Goal: Task Accomplishment & Management: Complete application form

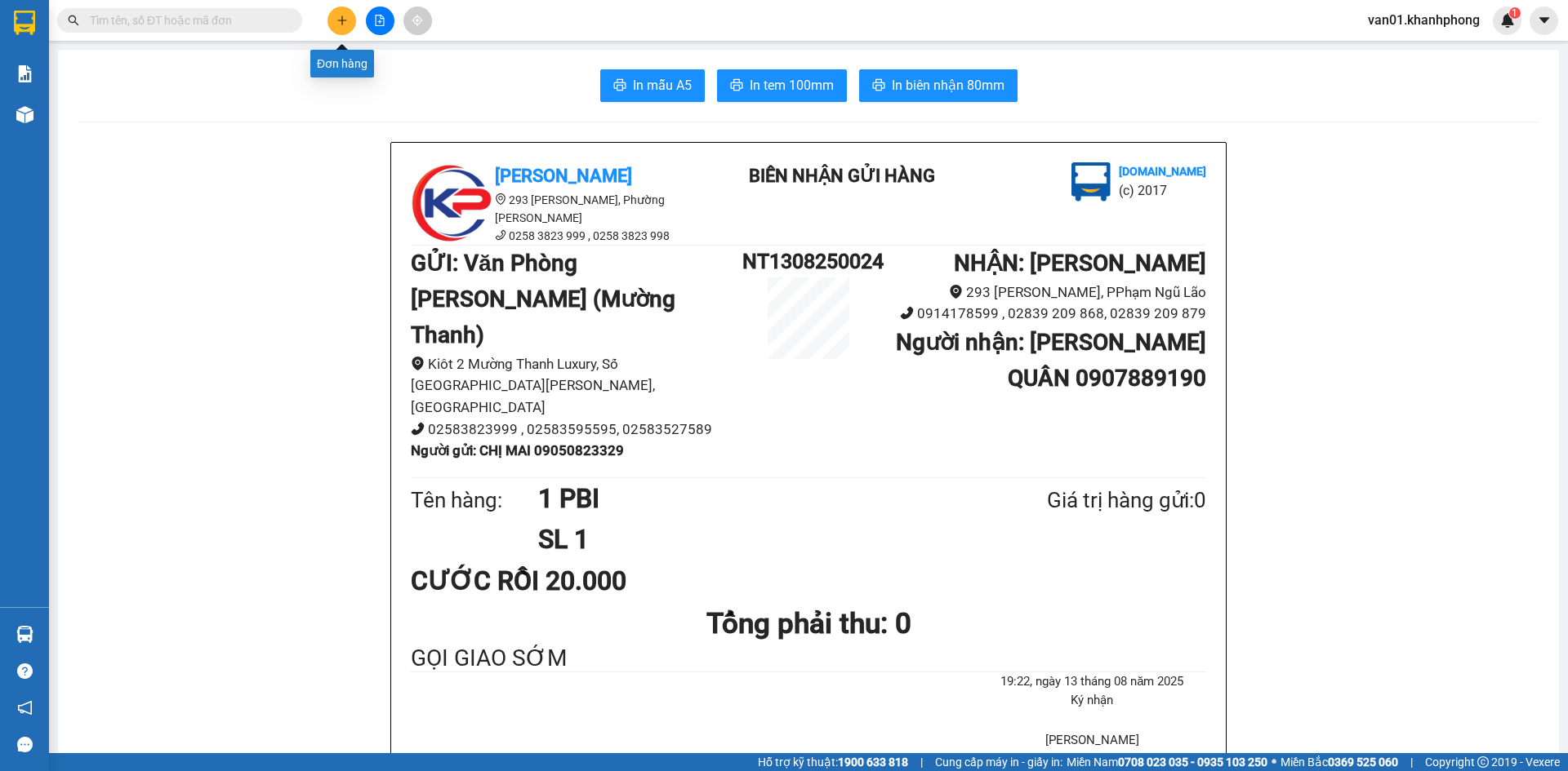
click at [346, 24] on icon "plus" at bounding box center [342, 21] width 12 height 12
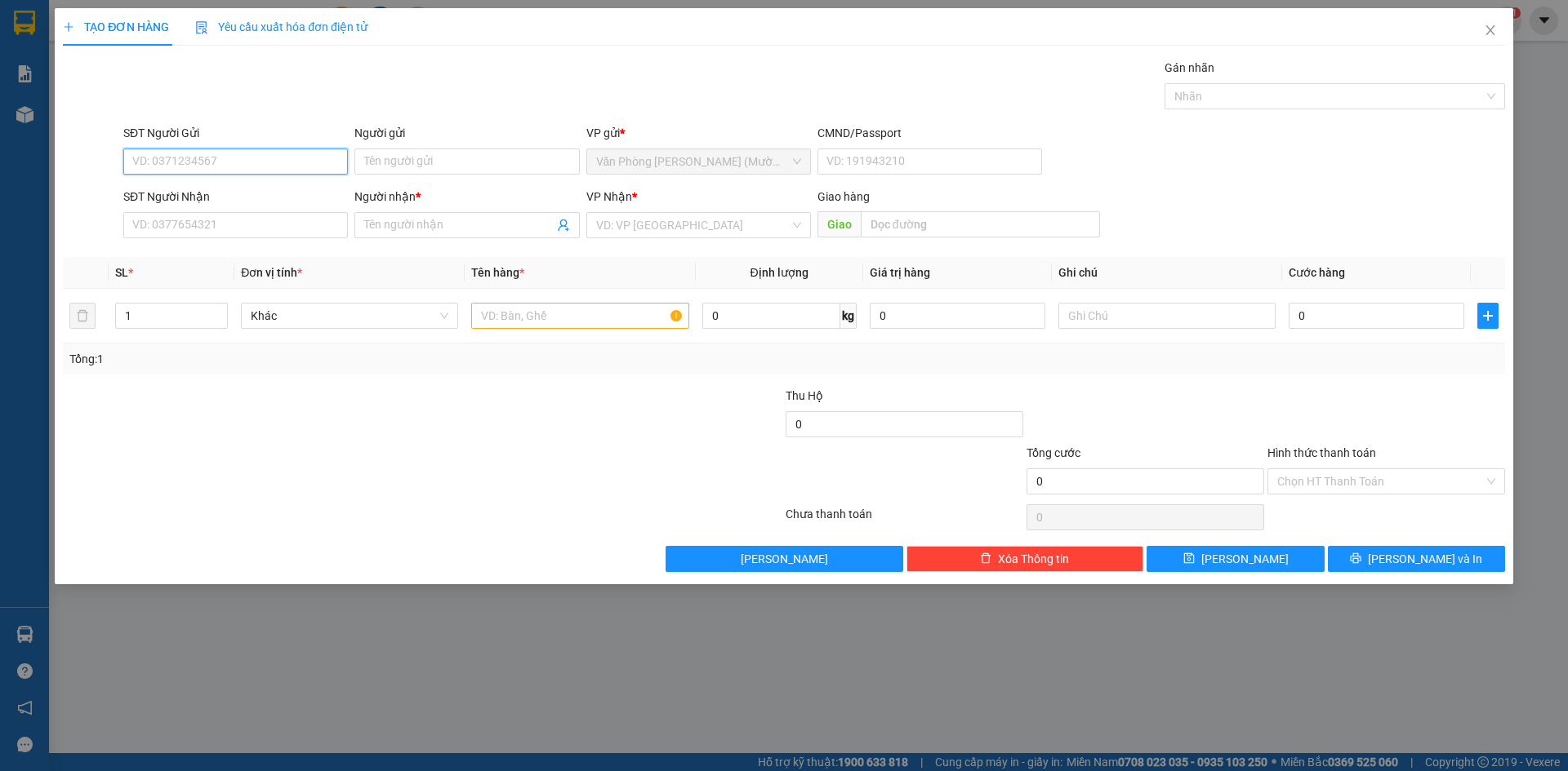
click at [267, 159] on input "SĐT Người Gửi" at bounding box center [235, 162] width 224 height 26
type input "0352004459"
click at [262, 196] on div "0352004459 - NHẬT" at bounding box center [235, 194] width 205 height 18
type input "NHẬT"
type input "0352004459"
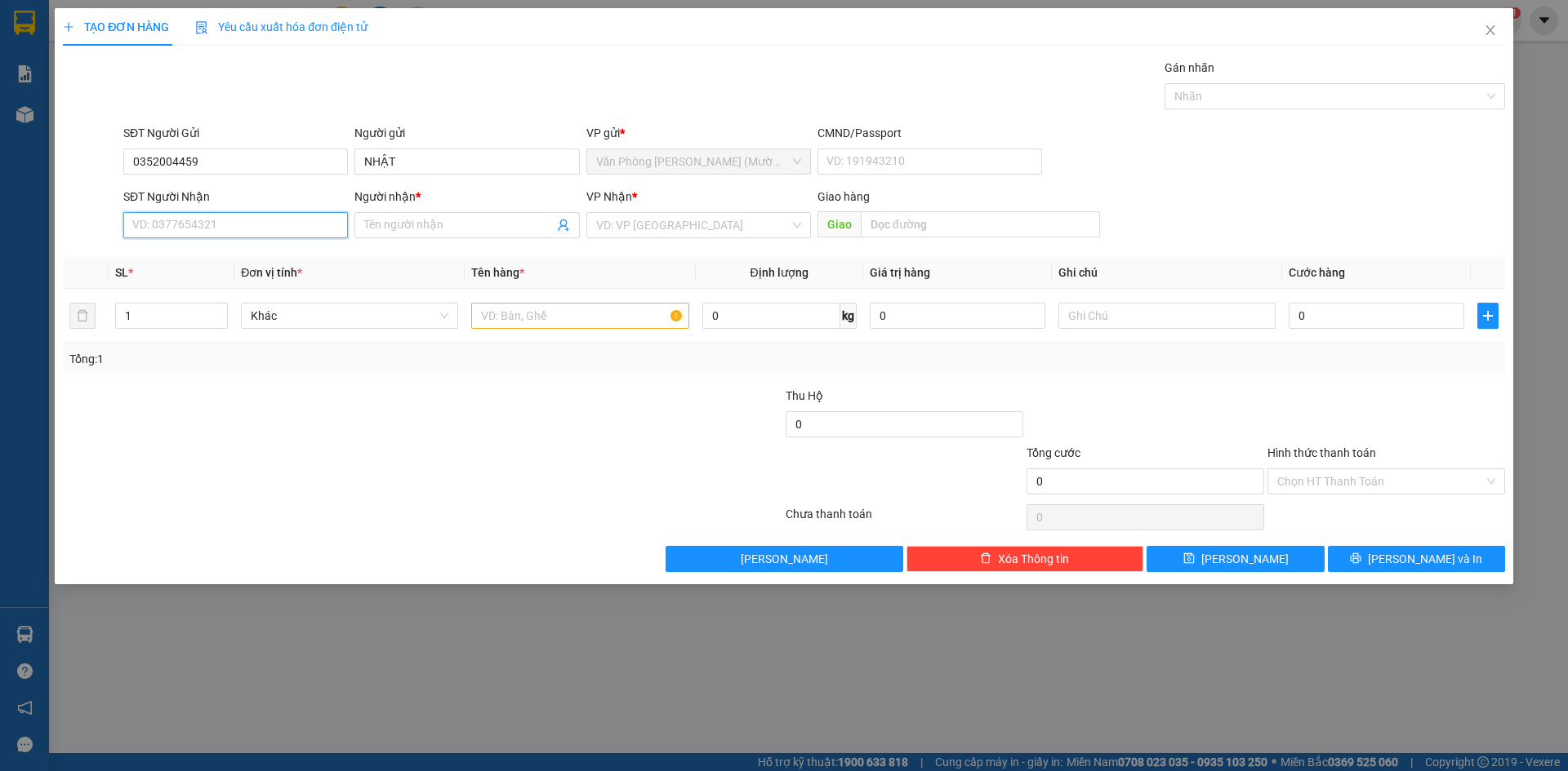
click at [257, 227] on input "SĐT Người Nhận" at bounding box center [235, 225] width 224 height 26
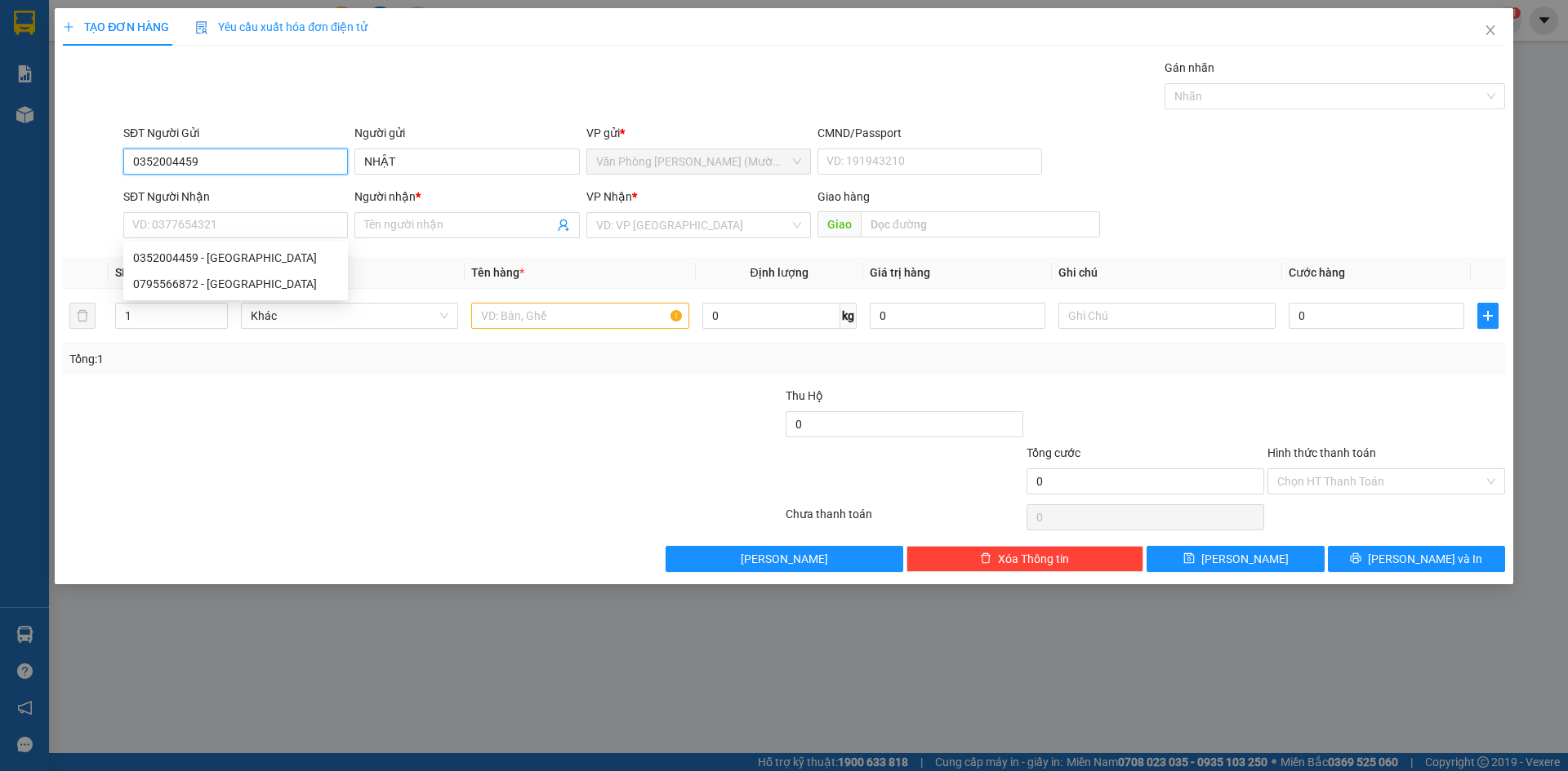
click at [225, 160] on input "0352004459" at bounding box center [235, 162] width 224 height 26
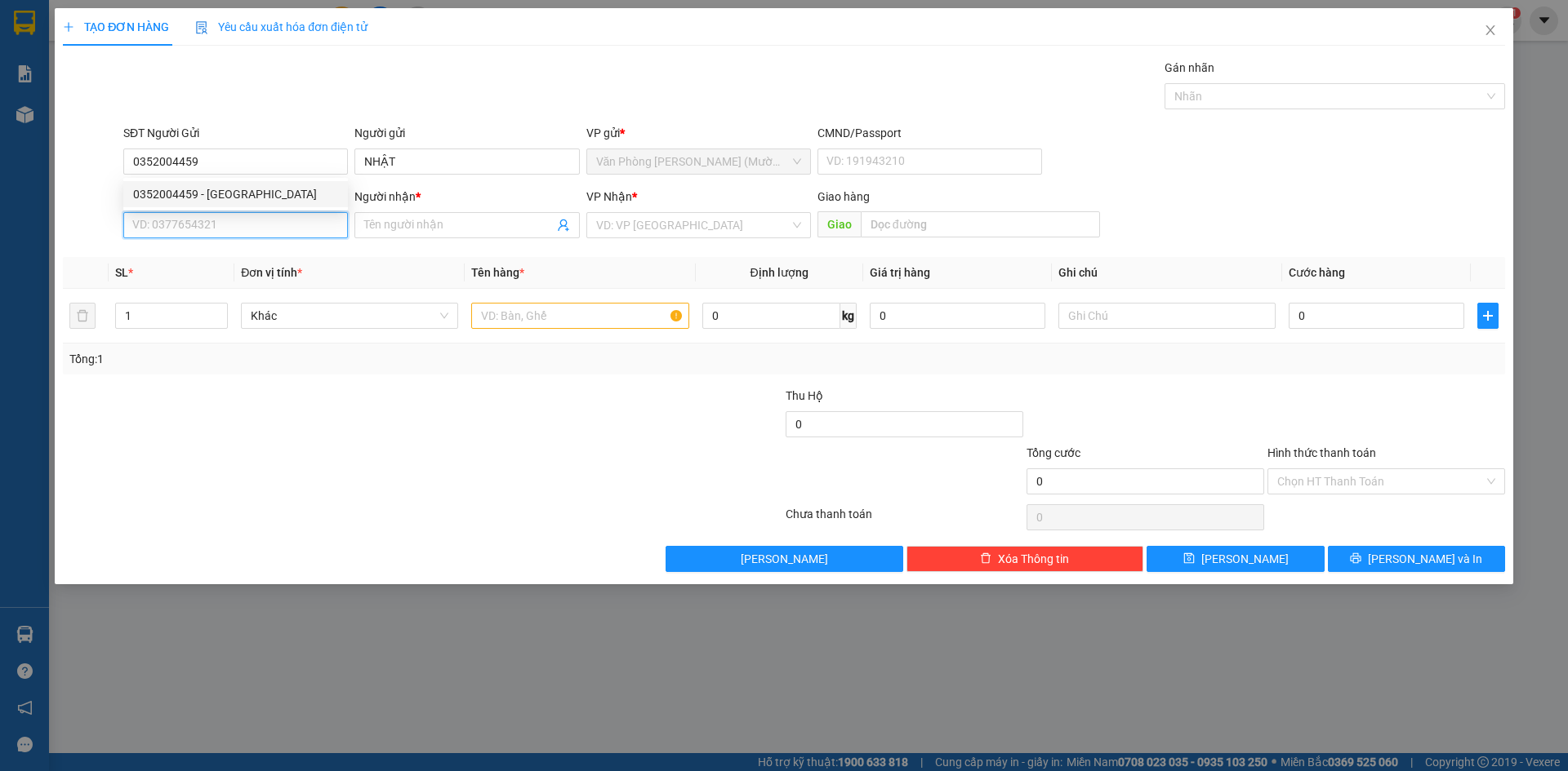
click at [203, 222] on input "SĐT Người Nhận" at bounding box center [235, 225] width 224 height 26
paste input "0352004459"
type input "0352004459"
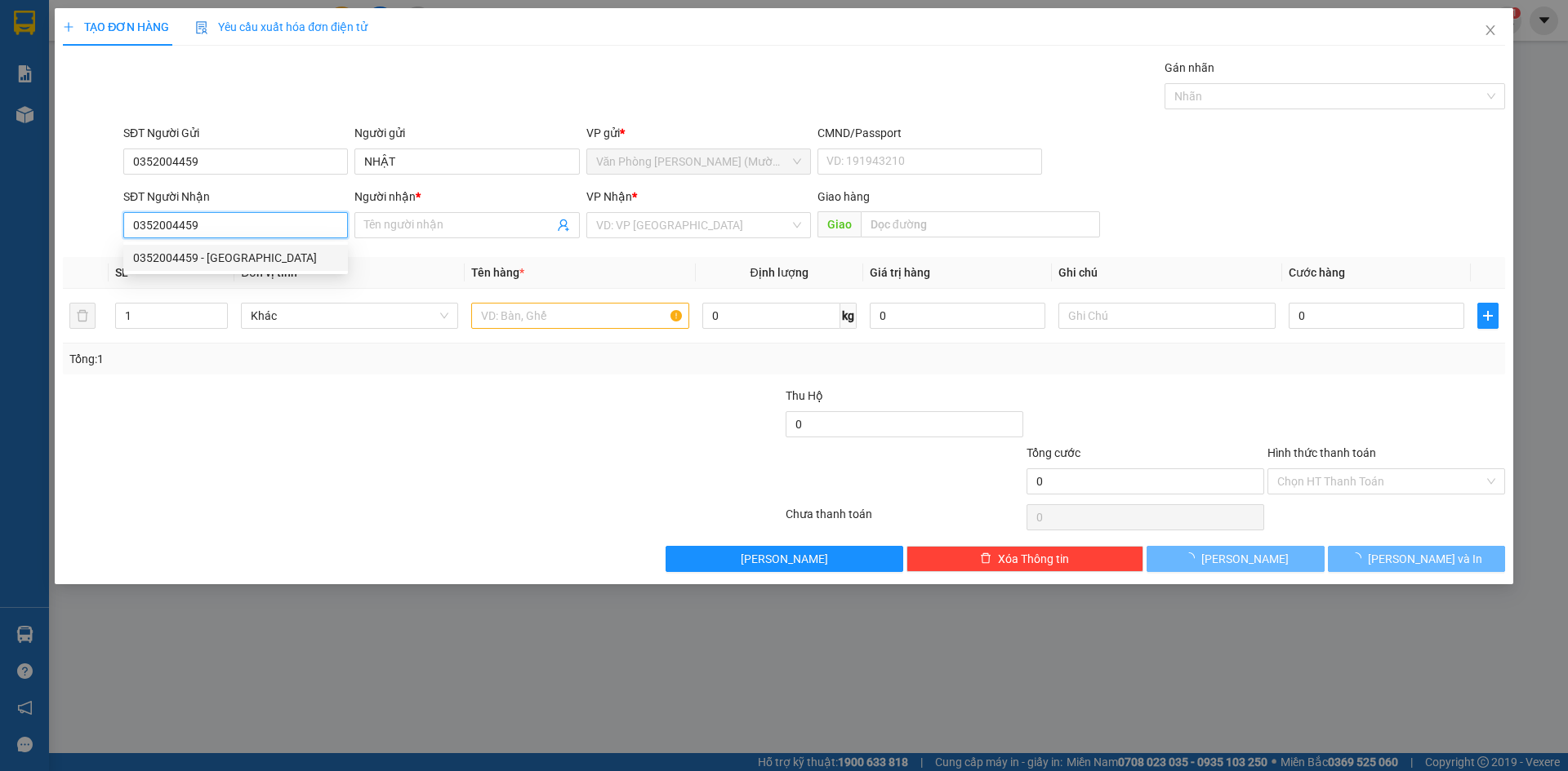
click at [230, 253] on div "0352004459 - NHẬT" at bounding box center [235, 258] width 205 height 18
type input "NHẬT"
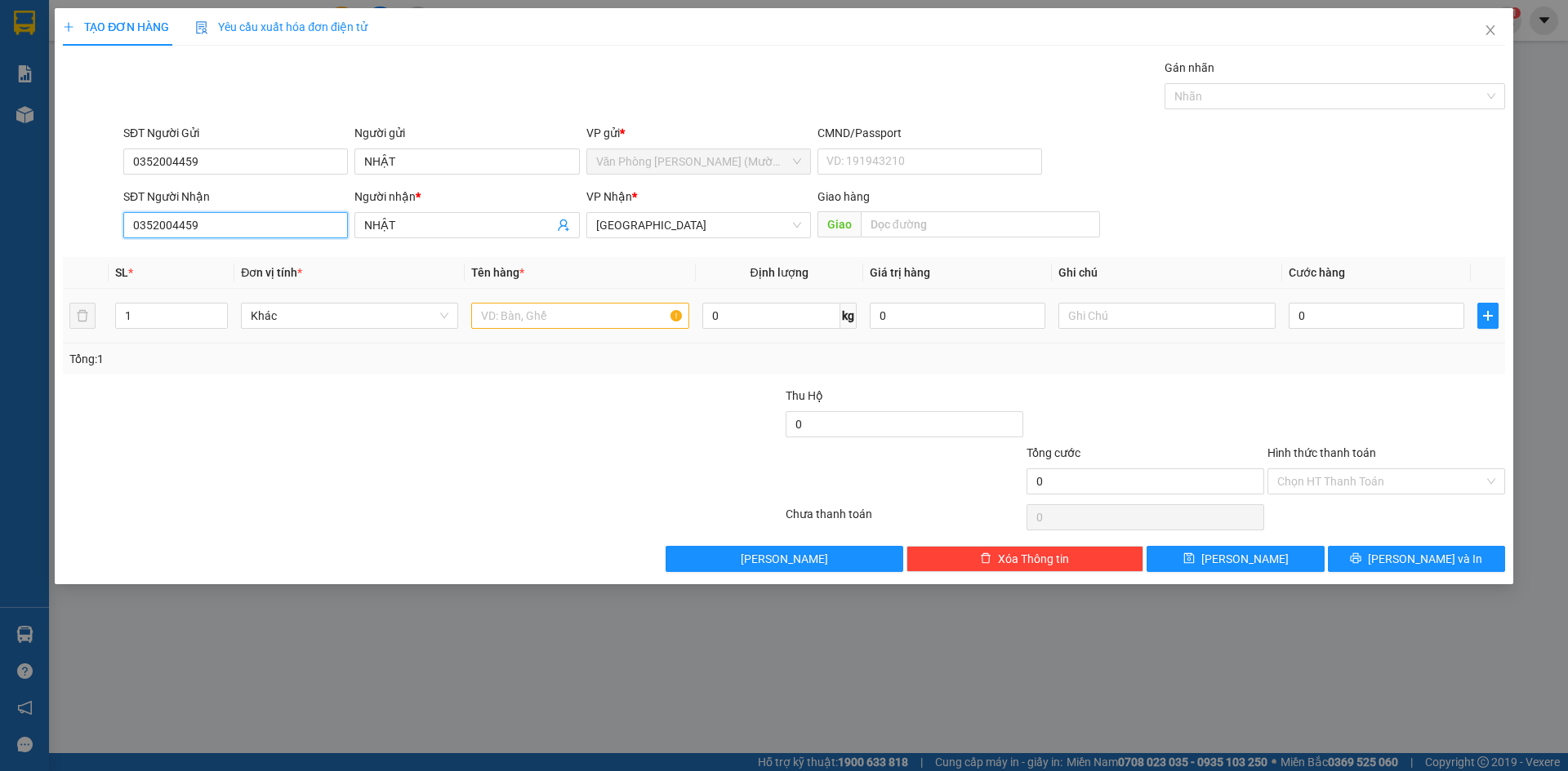
type input "0352004459"
click at [575, 319] on input "text" at bounding box center [580, 315] width 218 height 26
type input "1 VALI"
click at [1348, 312] on input "0" at bounding box center [1376, 315] width 175 height 26
type input "6"
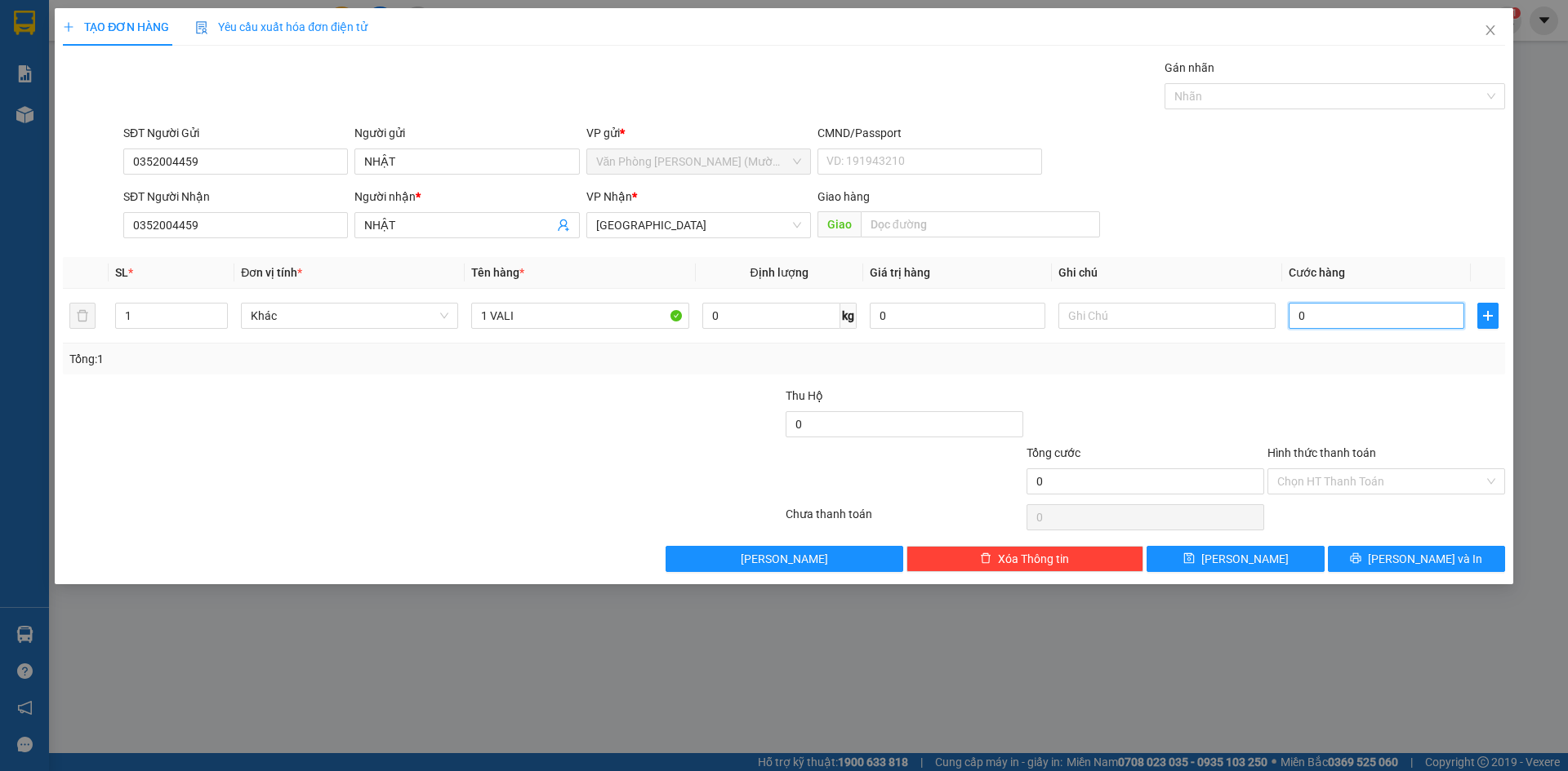
type input "6"
type input "60"
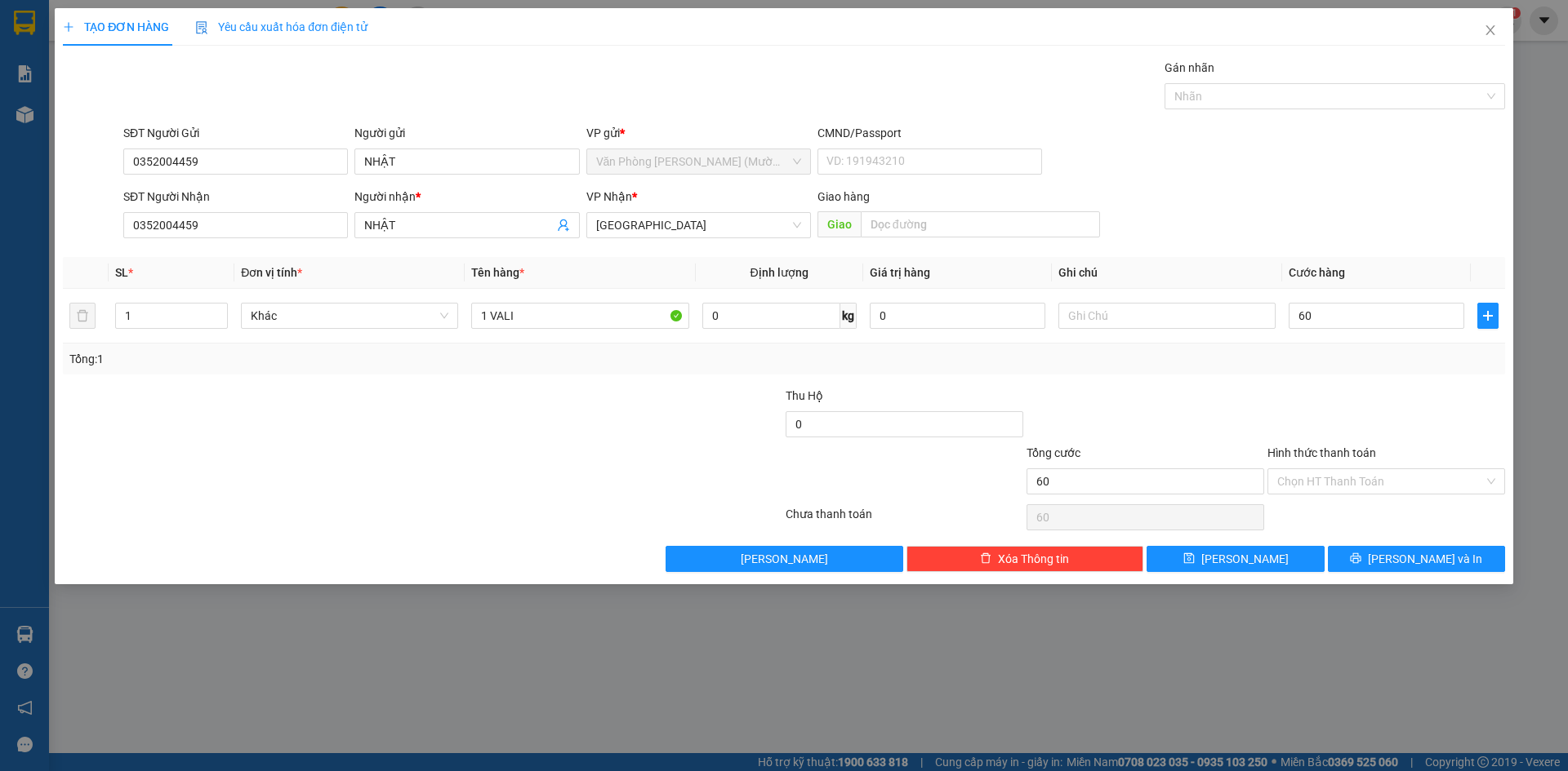
type input "60.000"
click at [1433, 400] on div at bounding box center [1387, 415] width 241 height 57
click at [1370, 469] on input "Hình thức thanh toán" at bounding box center [1380, 481] width 207 height 24
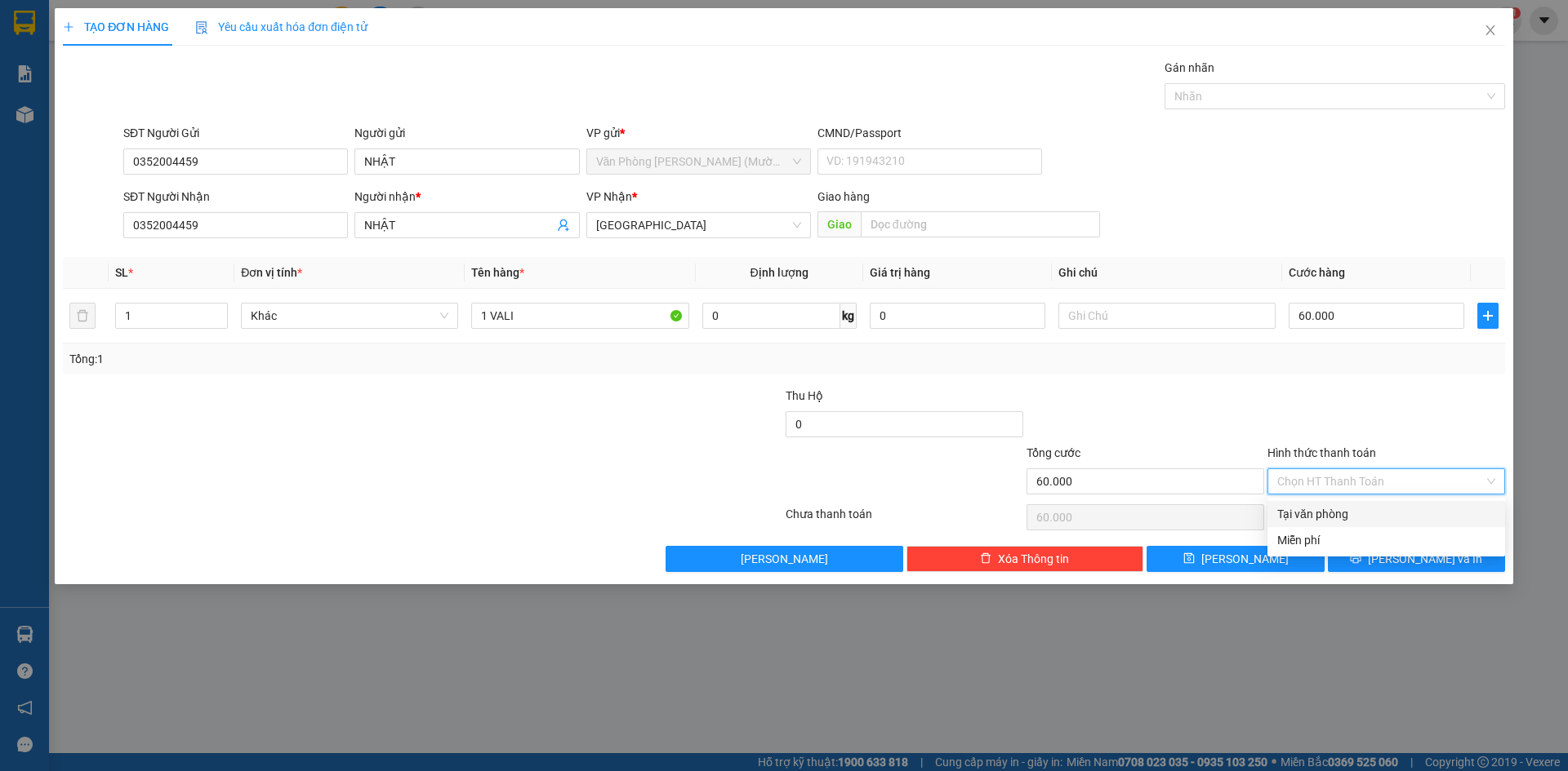
drag, startPoint x: 1346, startPoint y: 505, endPoint x: 1344, endPoint y: 512, distance: 7.3
click at [1346, 506] on div "Tại văn phòng" at bounding box center [1386, 514] width 237 height 26
type input "0"
click at [1374, 554] on button "Lưu và In" at bounding box center [1416, 558] width 177 height 26
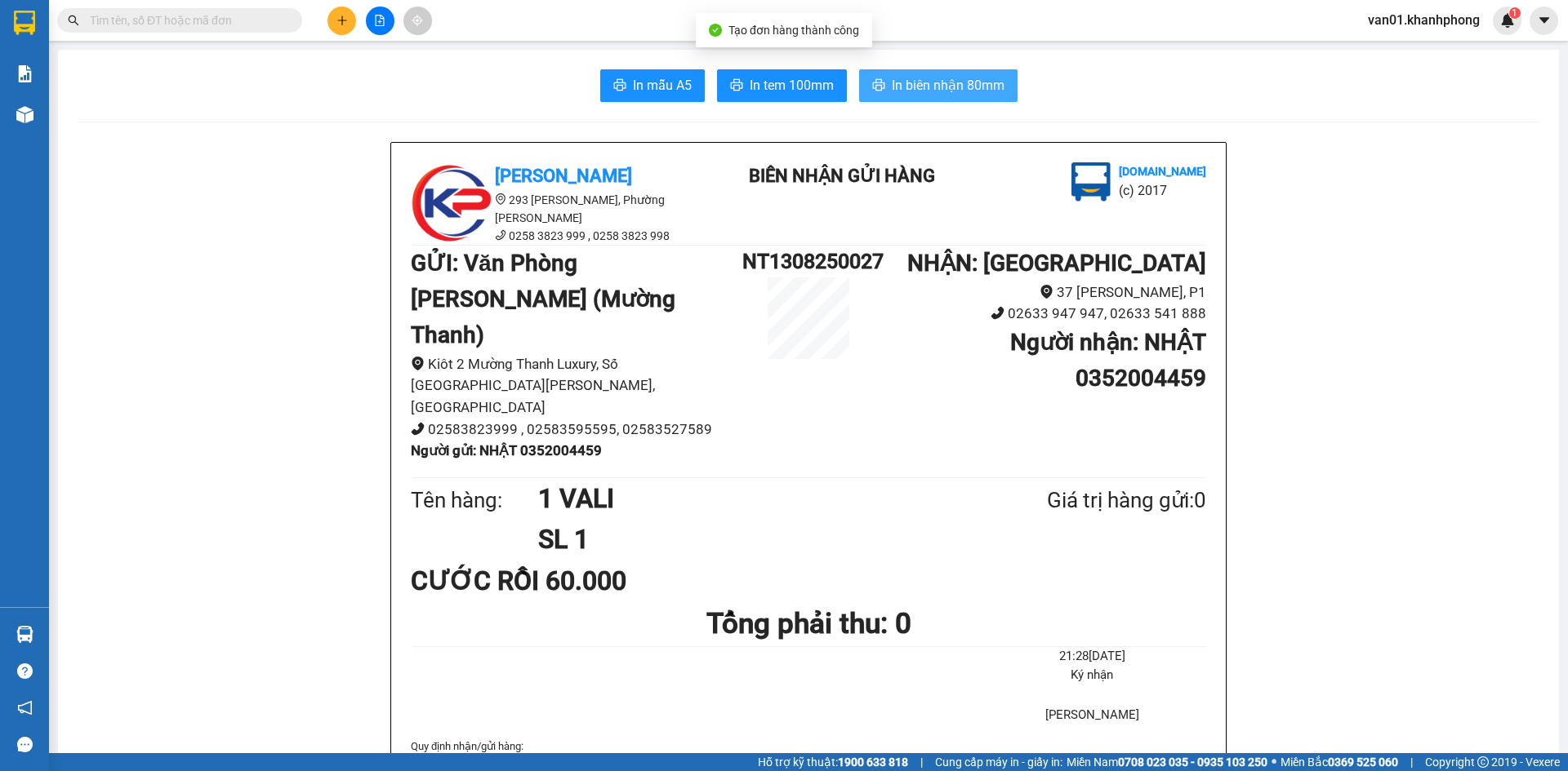
click at [951, 89] on span "In biên nhận 80mm" at bounding box center [948, 85] width 113 height 21
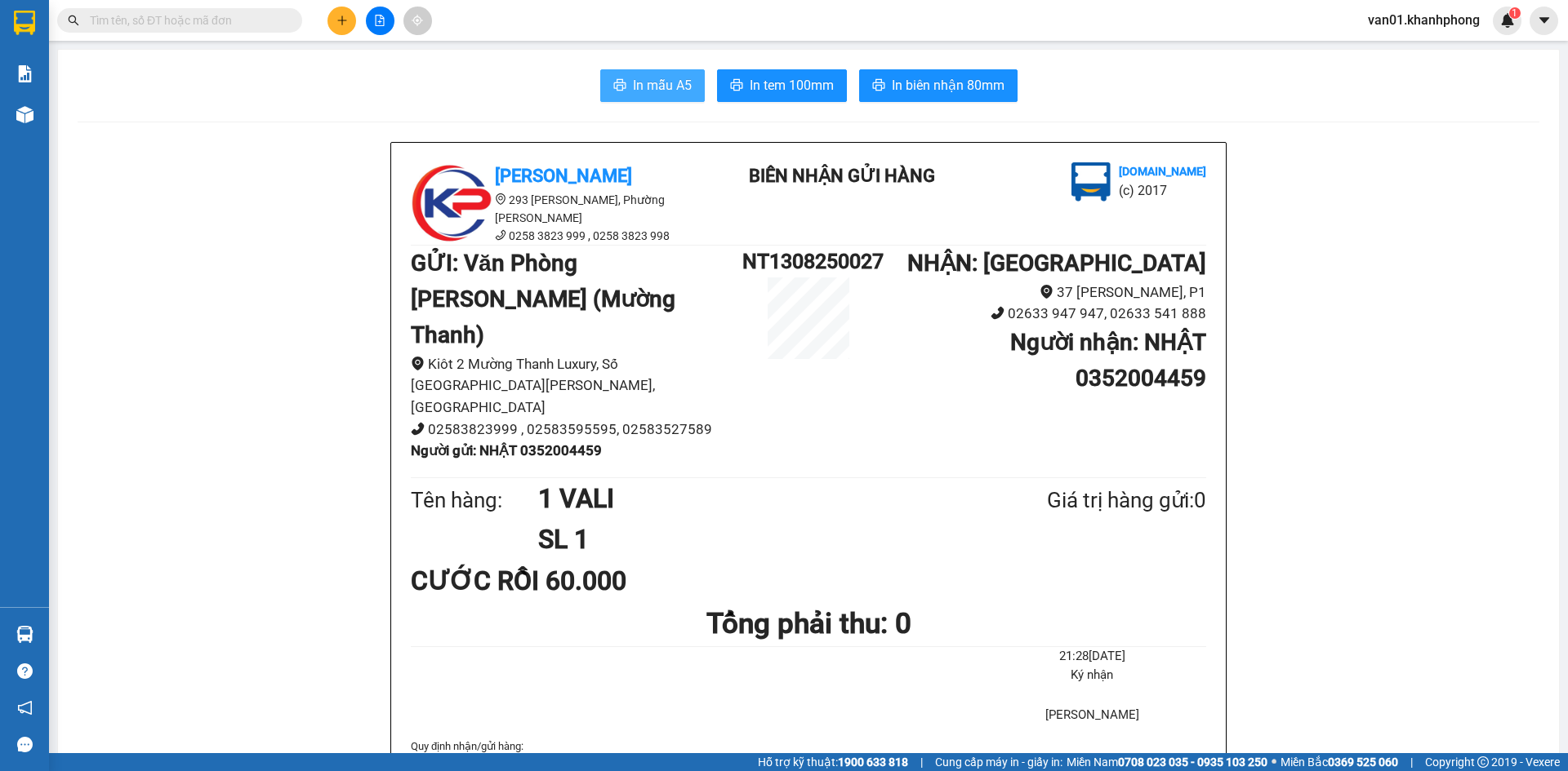
click at [633, 85] on span "In mẫu A5" at bounding box center [662, 85] width 59 height 21
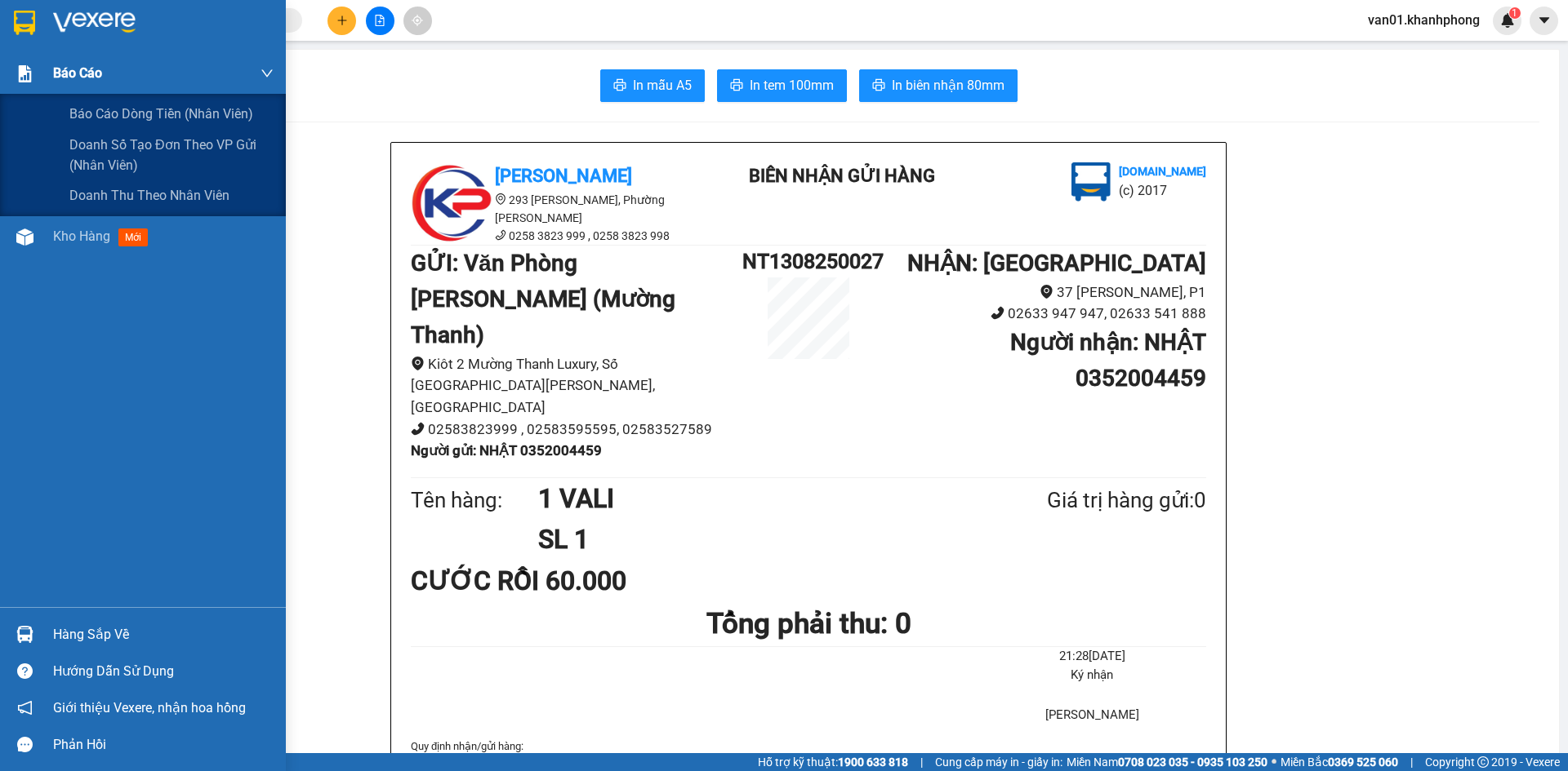
click at [74, 68] on span "Báo cáo" at bounding box center [77, 72] width 49 height 21
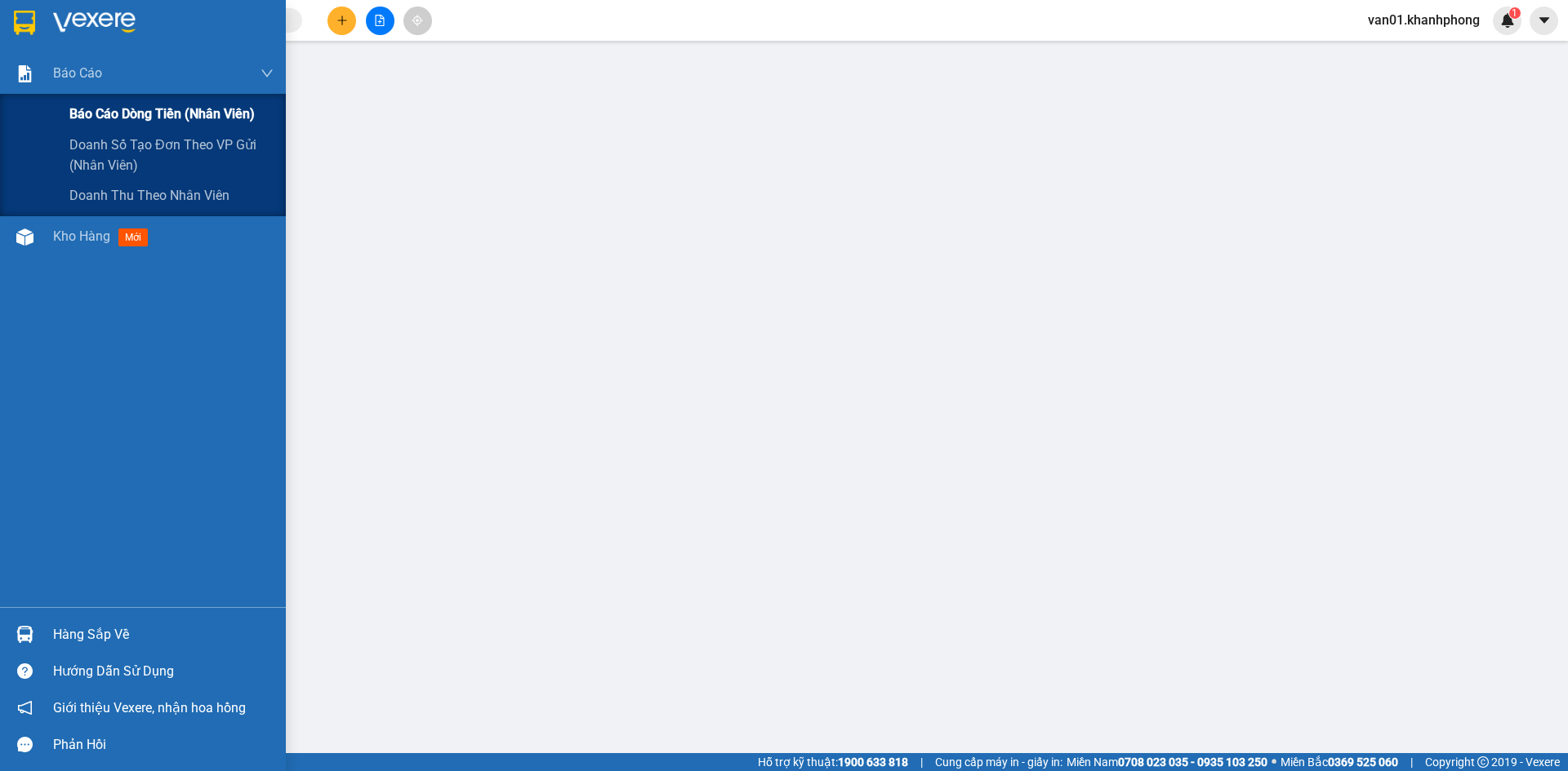
click at [107, 120] on span "Báo cáo dòng tiền (nhân viên)" at bounding box center [162, 114] width 185 height 21
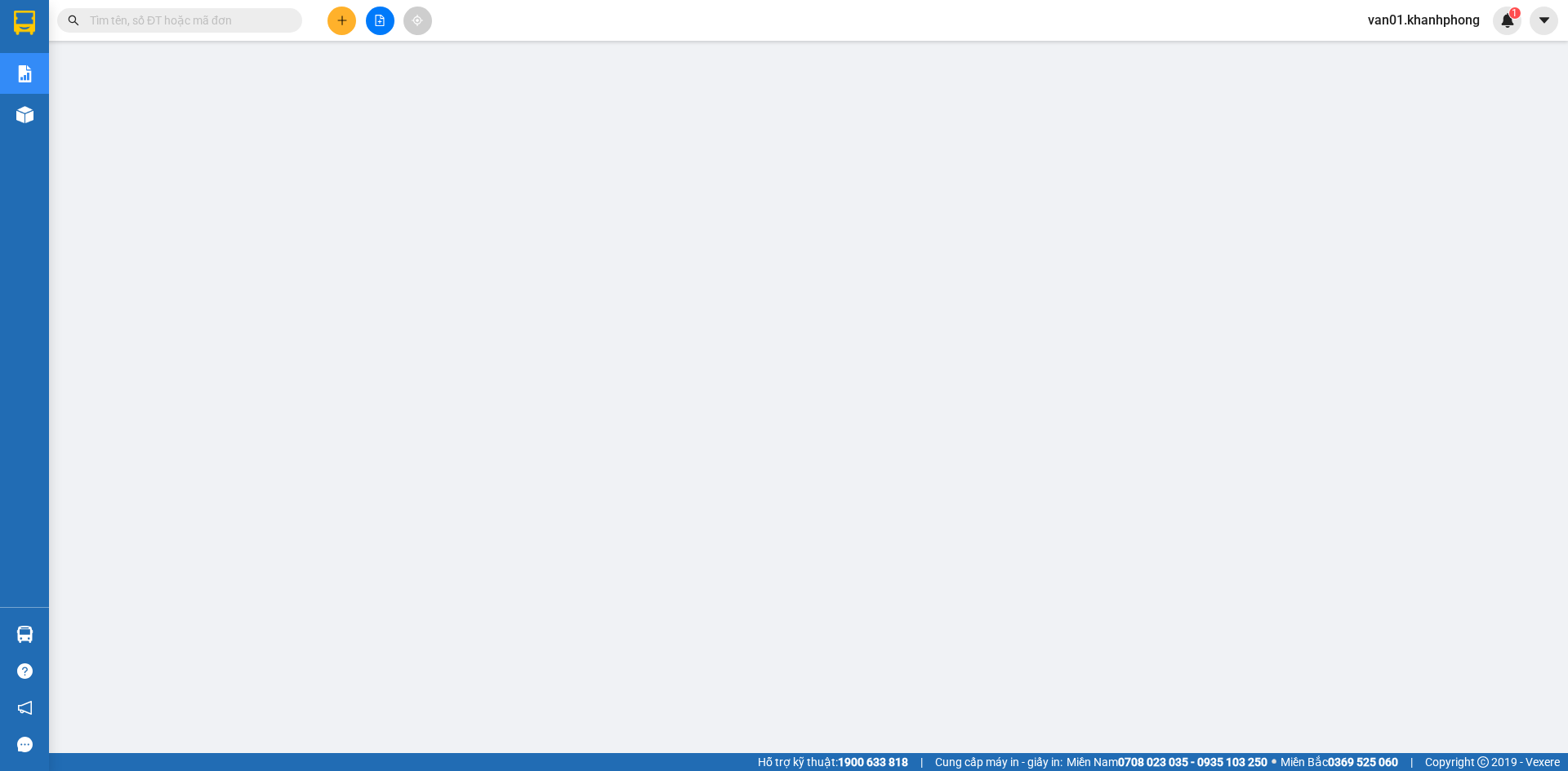
click at [335, 27] on button at bounding box center [341, 21] width 28 height 28
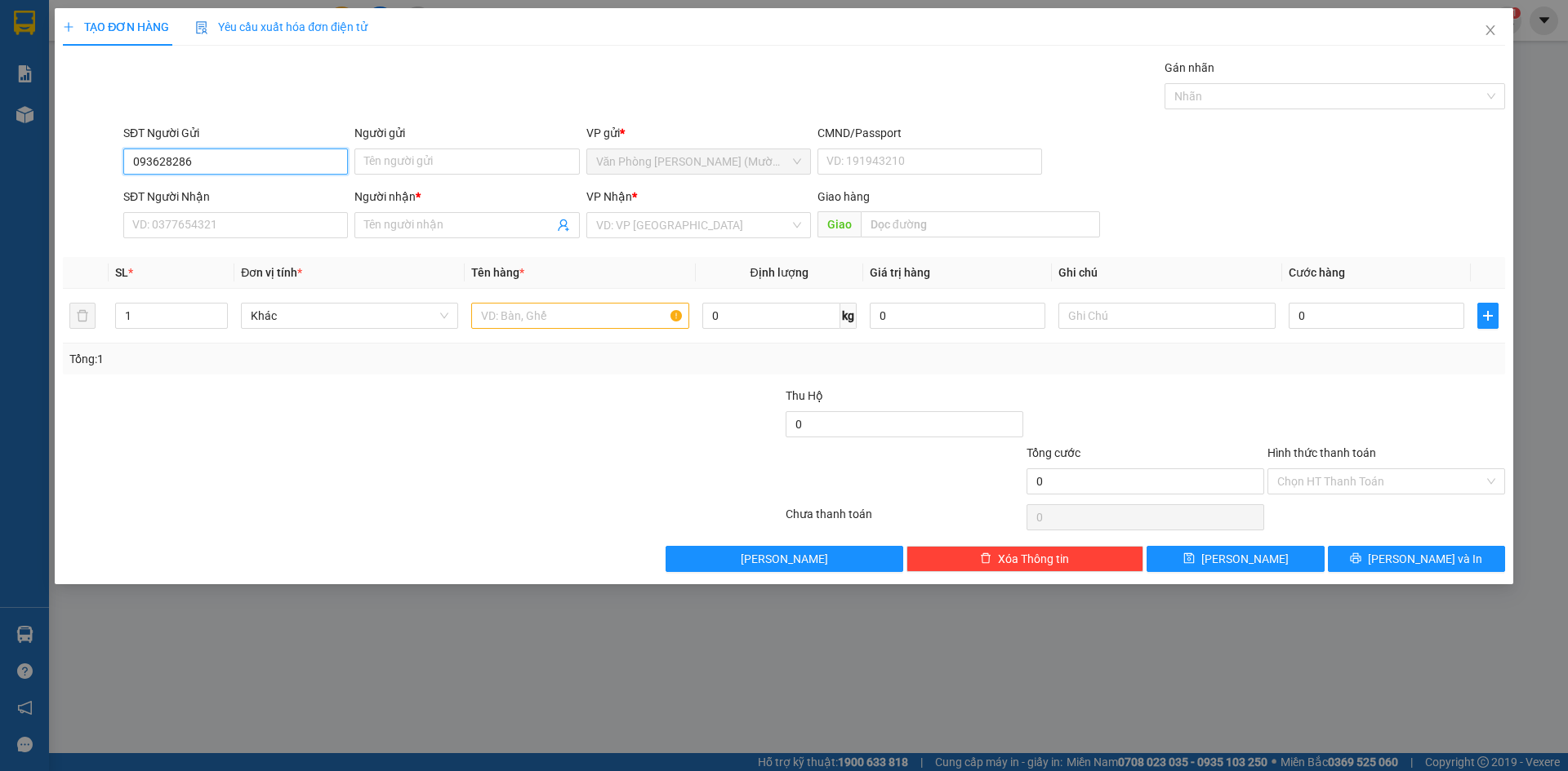
type input "0936282866"
click at [258, 190] on div "0936282866 - DƯƠNG" at bounding box center [235, 194] width 205 height 18
type input "DƯƠNG"
type input "0936282866"
click at [427, 166] on input "DƯƠNG" at bounding box center [466, 162] width 224 height 26
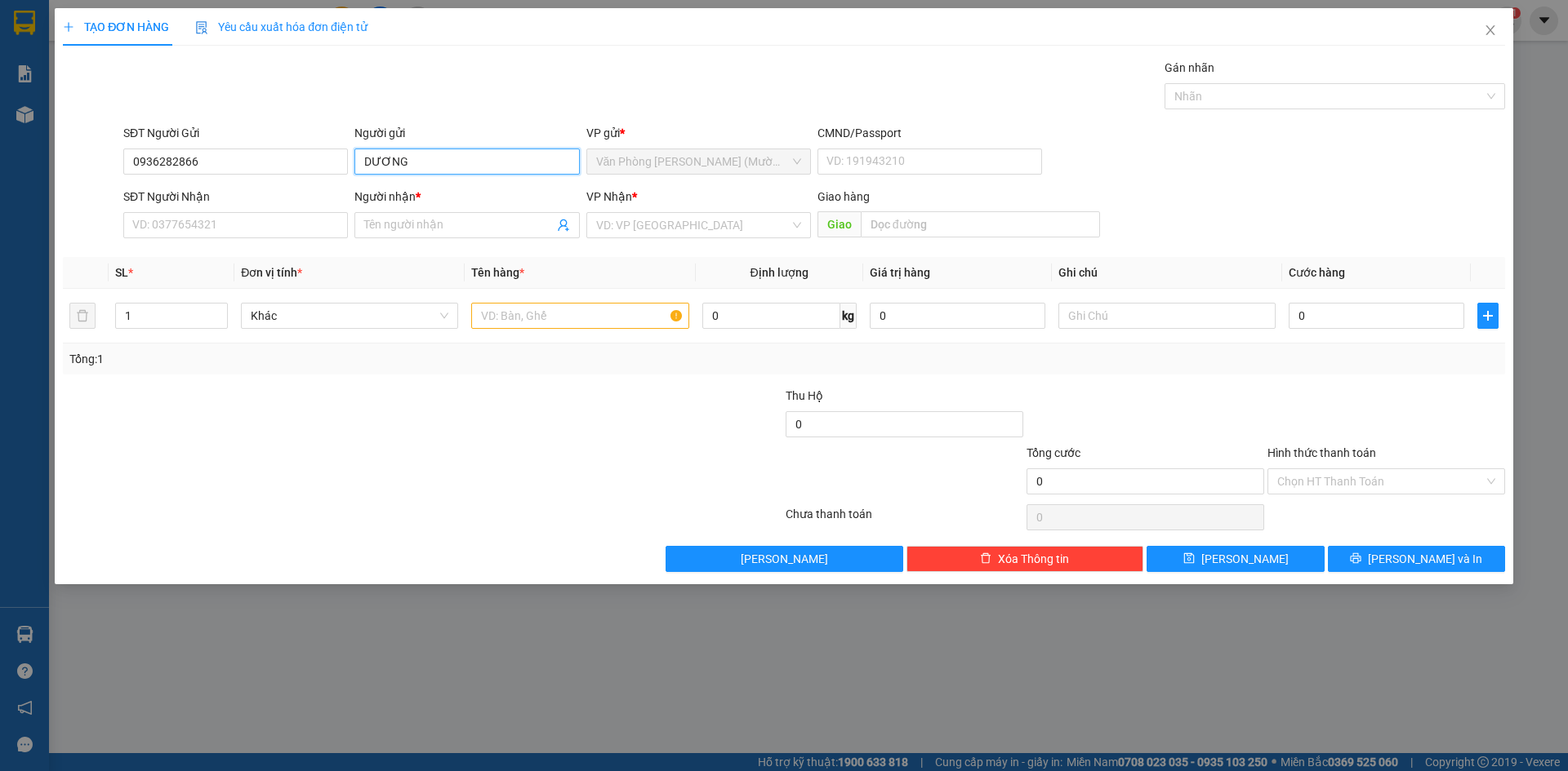
click at [427, 166] on input "DƯƠNG" at bounding box center [466, 162] width 224 height 26
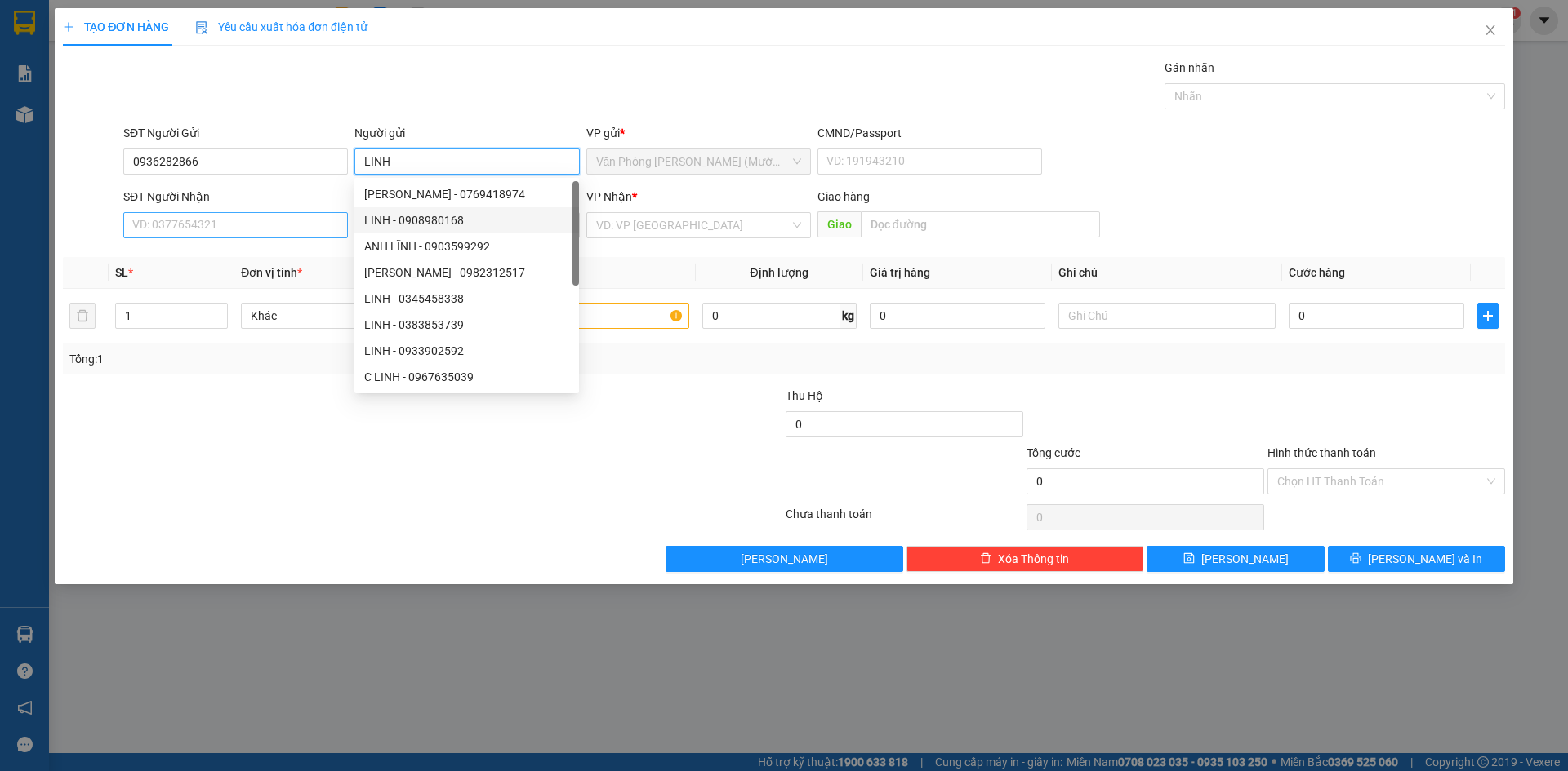
type input "LINH"
click at [236, 221] on input "SĐT Người Nhận" at bounding box center [235, 225] width 224 height 26
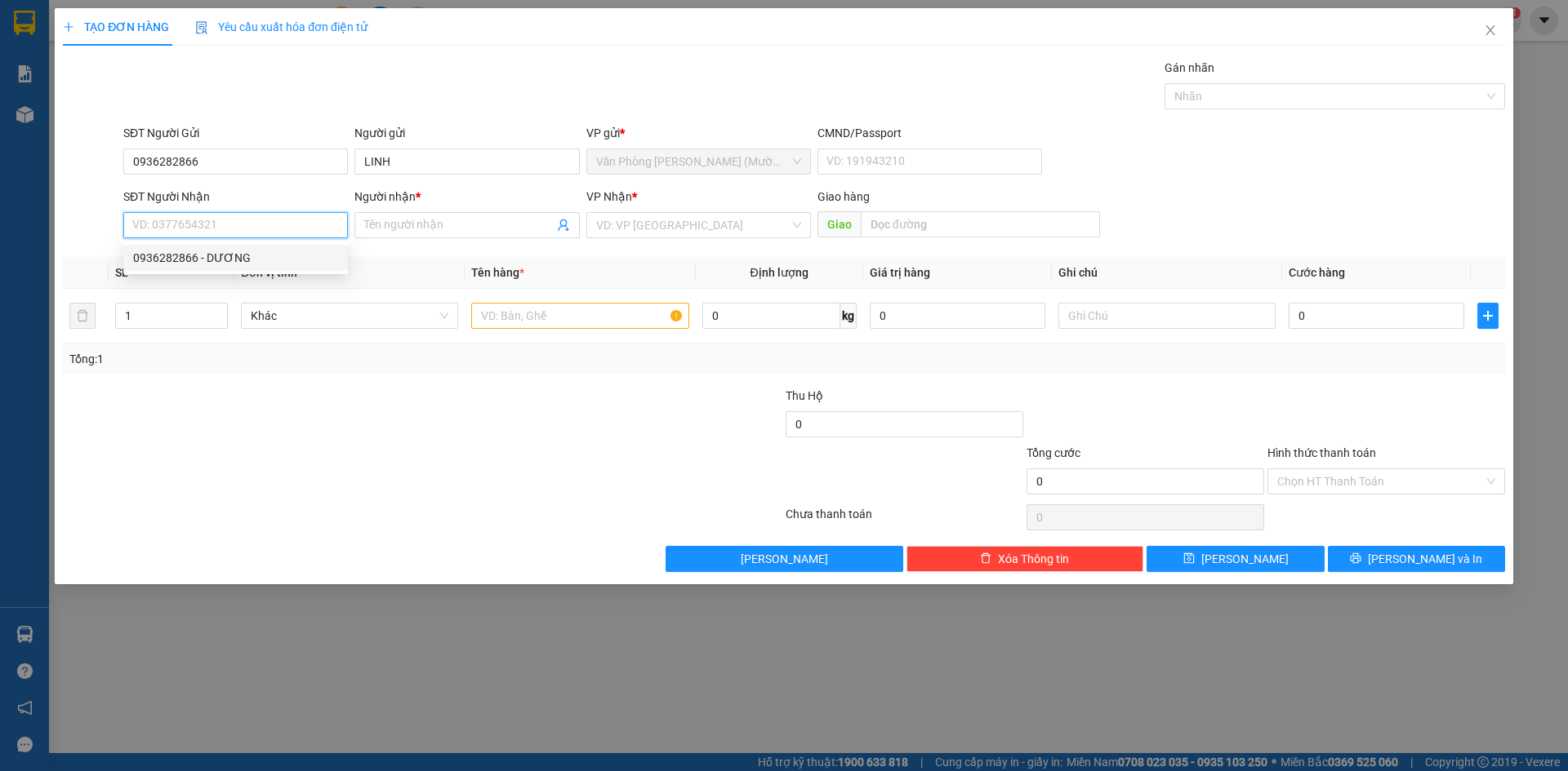
click at [256, 261] on div "0936282866 - DƯƠNG" at bounding box center [235, 258] width 205 height 18
type input "0936282866"
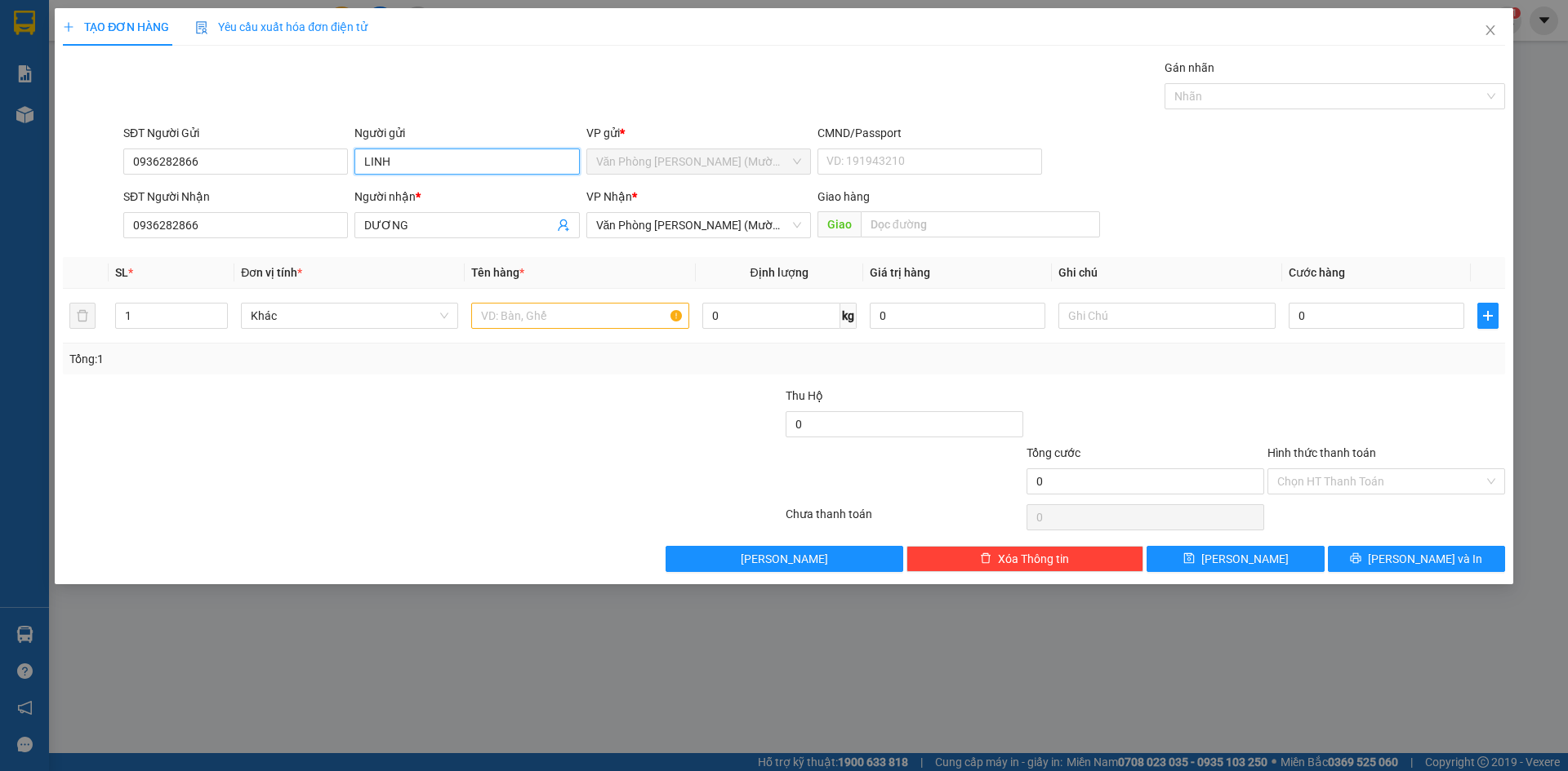
click at [379, 160] on input "LINH" at bounding box center [466, 162] width 224 height 26
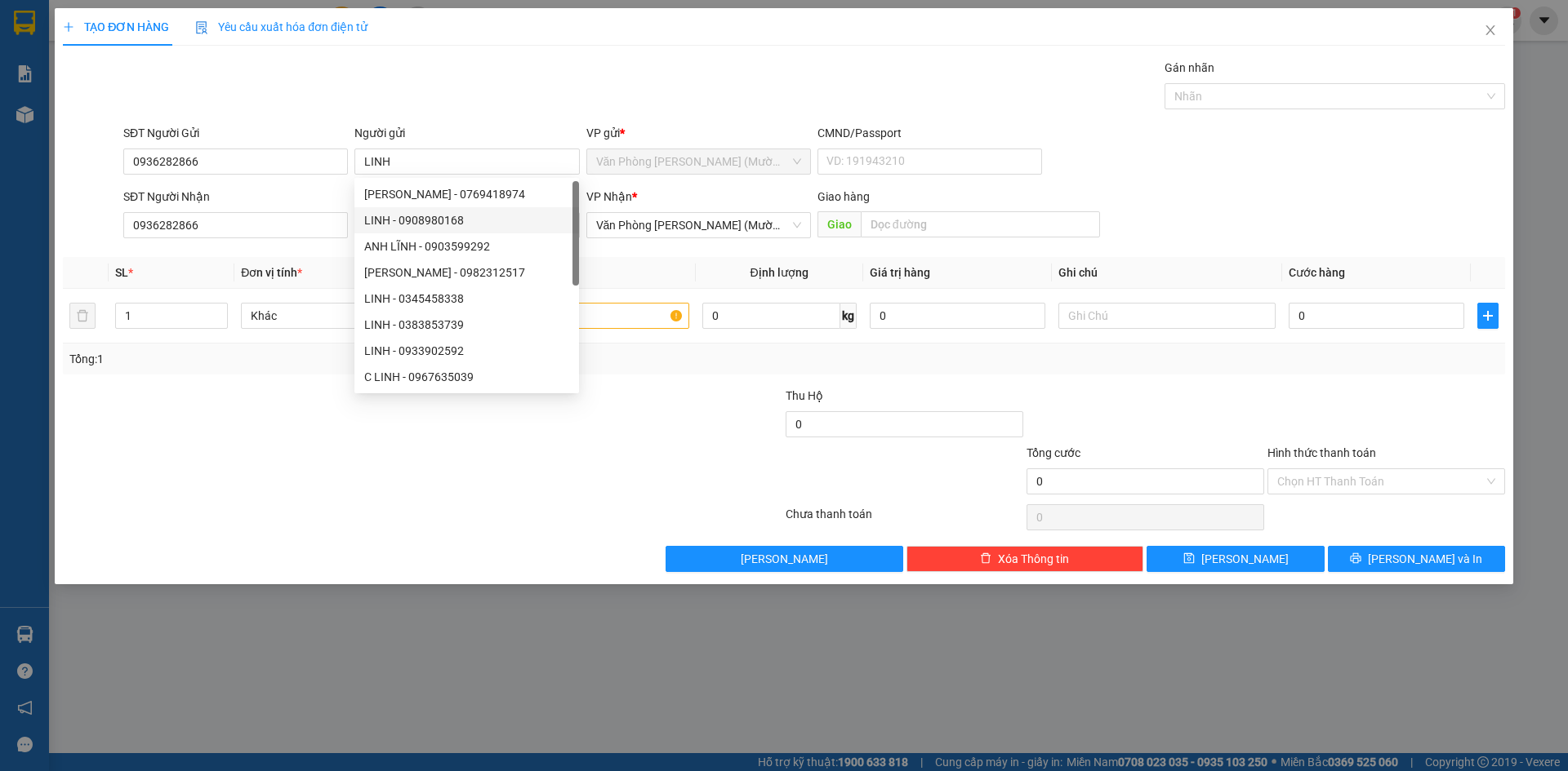
click at [299, 251] on div "Transit Pickup Surcharge Ids Transit Deliver Surcharge Ids Transit Deliver Surc…" at bounding box center [784, 315] width 1443 height 513
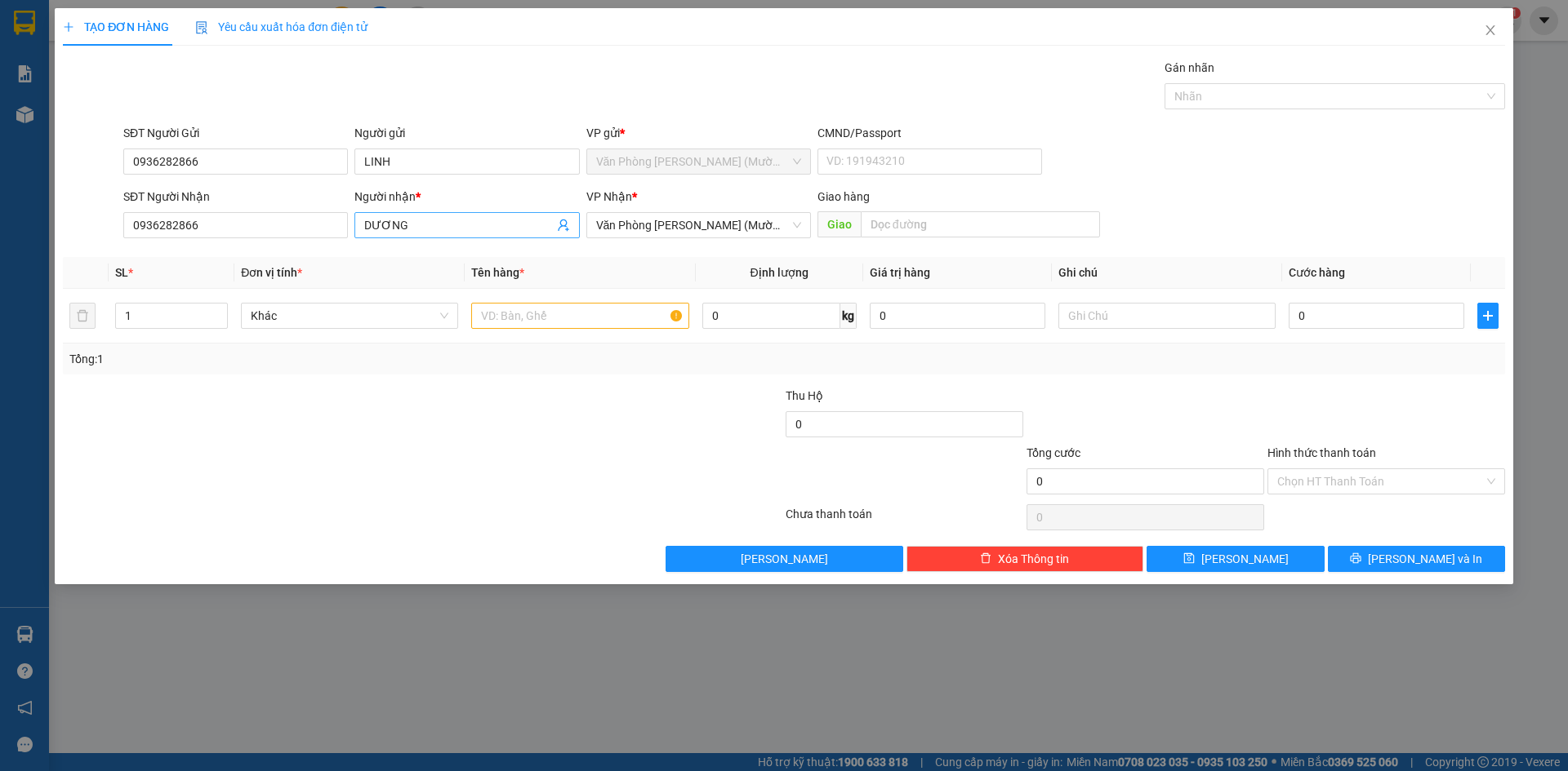
click at [386, 223] on input "DƯƠNG" at bounding box center [459, 225] width 188 height 18
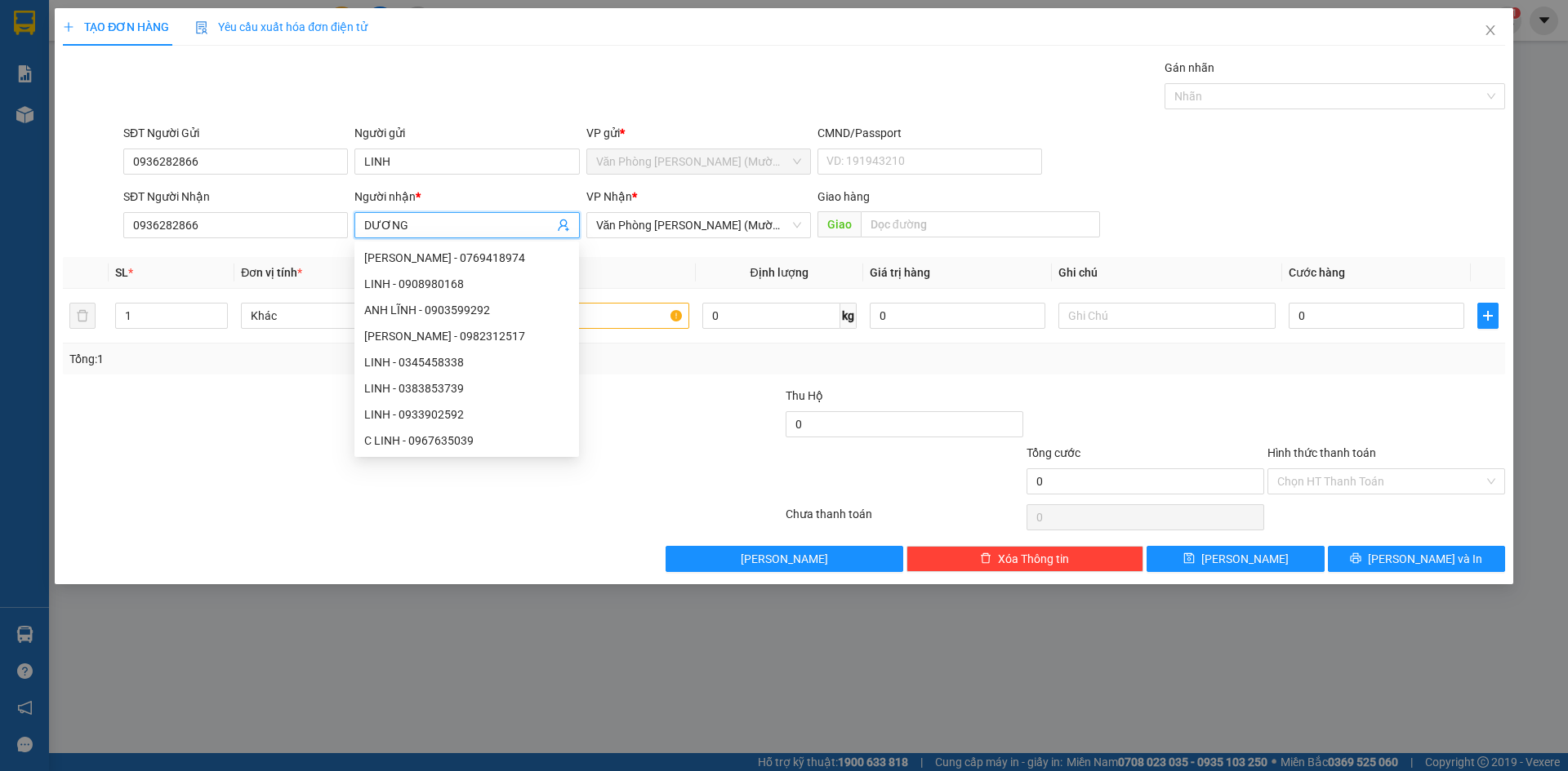
click at [436, 226] on input "DƯƠNG" at bounding box center [459, 225] width 188 height 18
click at [690, 230] on span "Văn Phòng [PERSON_NAME] (Mường Thanh)" at bounding box center [698, 224] width 205 height 24
type input "SAMBI"
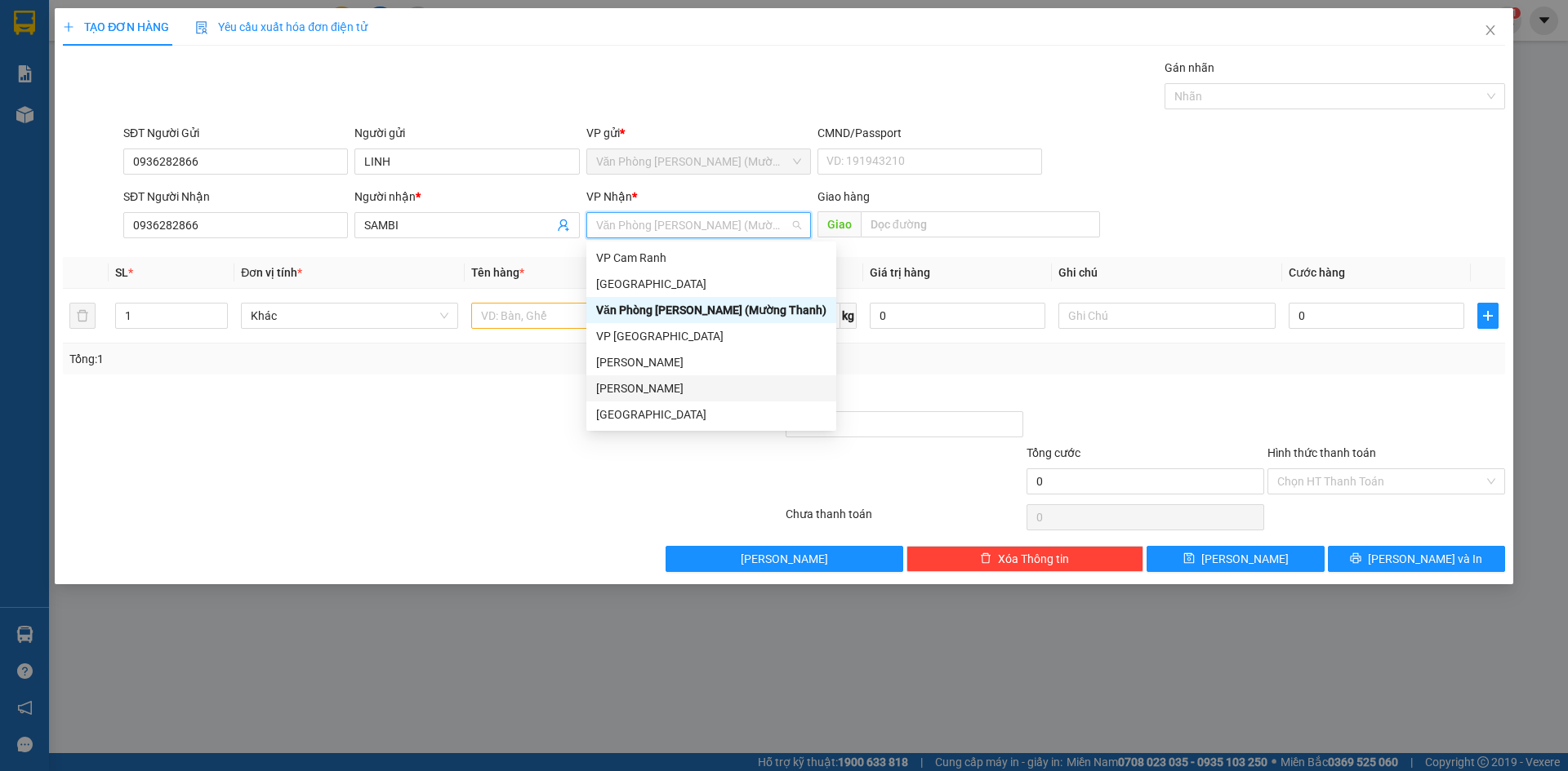
click at [669, 387] on div "[PERSON_NAME]" at bounding box center [710, 388] width 230 height 18
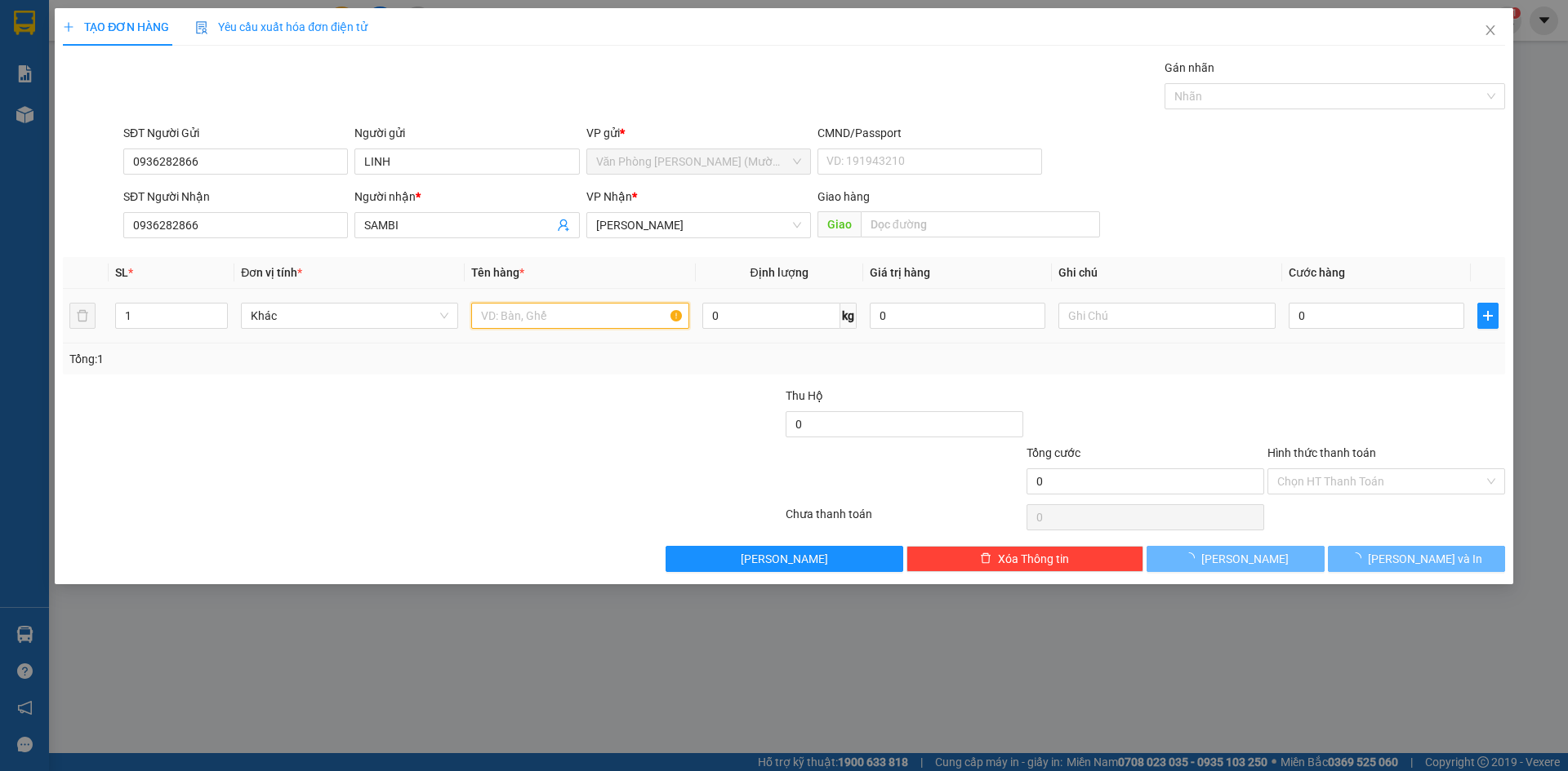
click at [590, 318] on input "text" at bounding box center [580, 315] width 218 height 26
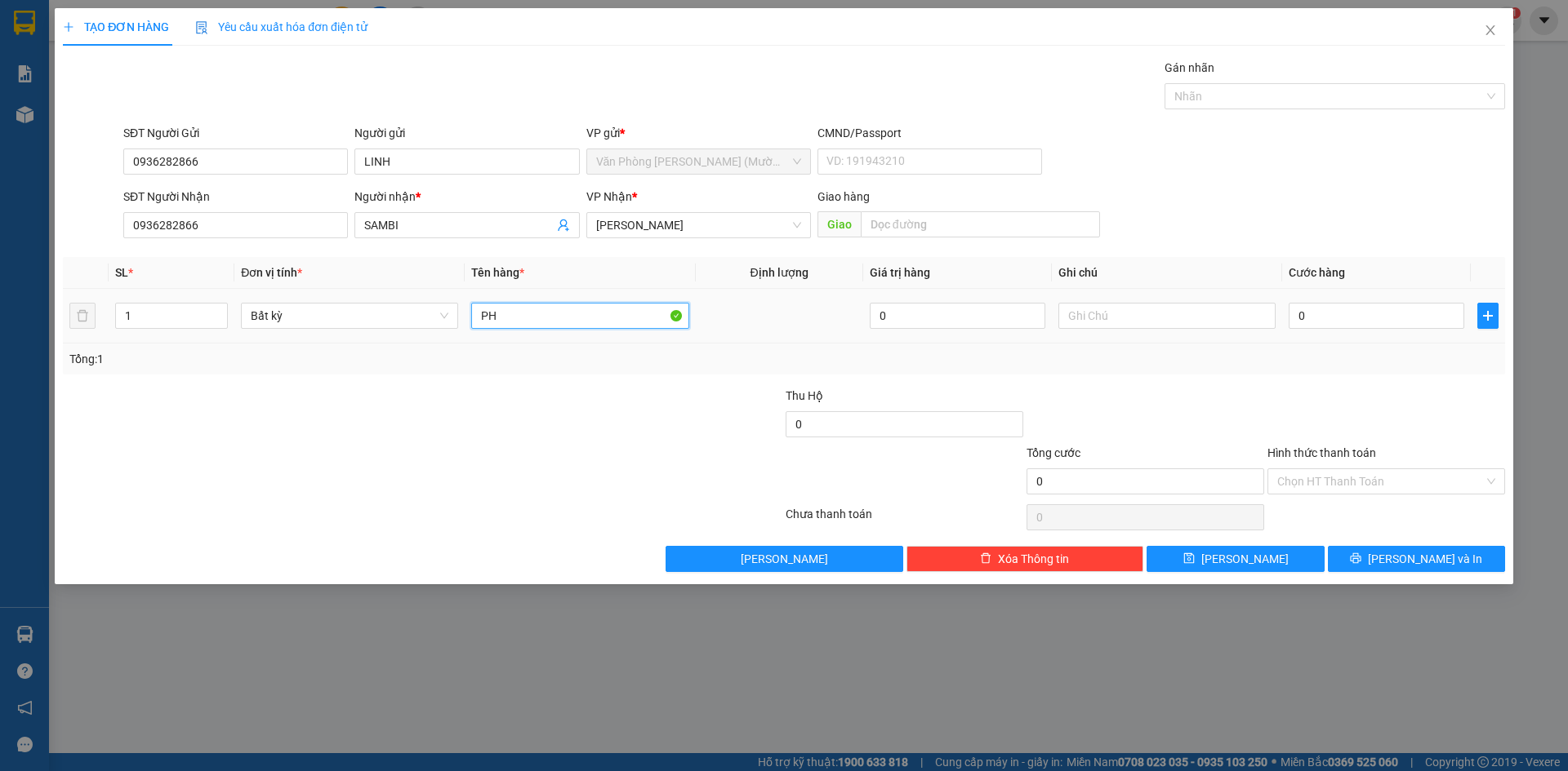
type input "P"
click at [184, 315] on input "1" at bounding box center [171, 315] width 111 height 24
type input "3"
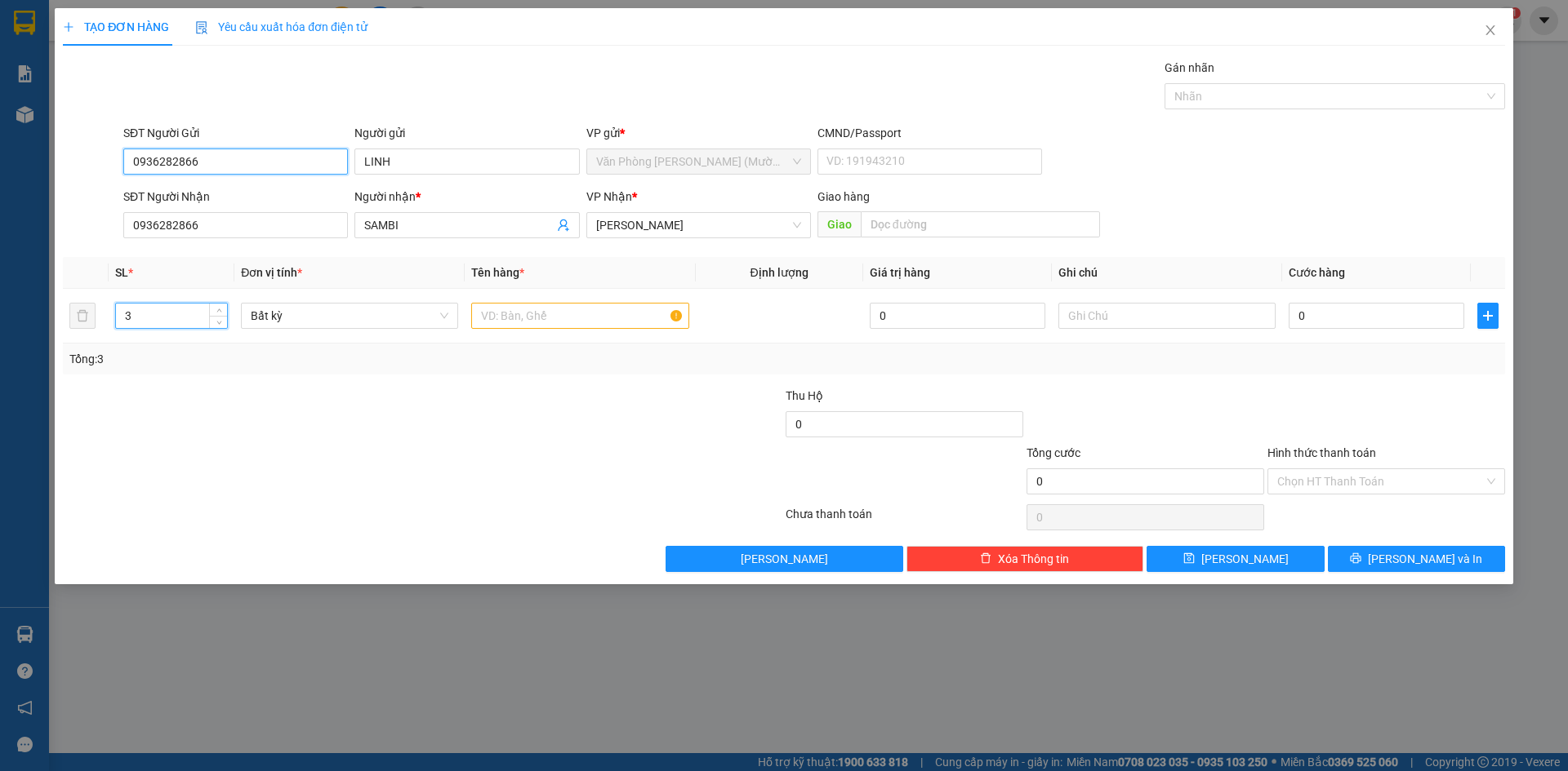
click at [162, 159] on input "0936282866" at bounding box center [235, 162] width 224 height 26
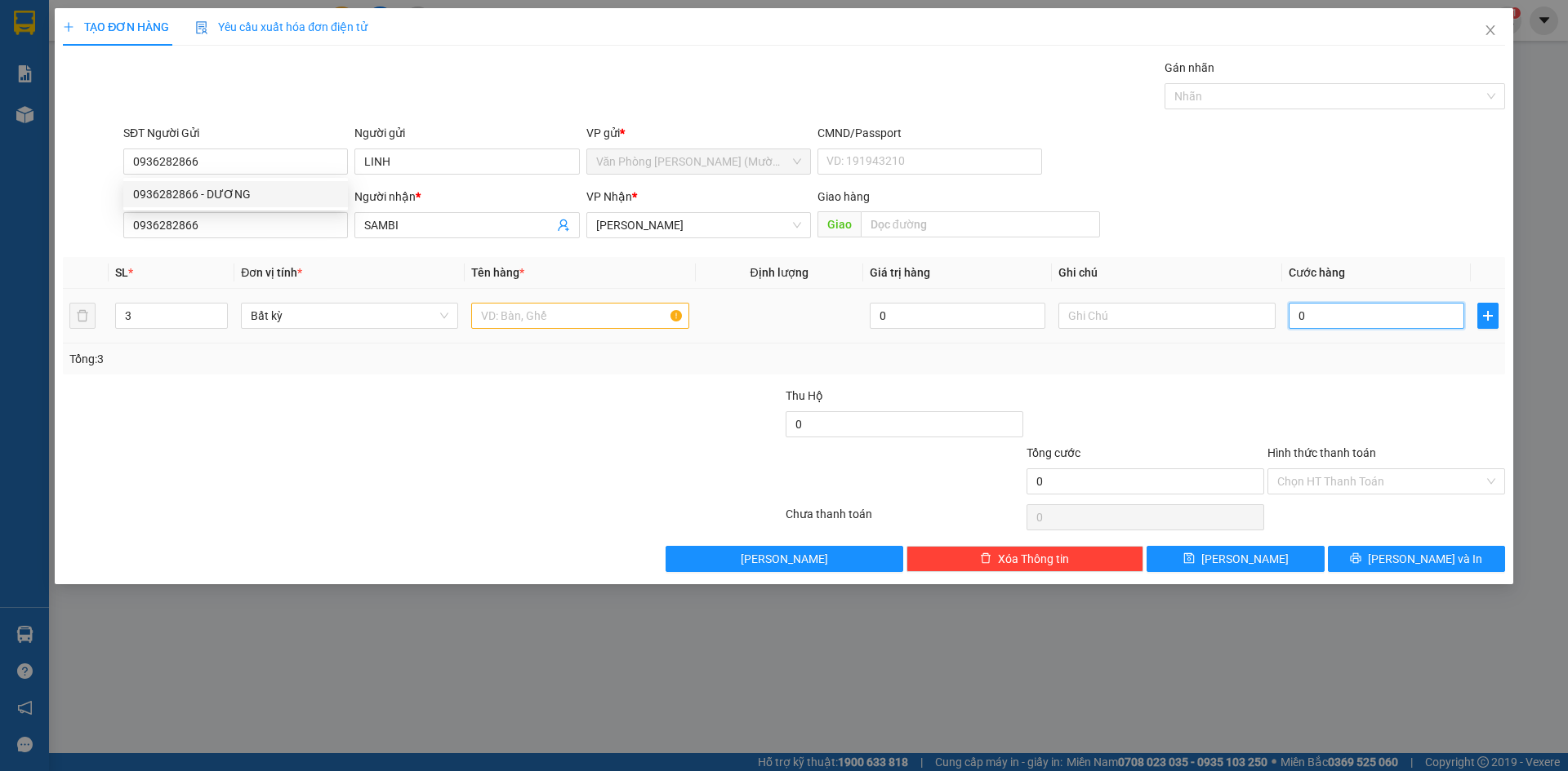
click at [1315, 310] on input "0" at bounding box center [1376, 315] width 175 height 26
type input "6"
type input "60"
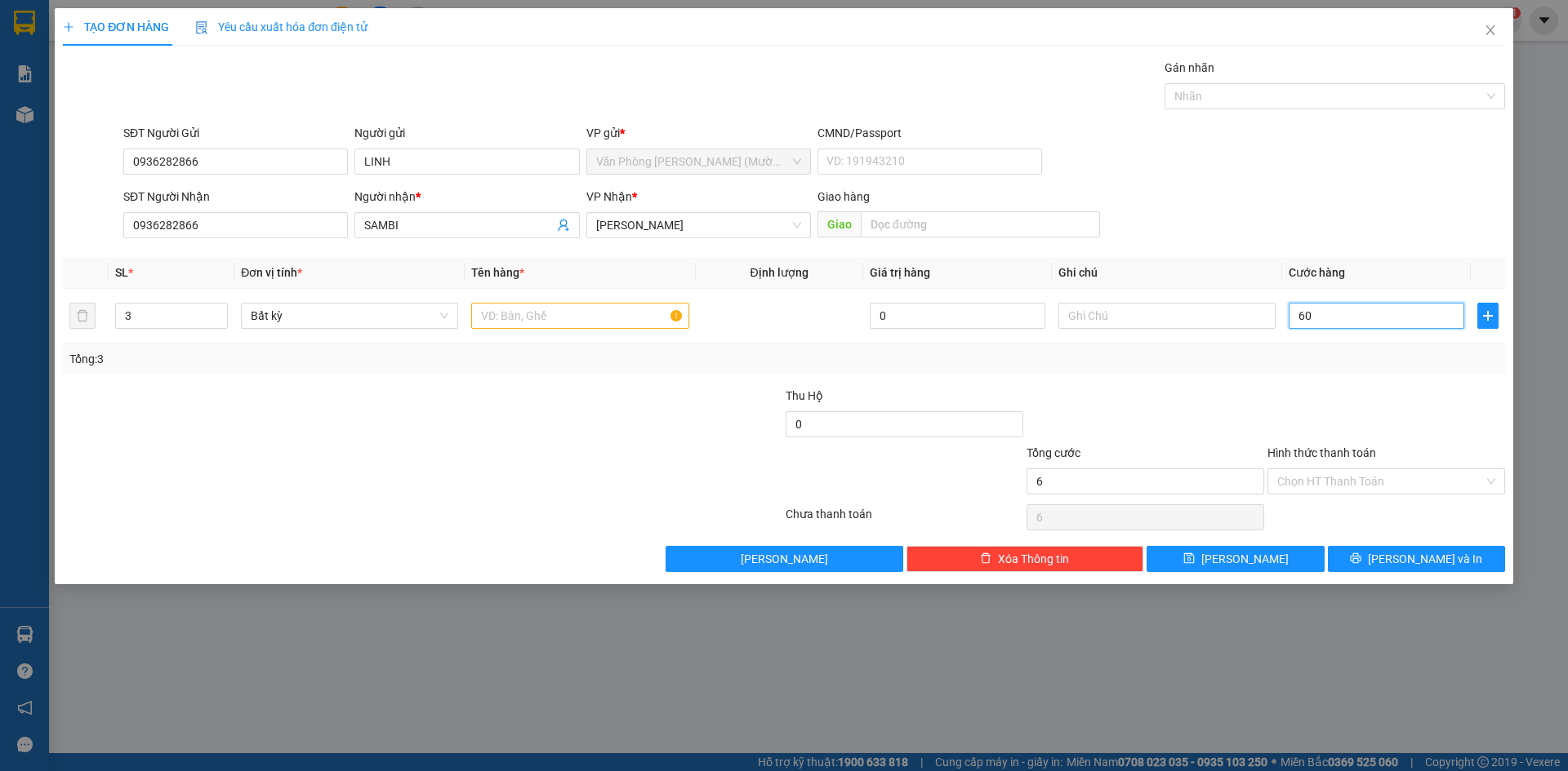
type input "60"
type input "60.000"
click at [1279, 375] on div "Transit Pickup Surcharge Ids Transit Deliver Surcharge Ids Transit Deliver Surc…" at bounding box center [784, 315] width 1443 height 513
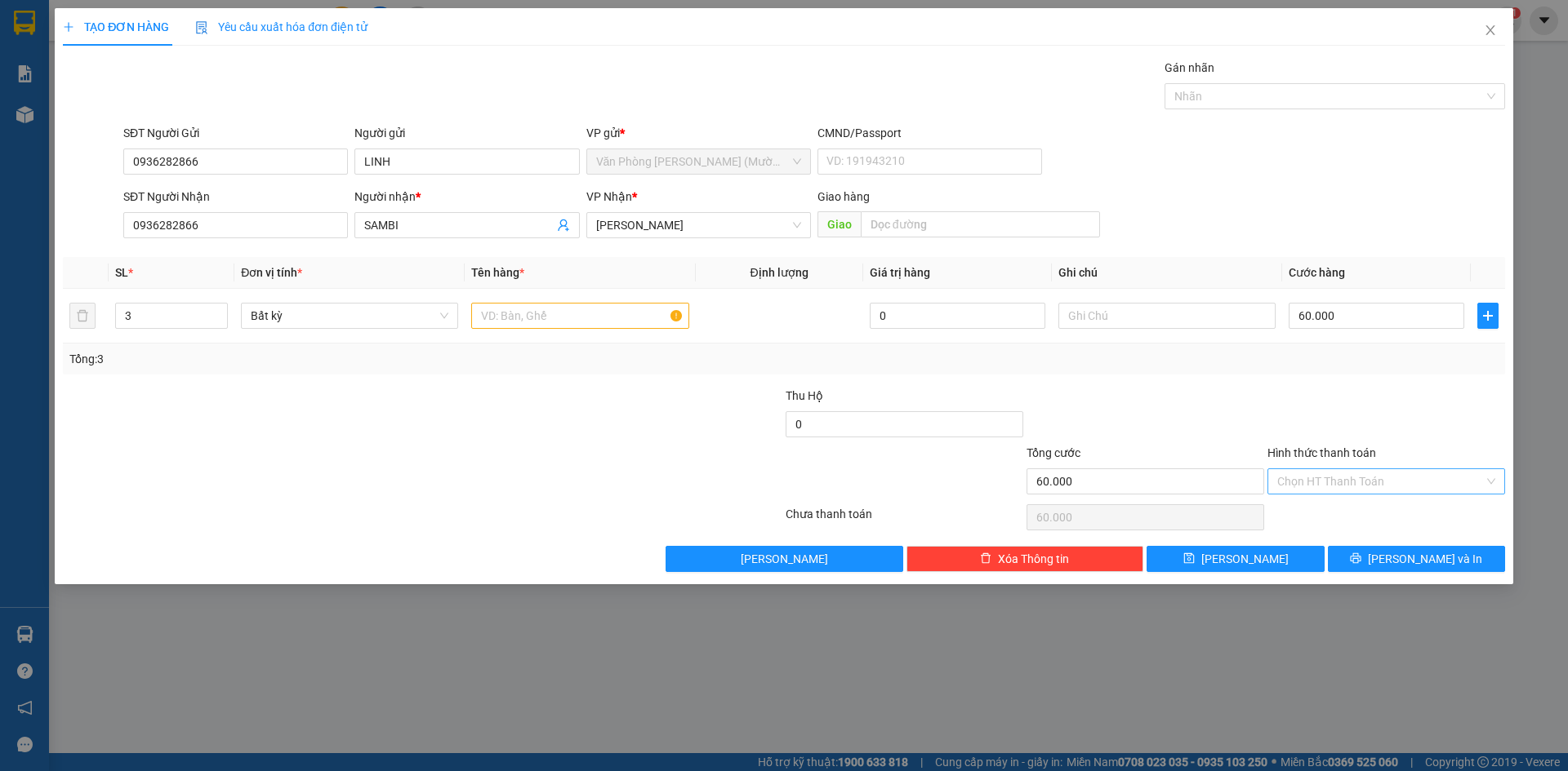
click at [1363, 481] on input "Hình thức thanh toán" at bounding box center [1380, 481] width 207 height 24
click at [1324, 518] on div "Tại văn phòng" at bounding box center [1386, 514] width 218 height 18
type input "0"
click at [165, 322] on input "3" at bounding box center [171, 315] width 111 height 24
type input "1"
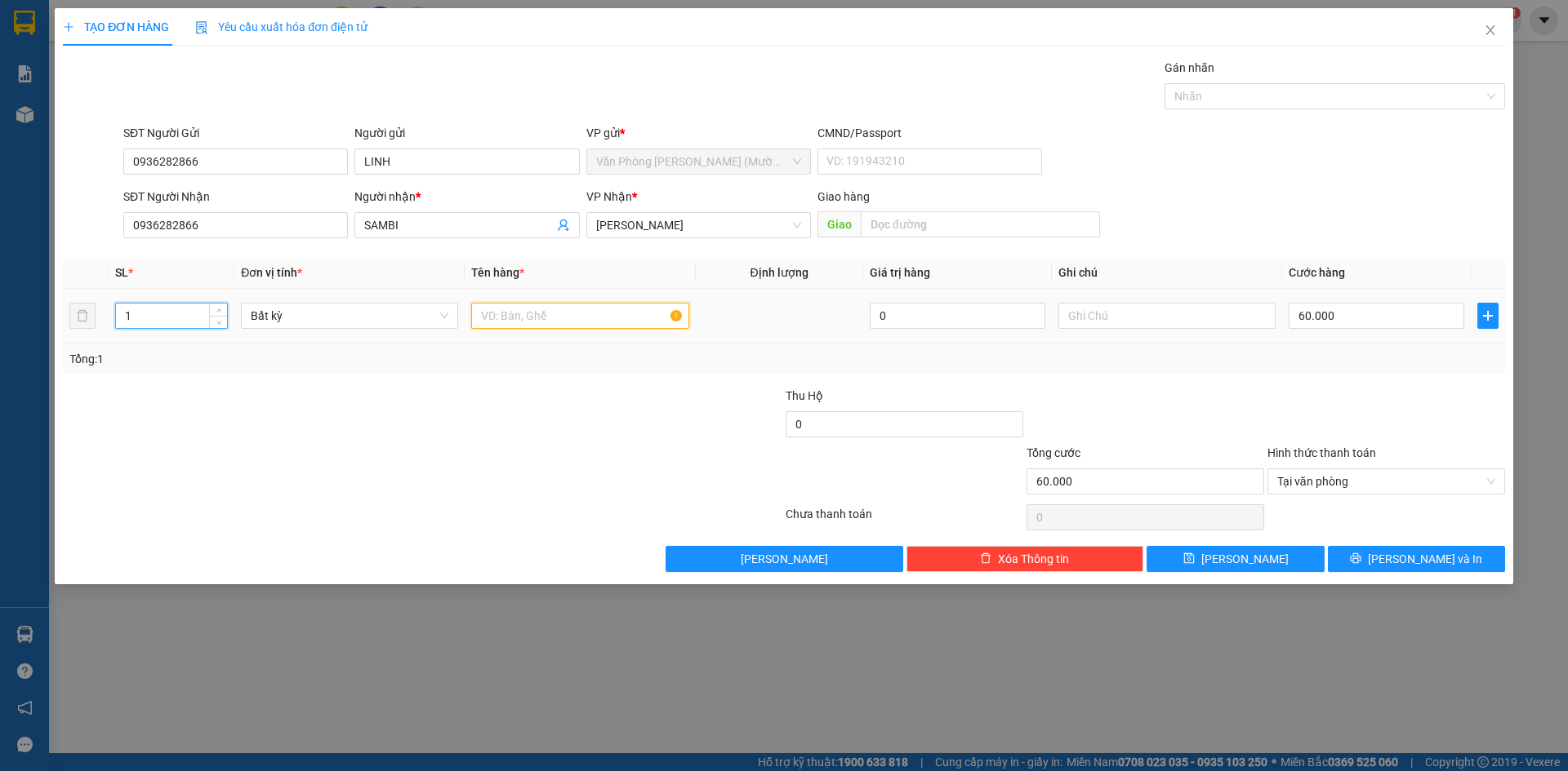
click at [542, 318] on input "text" at bounding box center [580, 315] width 218 height 26
type input "0"
type input "1K"
click at [1344, 317] on input "0" at bounding box center [1376, 315] width 175 height 26
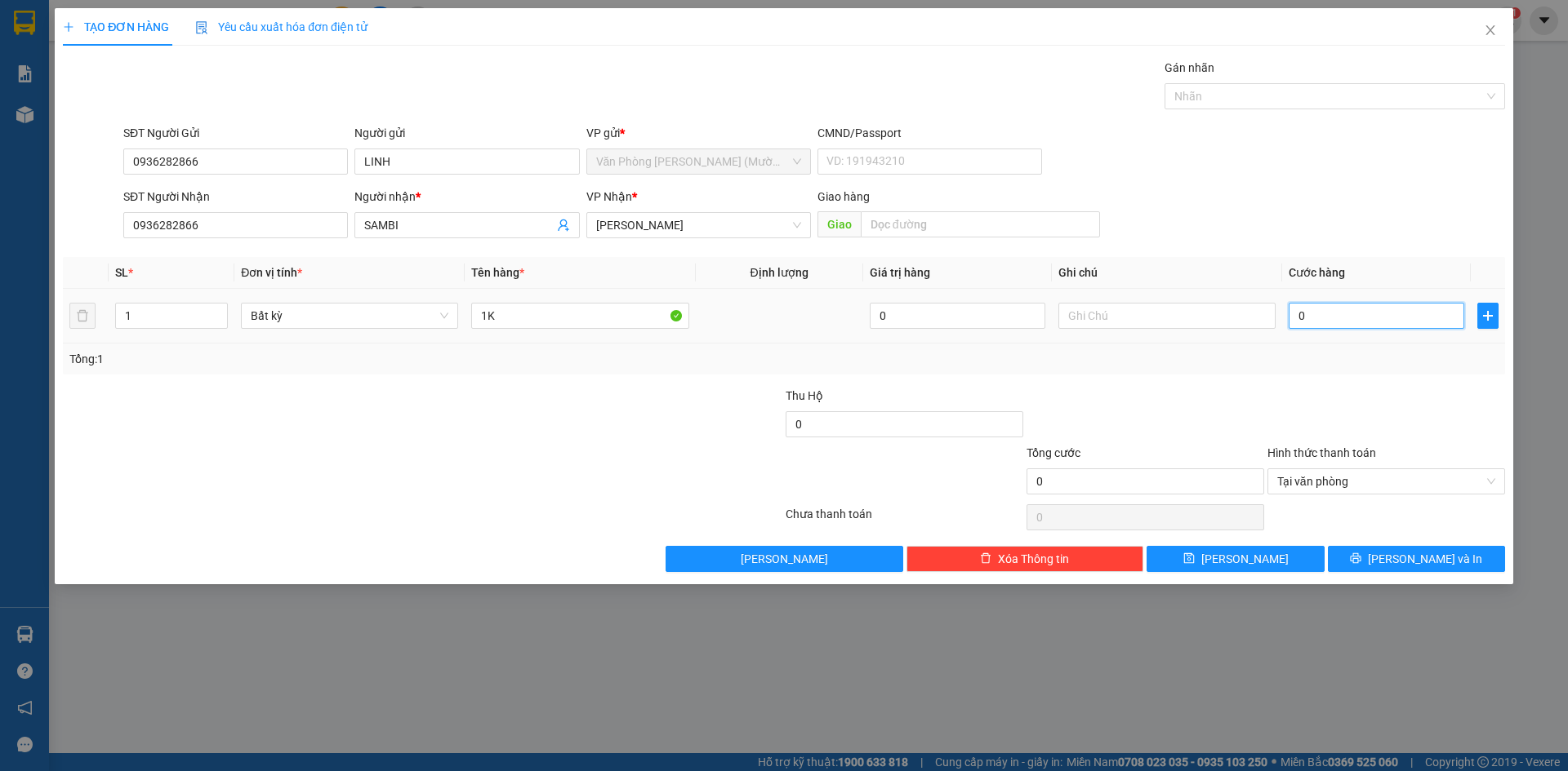
type input "6"
type input "60"
type input "60.000"
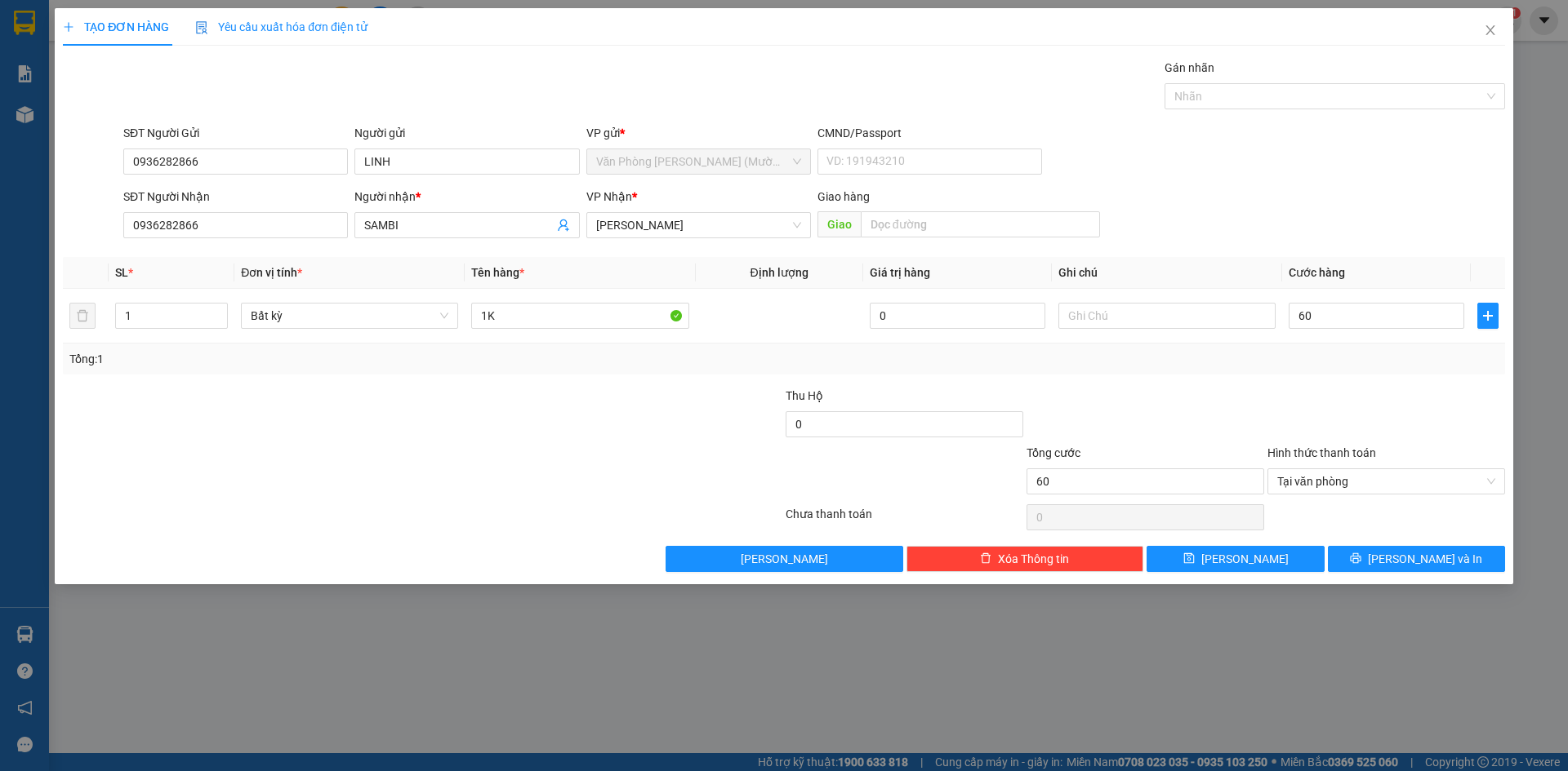
type input "60.000"
click at [1369, 416] on div at bounding box center [1387, 415] width 241 height 57
click at [1361, 560] on icon "printer" at bounding box center [1355, 558] width 12 height 12
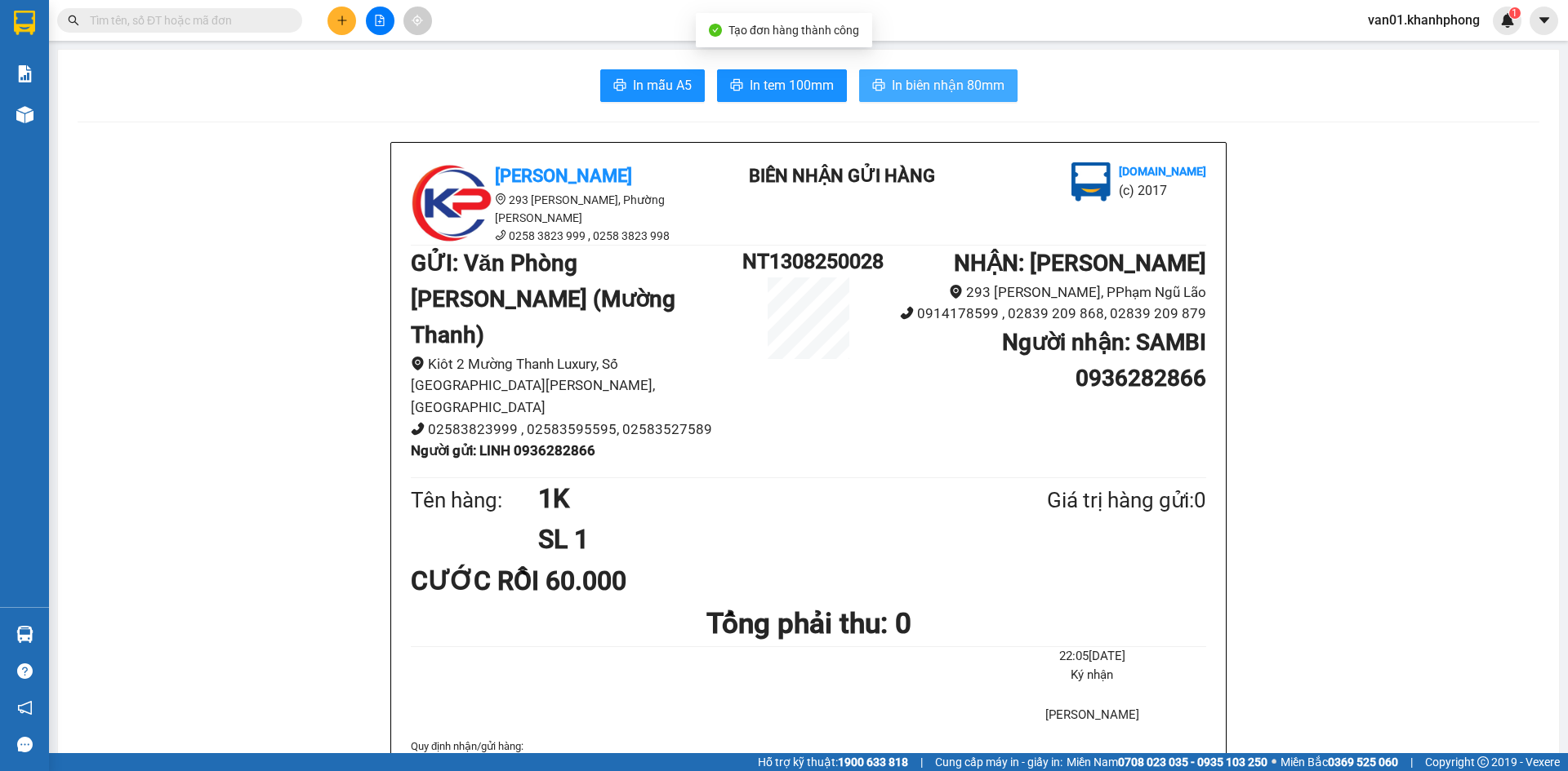
click at [919, 72] on button "In biên nhận 80mm" at bounding box center [939, 85] width 159 height 32
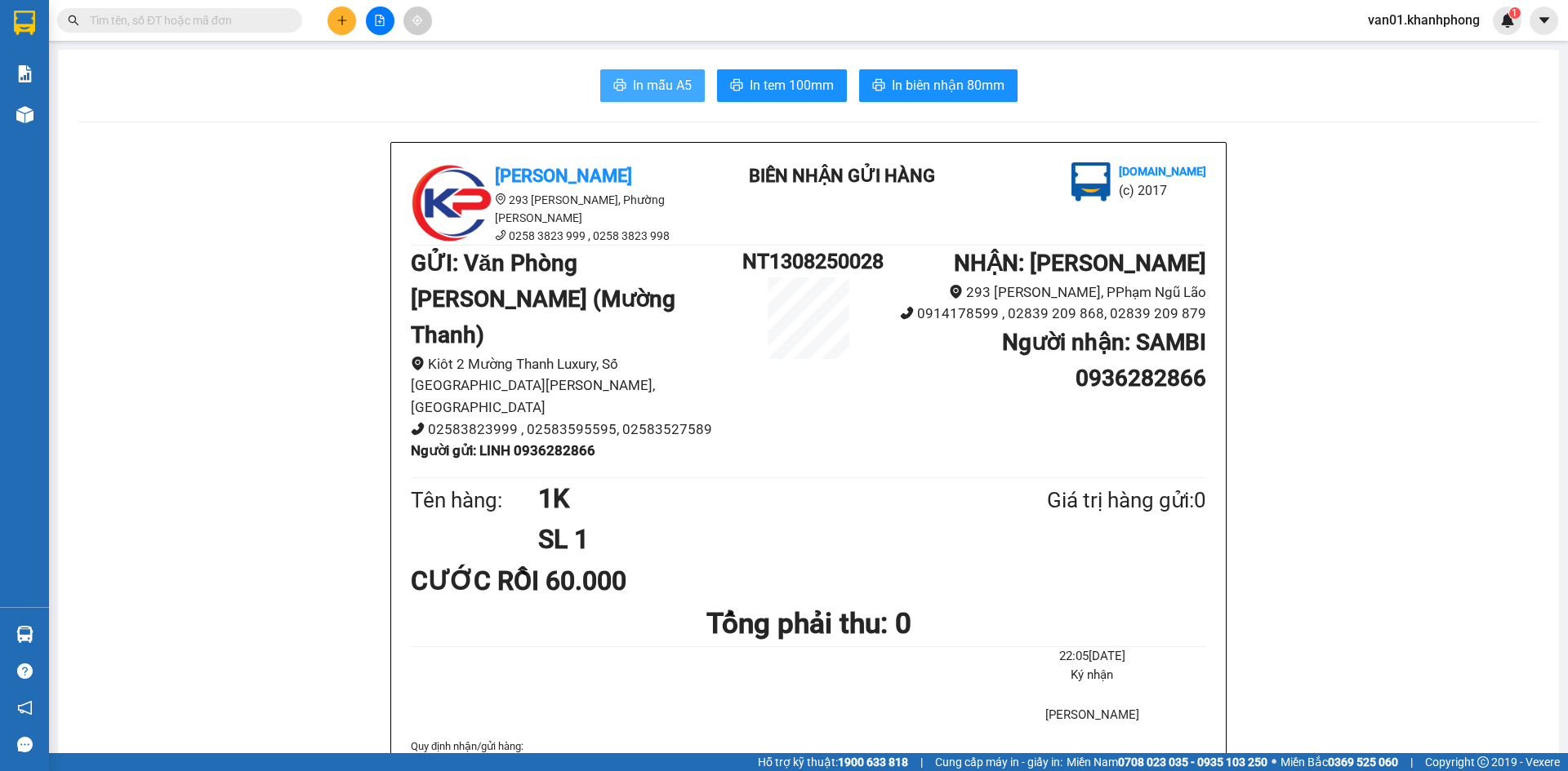
click at [637, 87] on span "In mẫu A5" at bounding box center [662, 85] width 59 height 21
click at [340, 24] on icon "plus" at bounding box center [342, 21] width 12 height 12
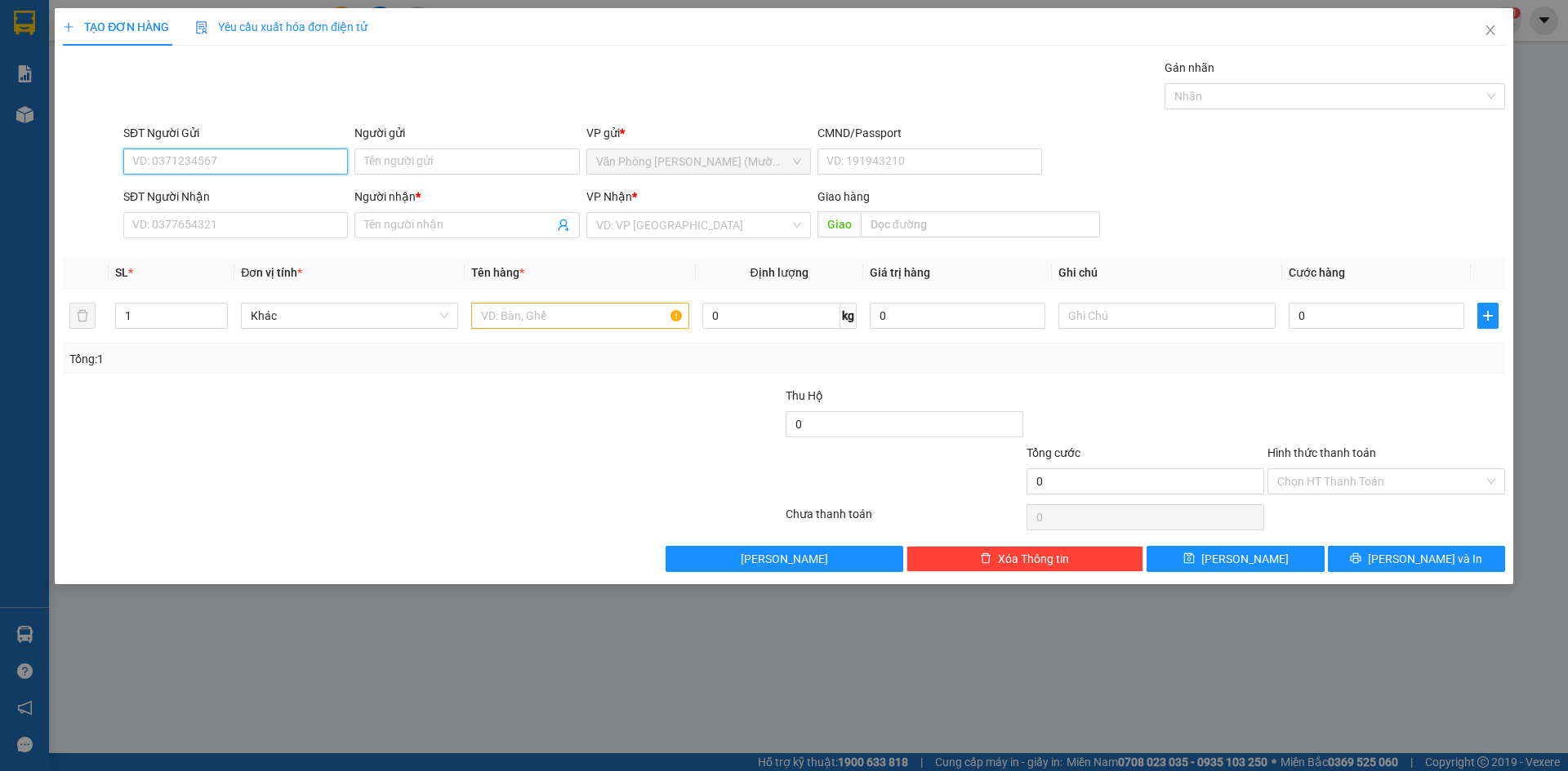
paste input "0936282866"
type input "0936282866"
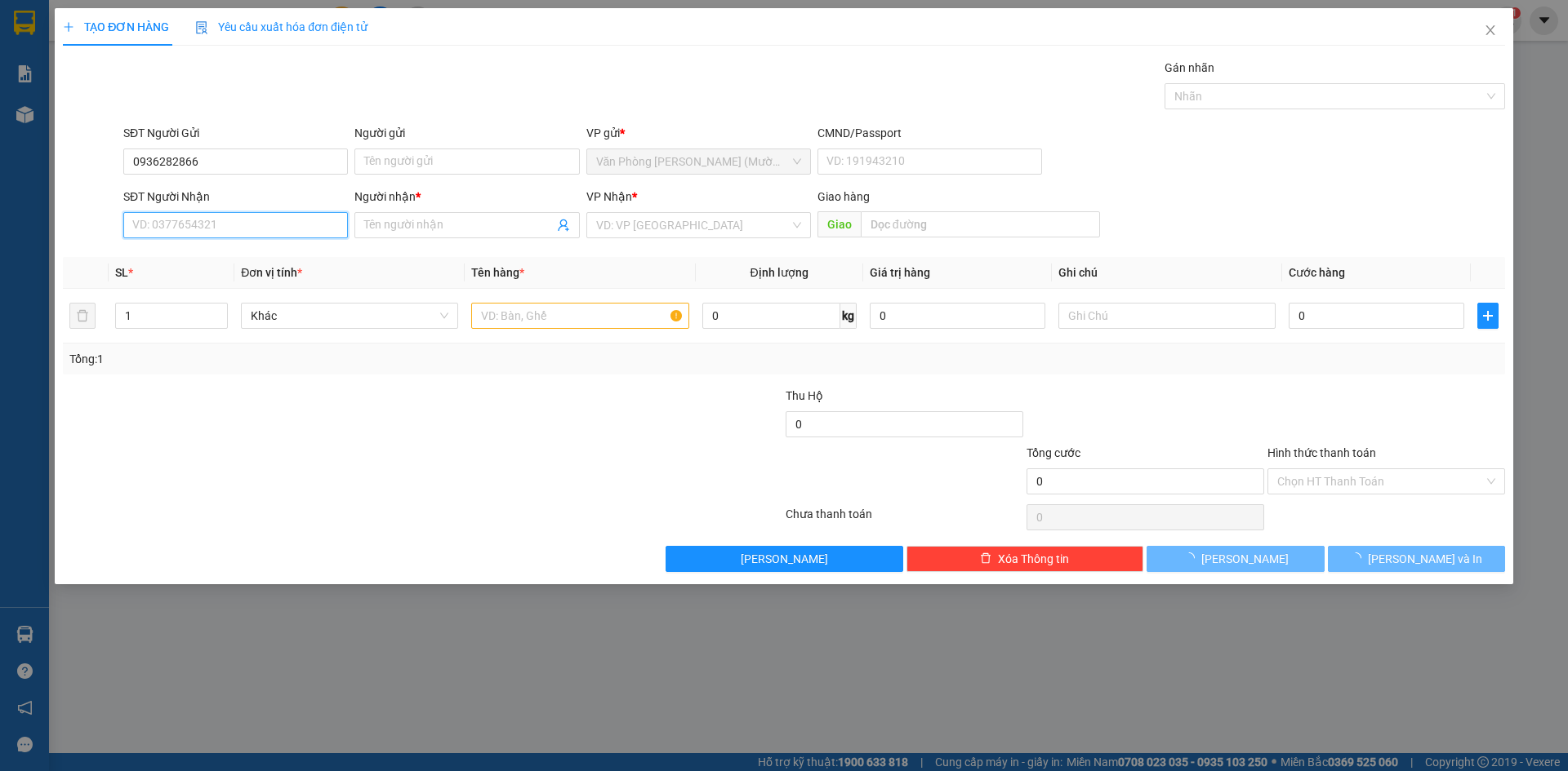
click at [234, 227] on input "SĐT Người Nhận" at bounding box center [235, 225] width 224 height 26
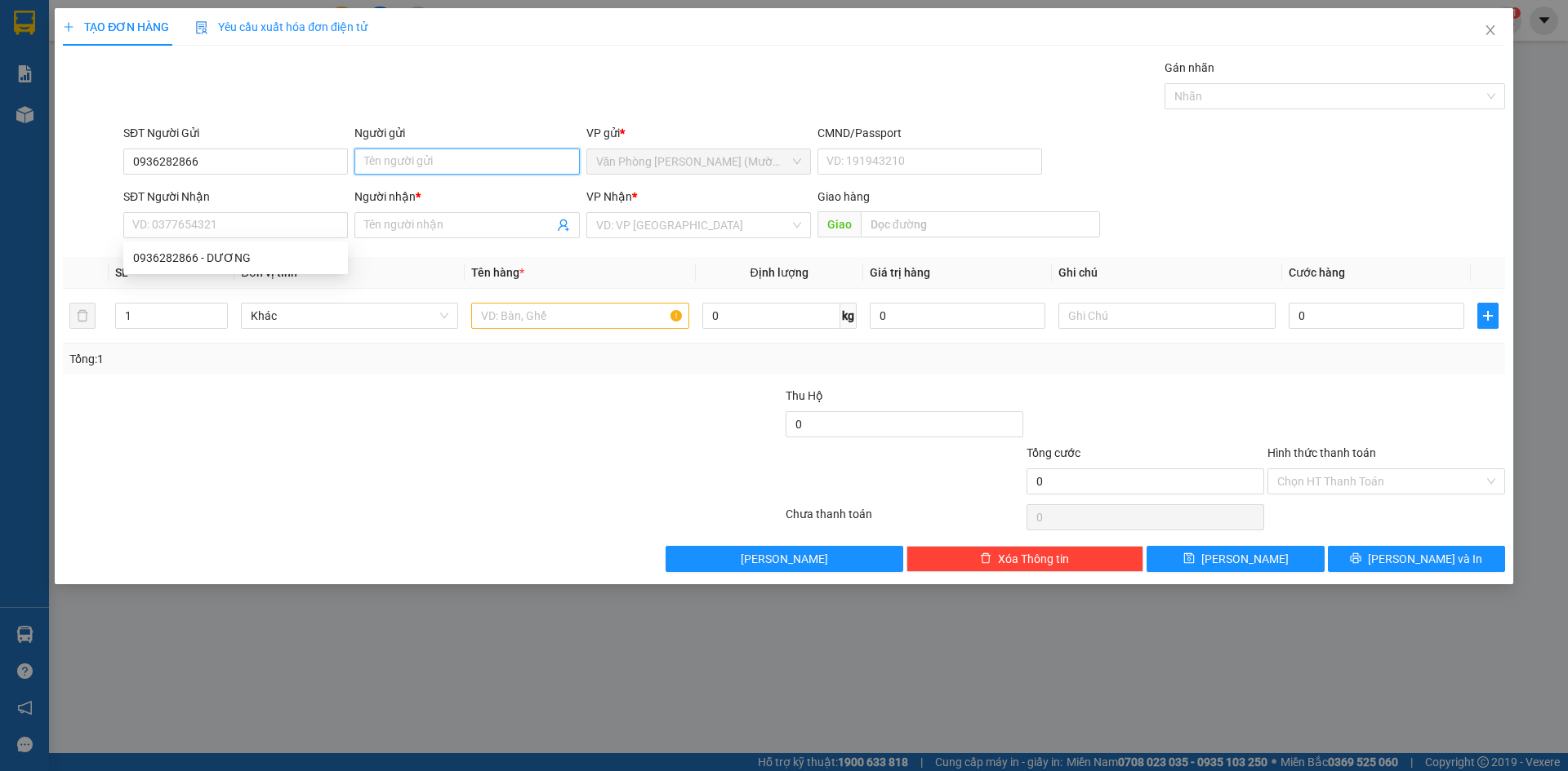
click at [415, 166] on input "Người gửi" at bounding box center [466, 162] width 224 height 26
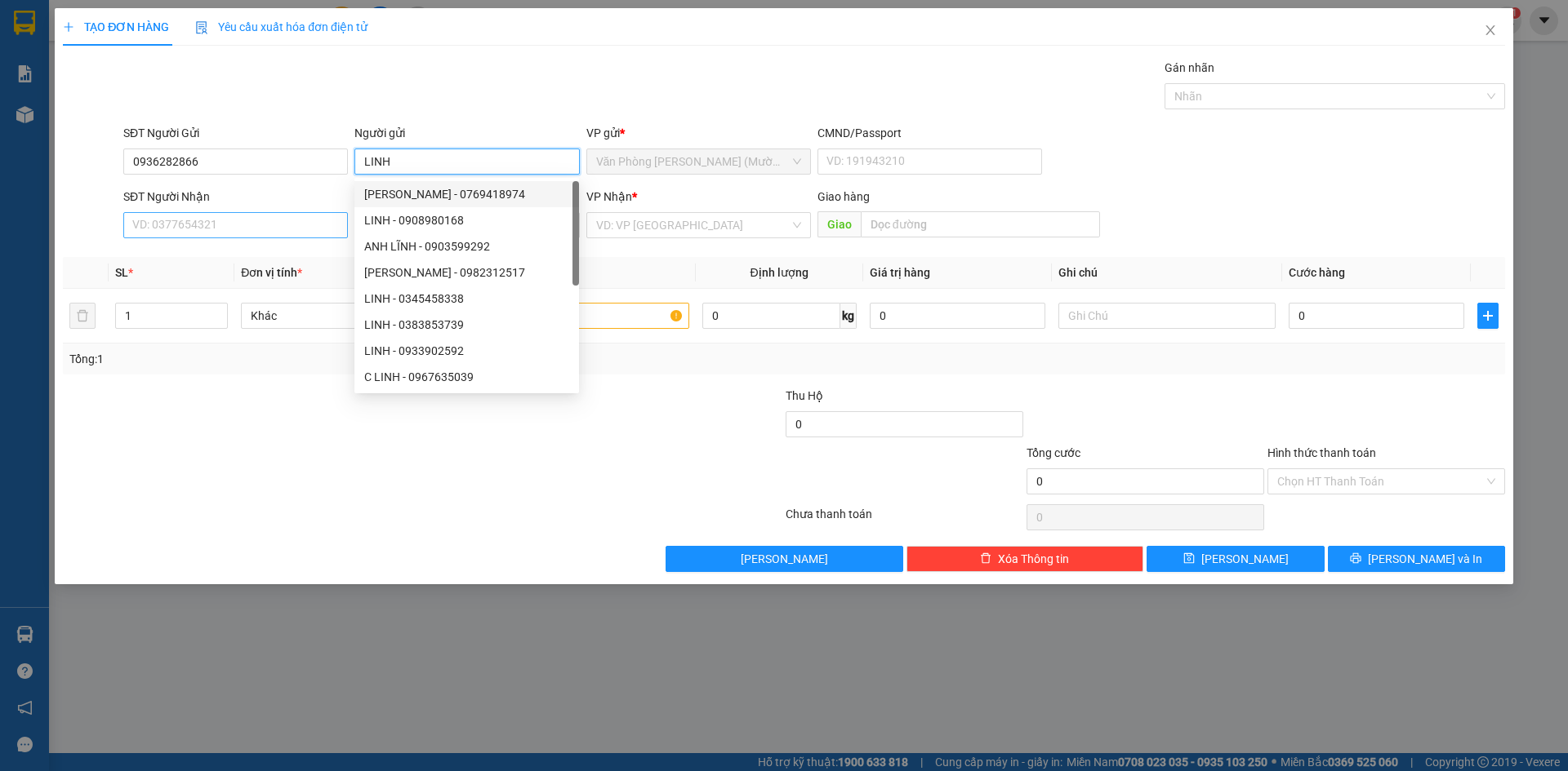
type input "LINH"
click at [242, 219] on input "SĐT Người Nhận" at bounding box center [235, 225] width 224 height 26
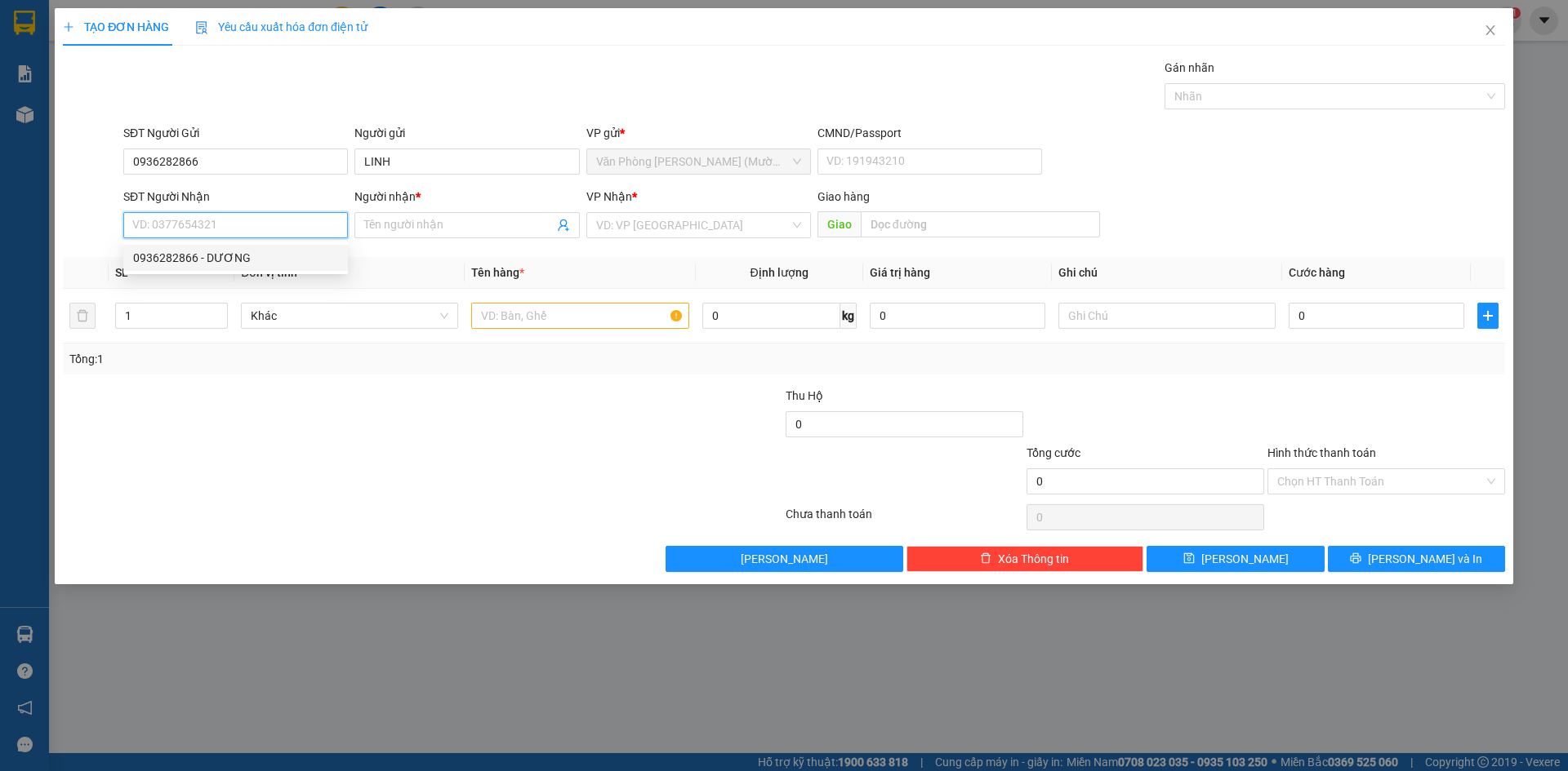
click at [203, 261] on div "0936282866 - DƯƠNG" at bounding box center [235, 258] width 205 height 18
type input "0936282866"
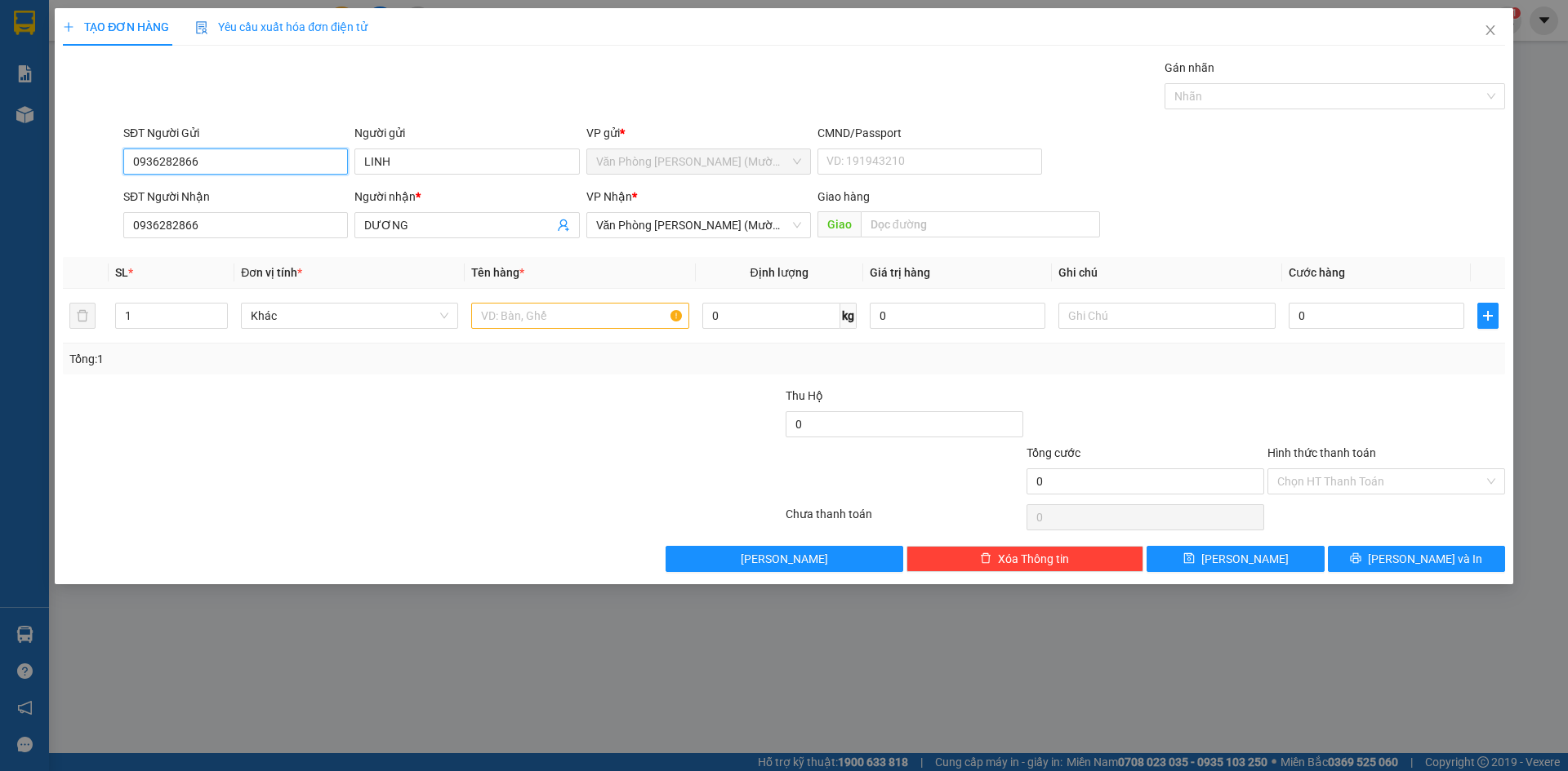
click at [220, 158] on input "0936282866" at bounding box center [235, 162] width 224 height 26
click at [415, 222] on input "DƯƠNG" at bounding box center [459, 225] width 188 height 18
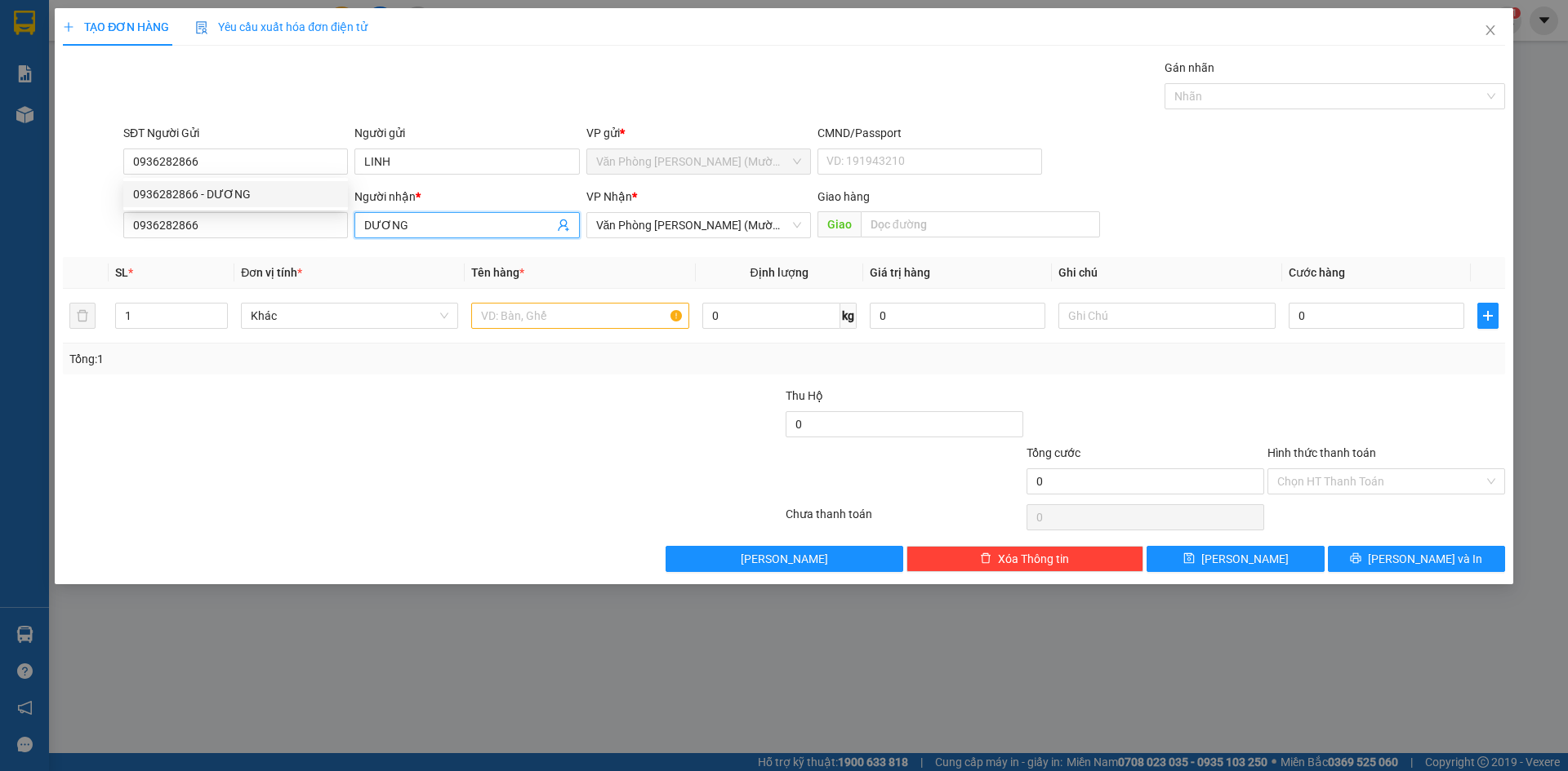
click at [415, 222] on input "DƯƠNG" at bounding box center [459, 225] width 188 height 18
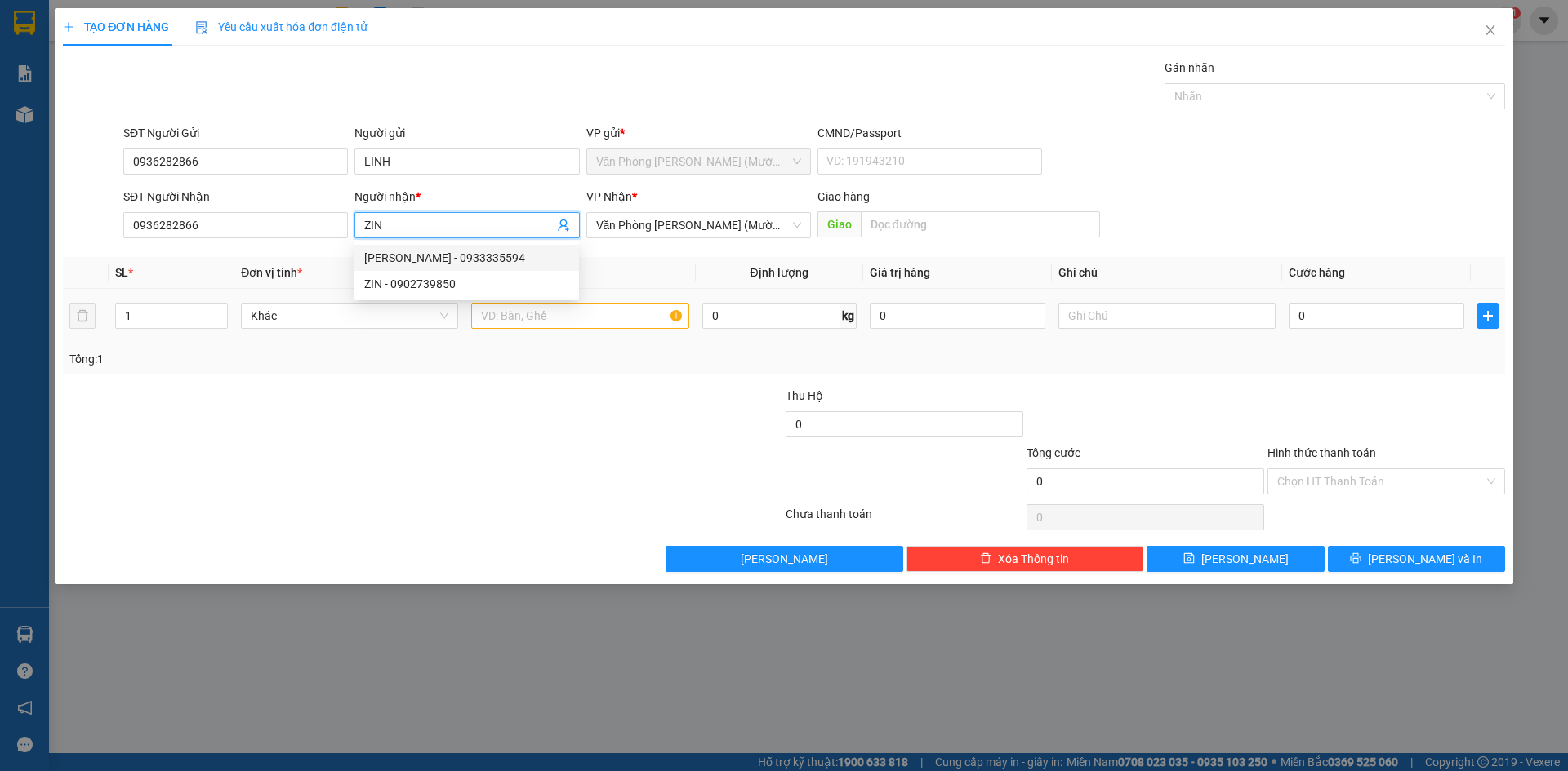
type input "ZIN"
click at [550, 315] on input "text" at bounding box center [580, 315] width 218 height 26
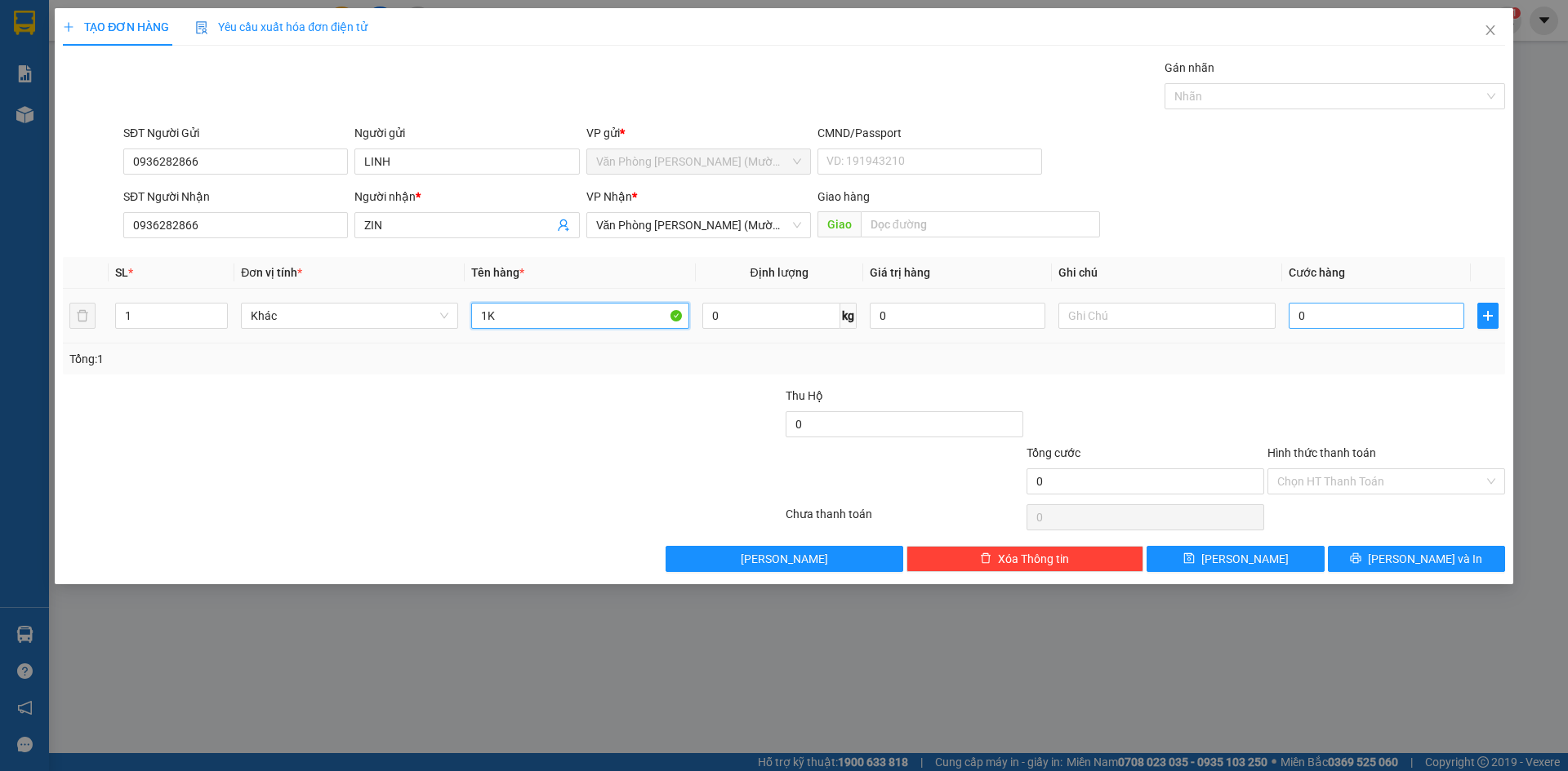
type input "1K"
click at [1315, 318] on input "0" at bounding box center [1376, 315] width 175 height 26
type input "5"
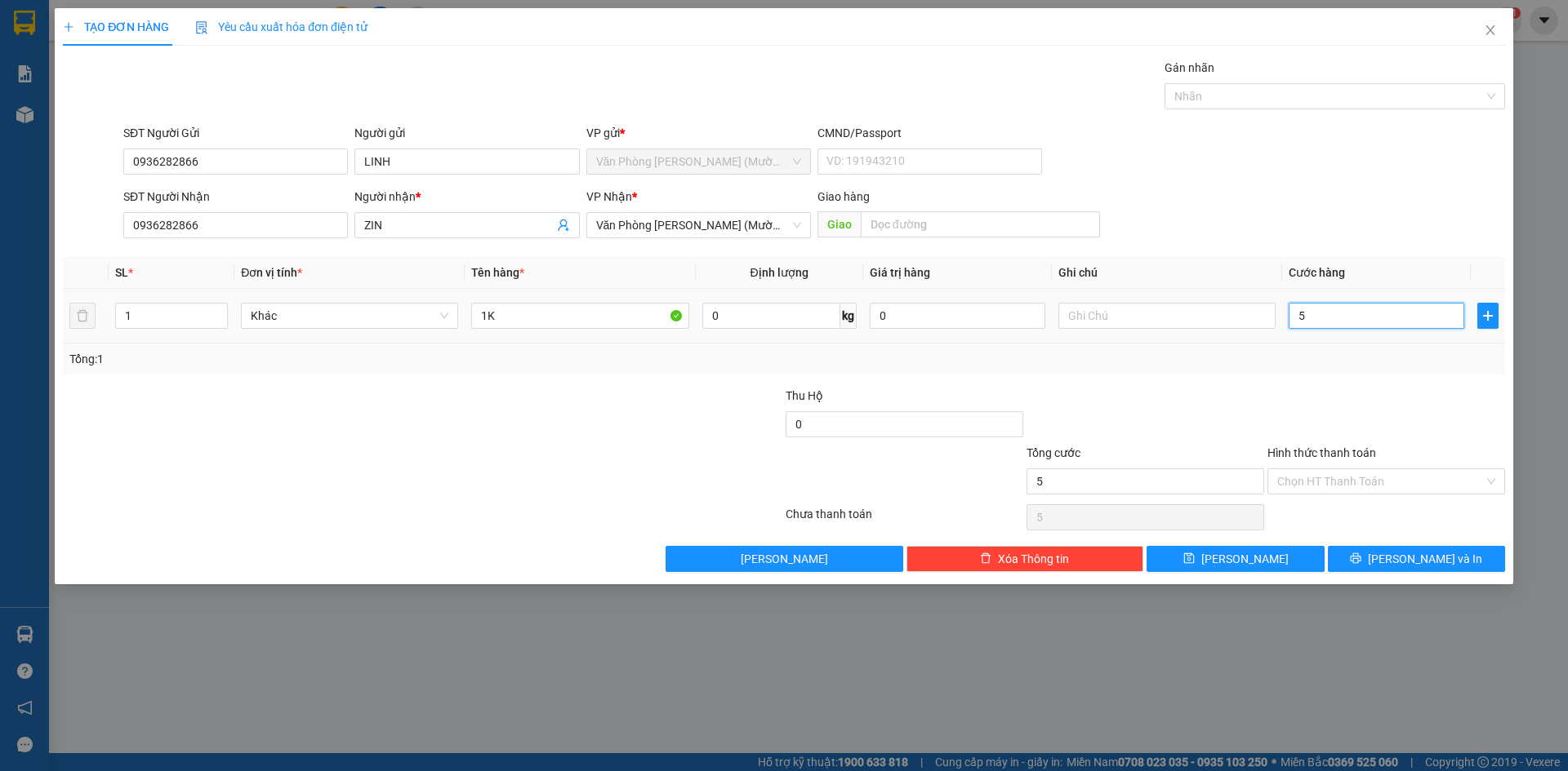
type input "50"
type input "50.000"
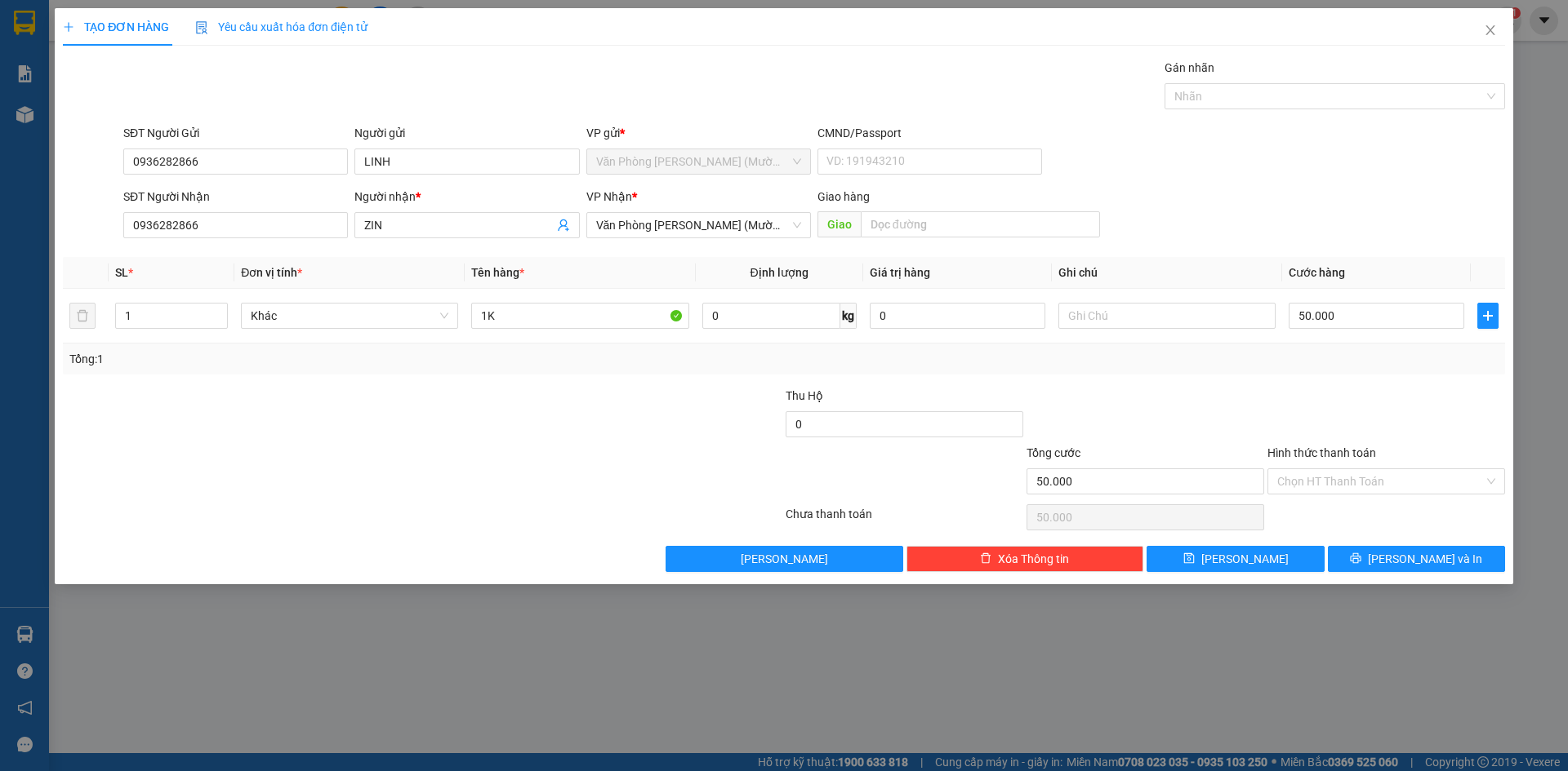
click at [1344, 421] on div at bounding box center [1387, 415] width 241 height 57
click at [1359, 477] on input "Hình thức thanh toán" at bounding box center [1380, 481] width 207 height 24
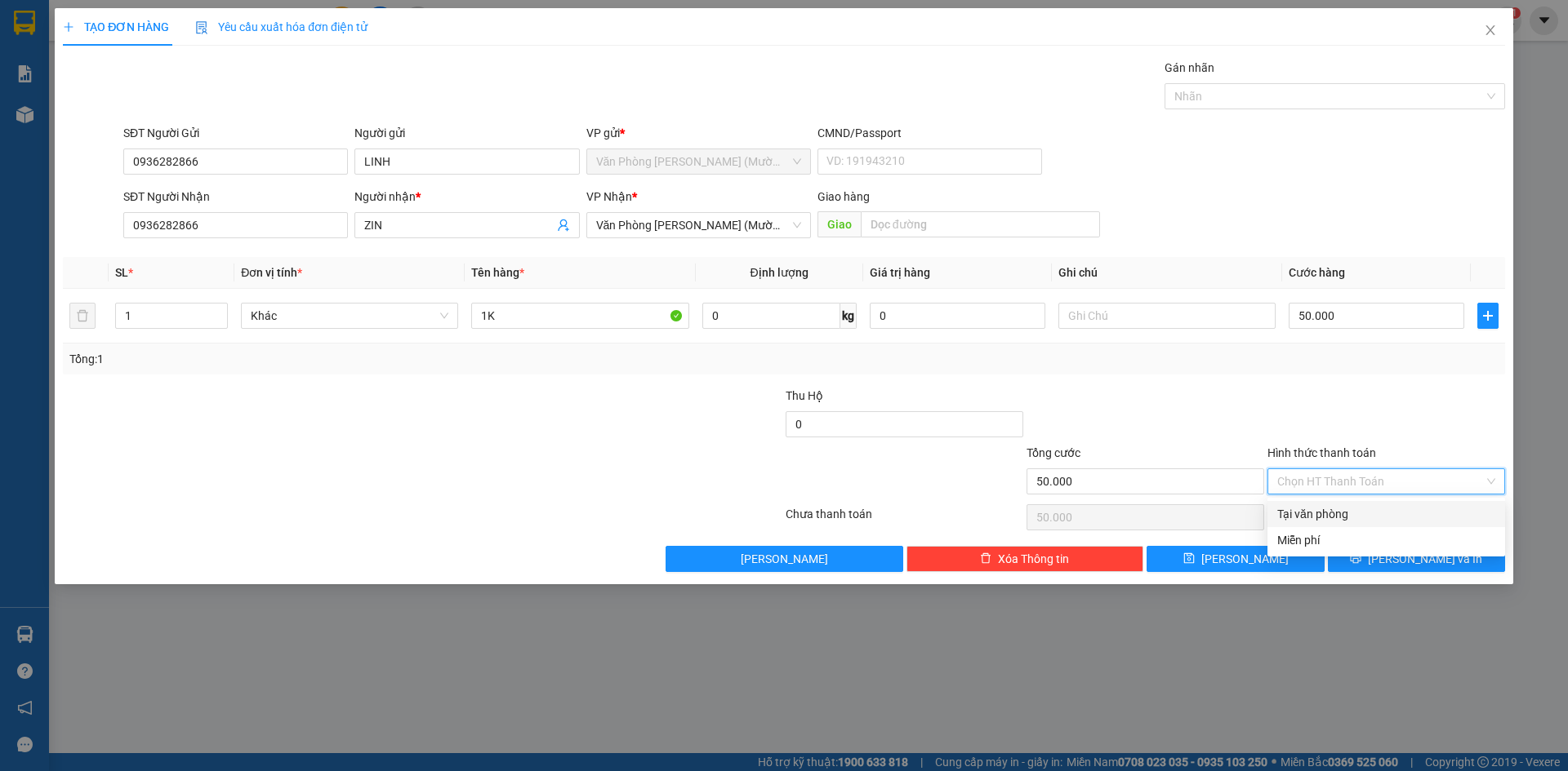
click at [1331, 509] on div "Tại văn phòng" at bounding box center [1386, 514] width 218 height 18
type input "0"
click at [1377, 561] on button "Lưu và In" at bounding box center [1416, 558] width 177 height 26
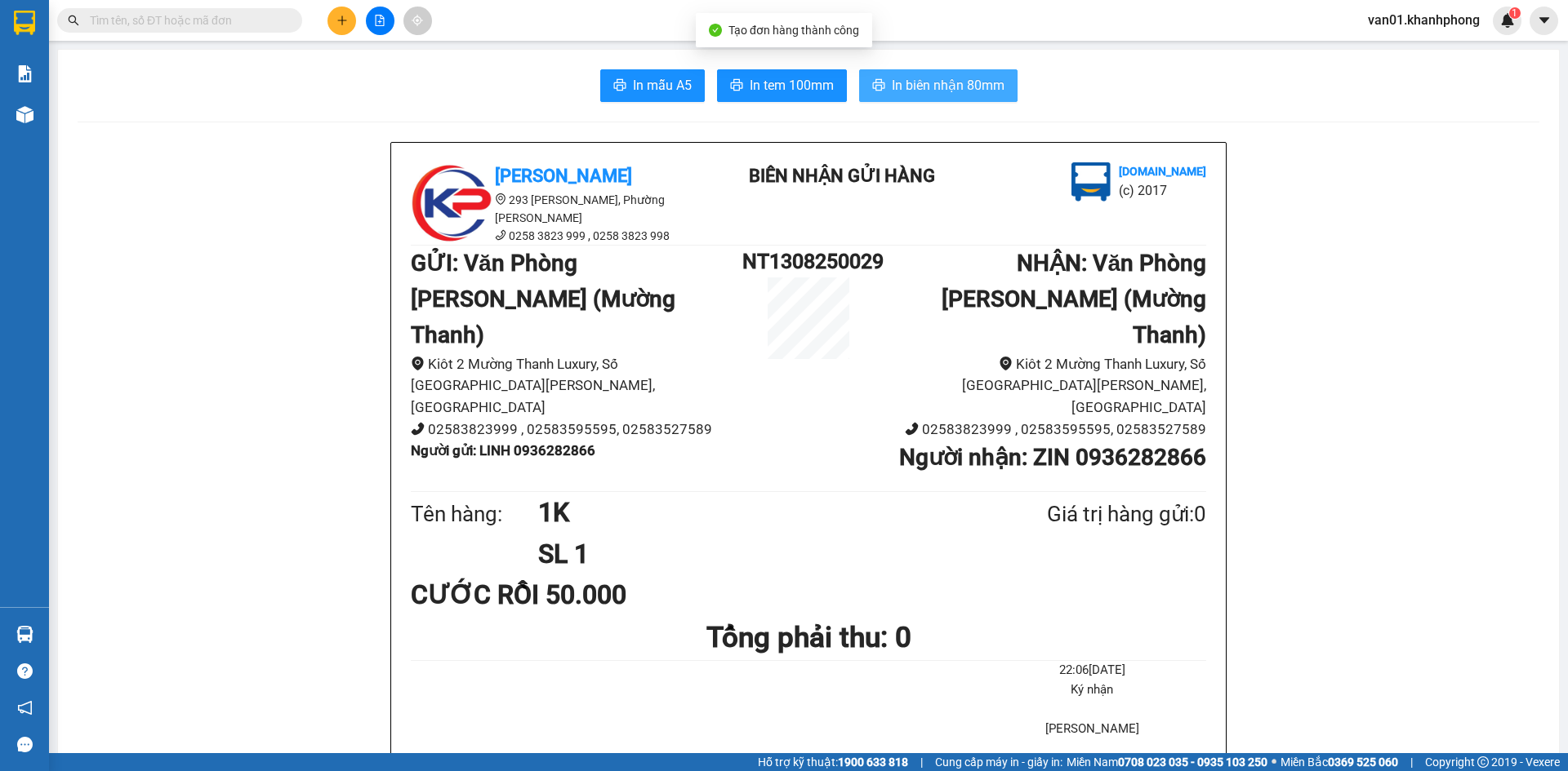
click at [920, 89] on span "In biên nhận 80mm" at bounding box center [948, 85] width 113 height 21
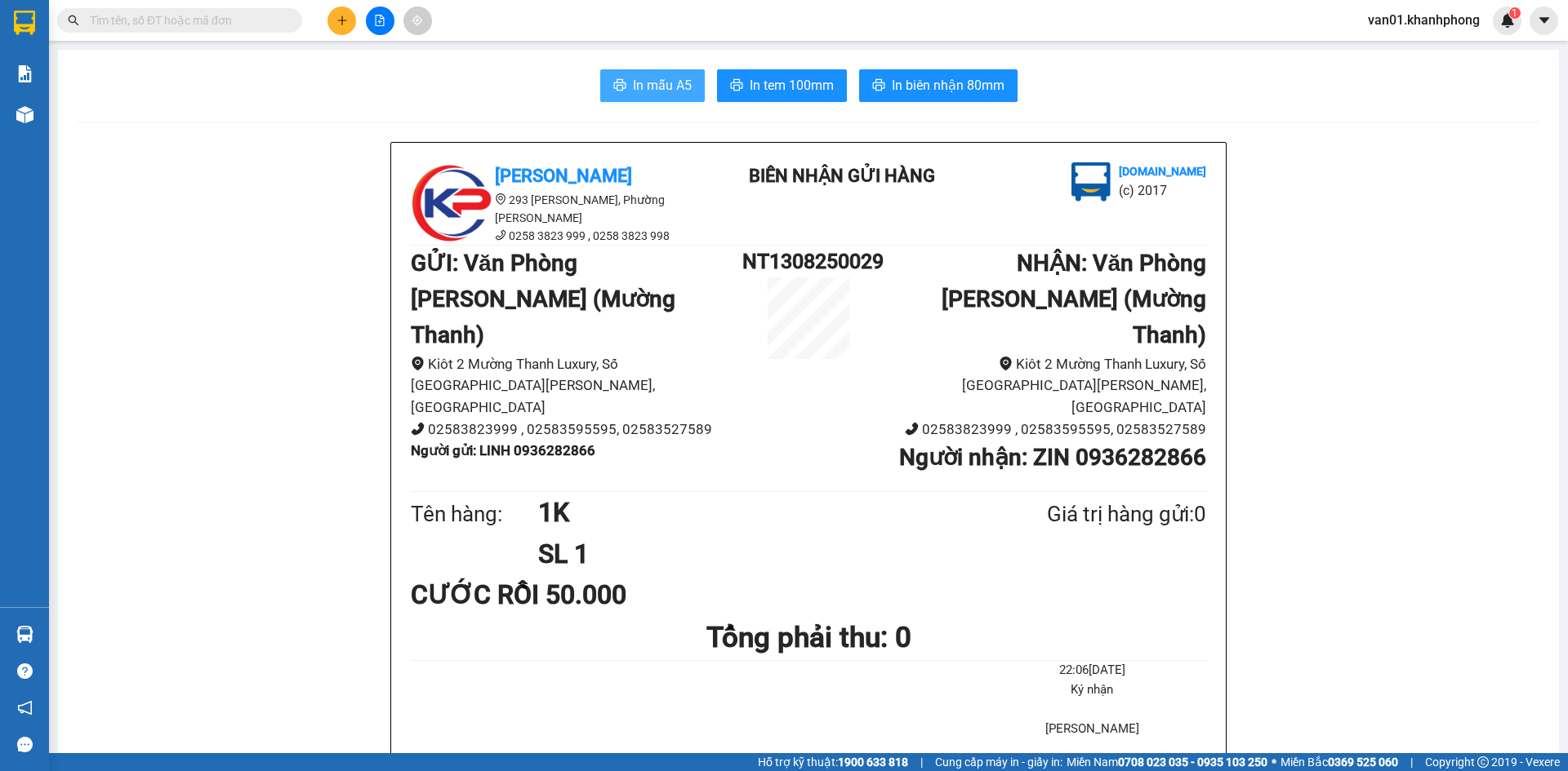
click at [651, 95] on span "In mẫu A5" at bounding box center [662, 85] width 59 height 21
click at [338, 16] on icon "plus" at bounding box center [342, 21] width 12 height 12
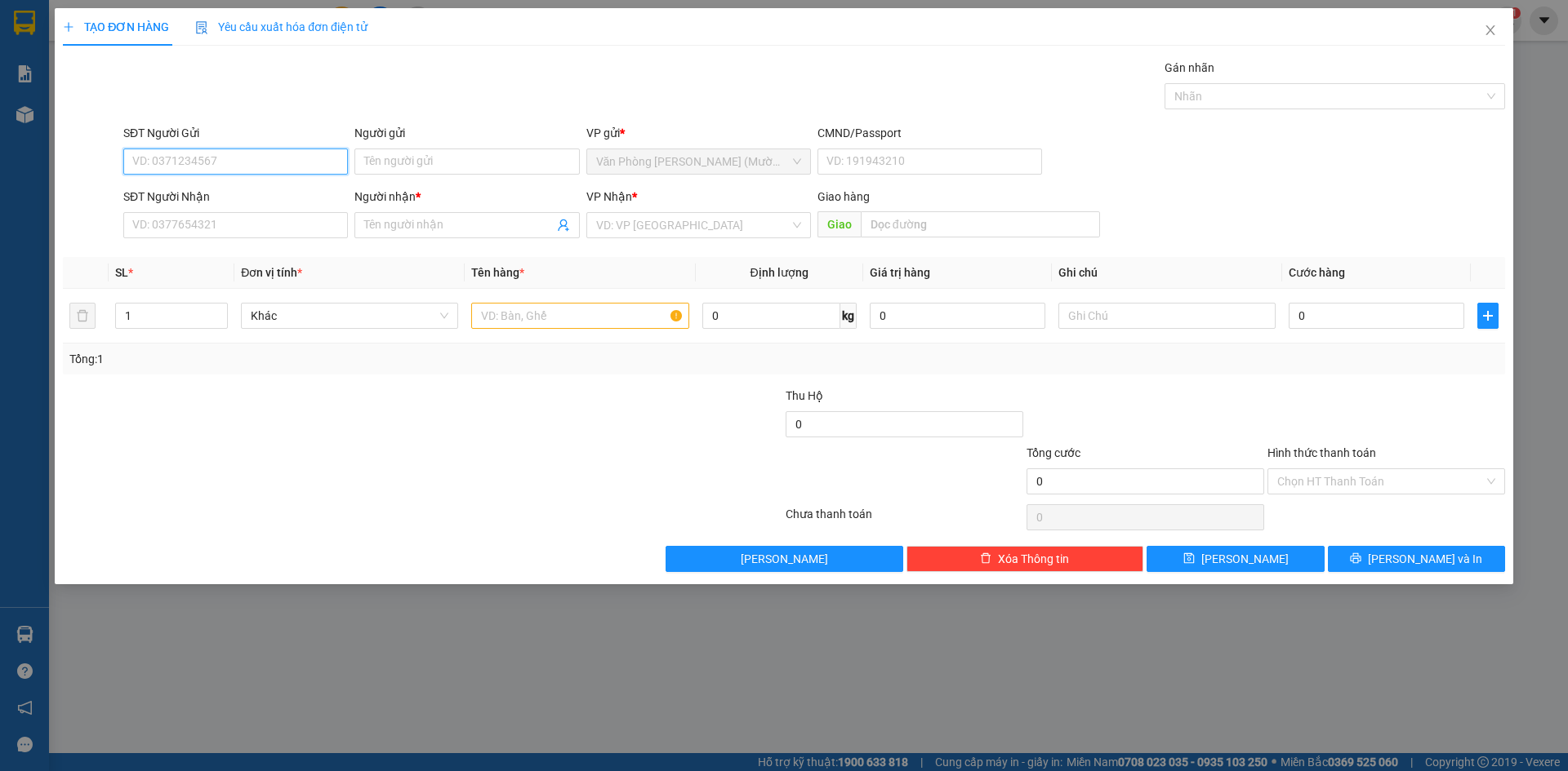
paste input "0936282866"
type input "0936282866"
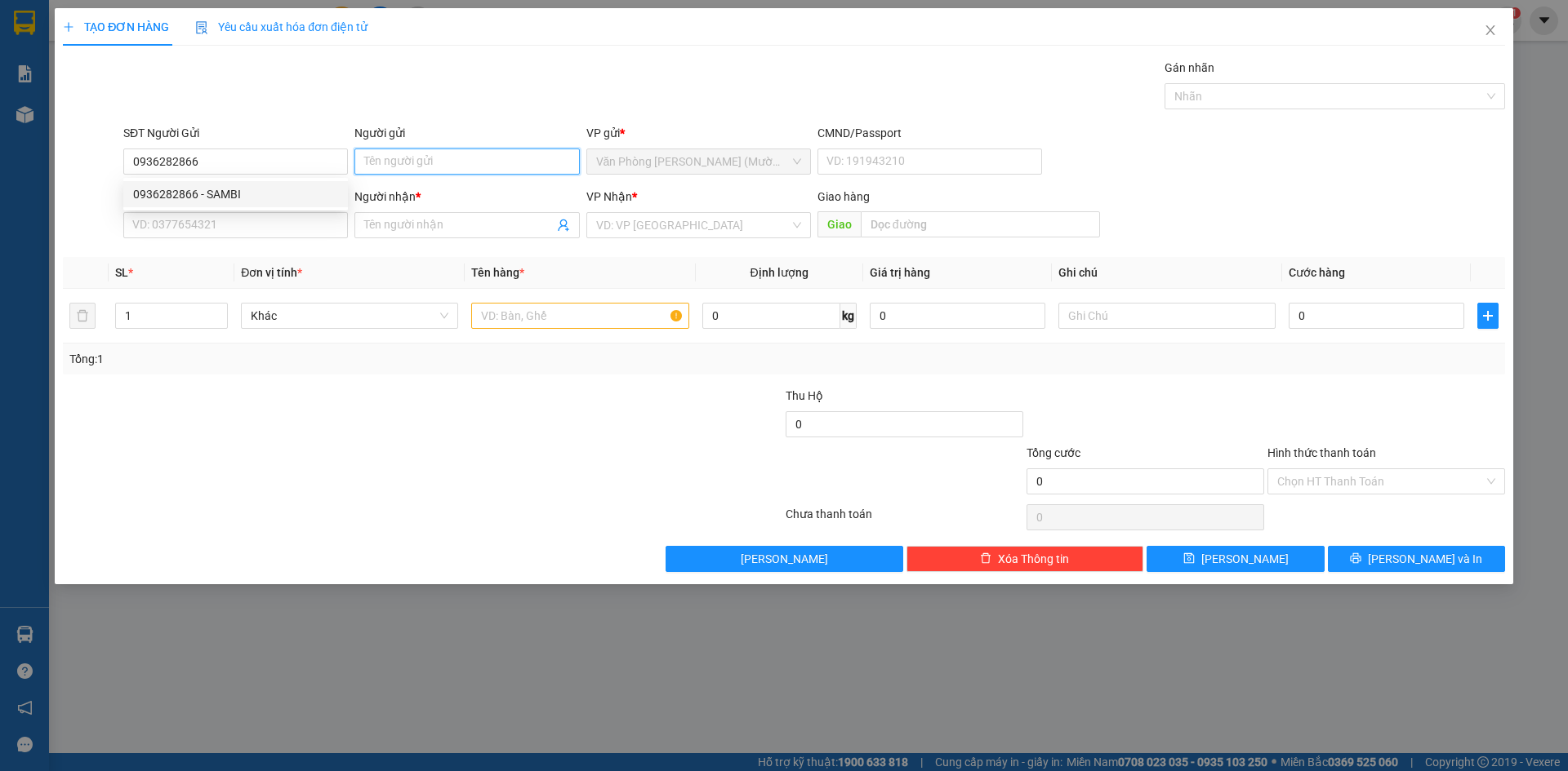
click at [379, 166] on input "Người gửi" at bounding box center [466, 162] width 224 height 26
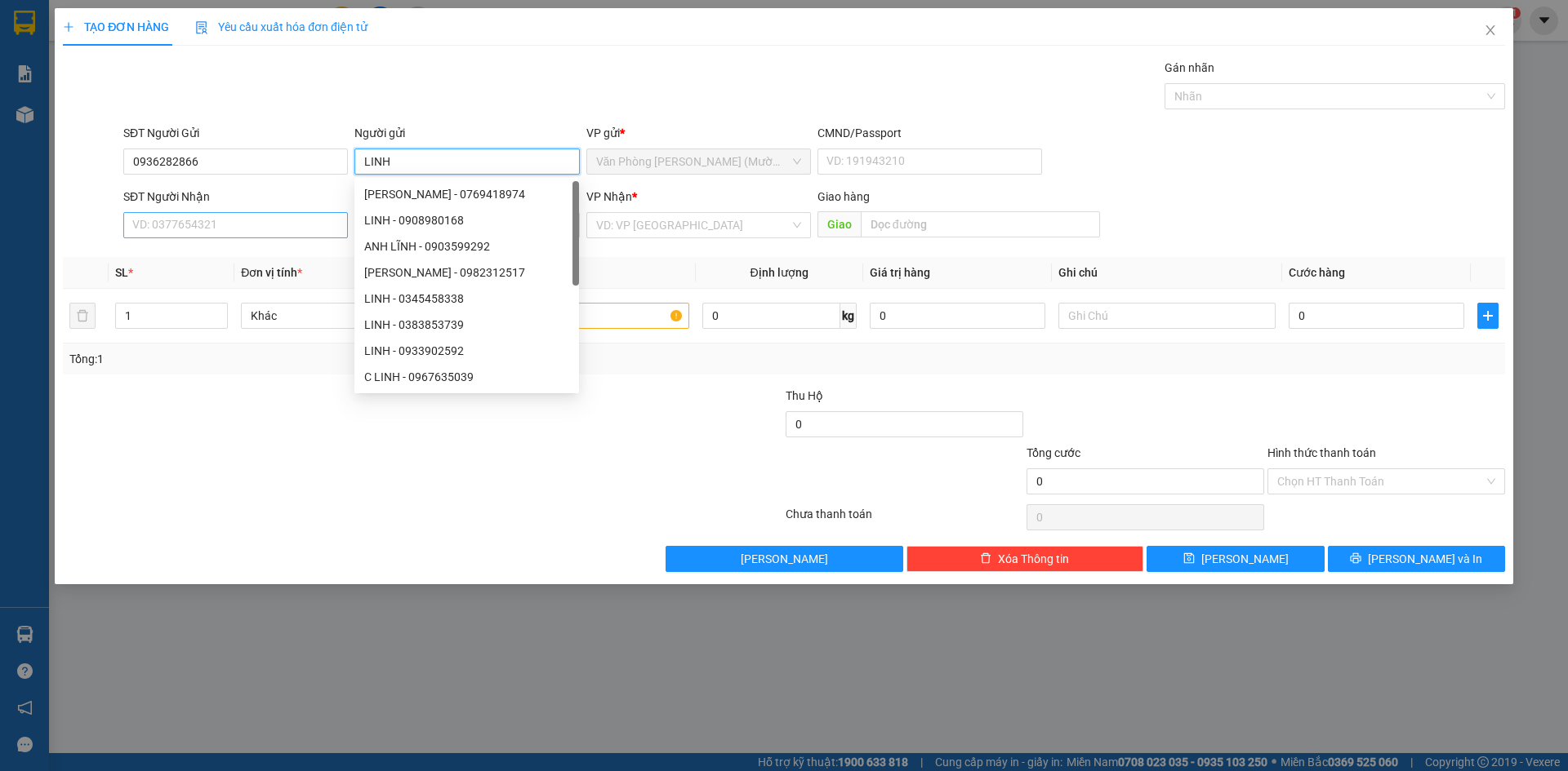
type input "LINH"
click at [281, 218] on input "SĐT Người Nhận" at bounding box center [235, 225] width 224 height 26
paste input "0936282866"
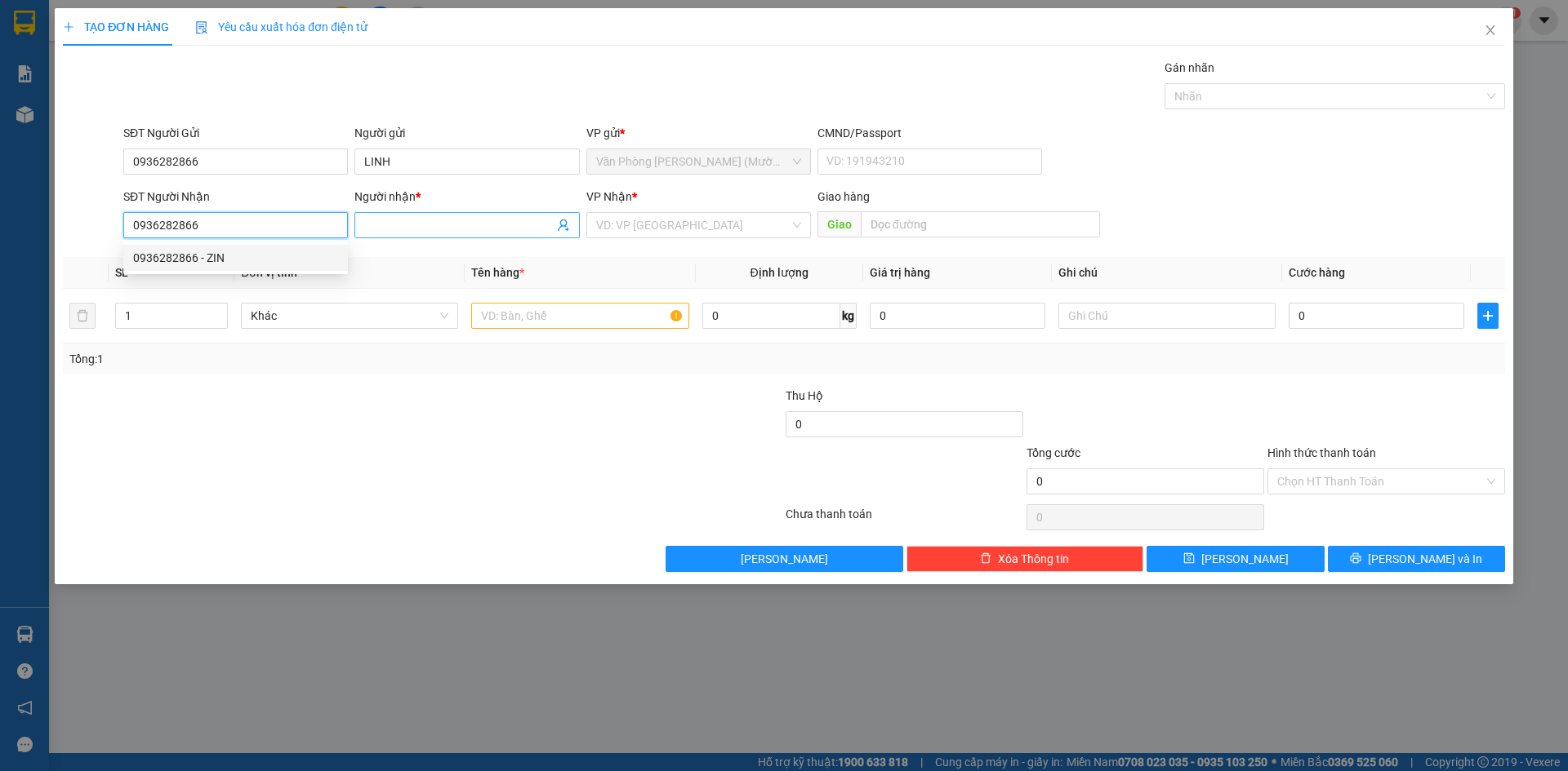
type input "0936282866"
click at [379, 231] on input "Người nhận *" at bounding box center [459, 225] width 188 height 18
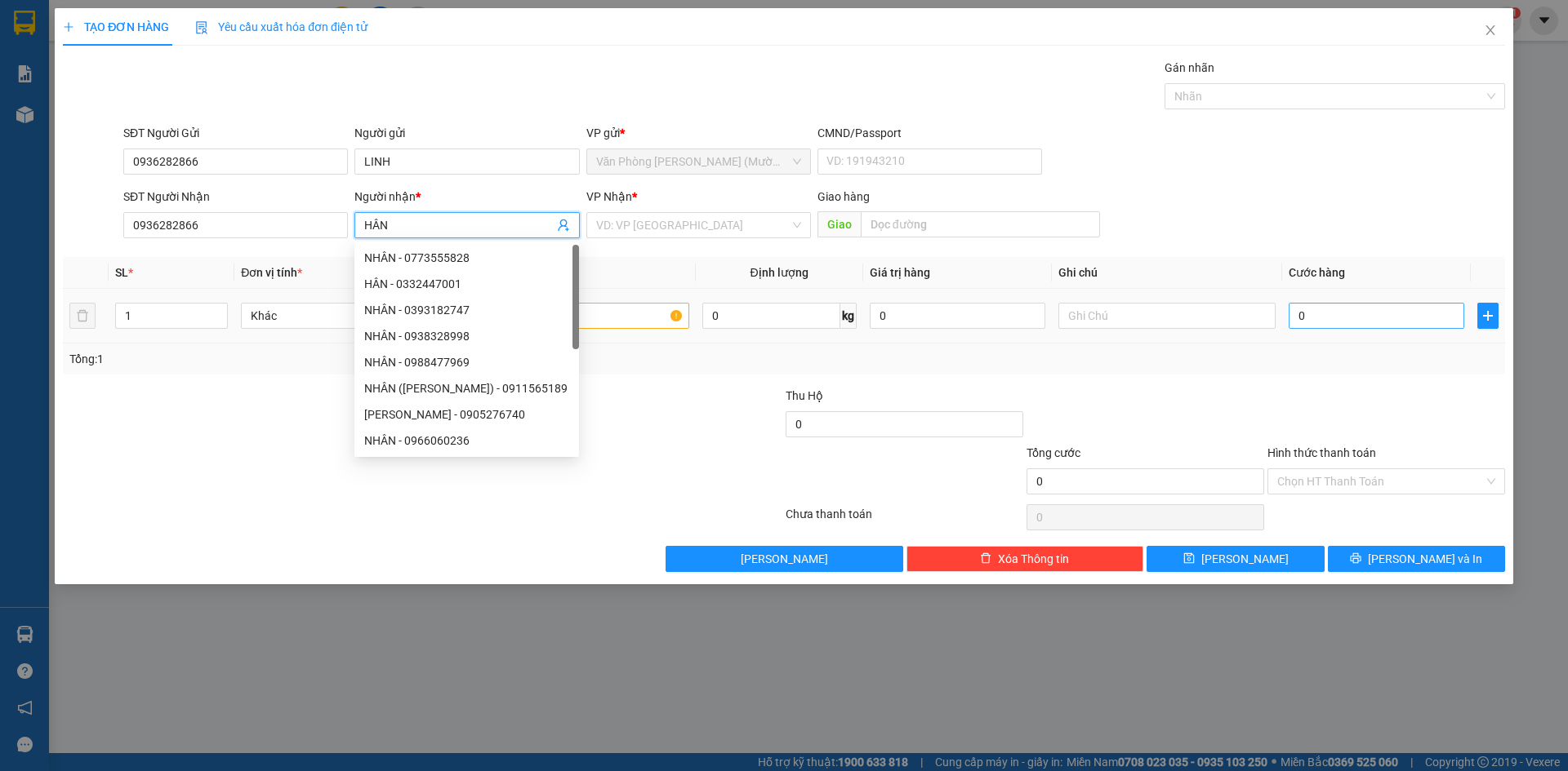
type input "HÂN"
click at [1330, 307] on input "0" at bounding box center [1376, 315] width 175 height 26
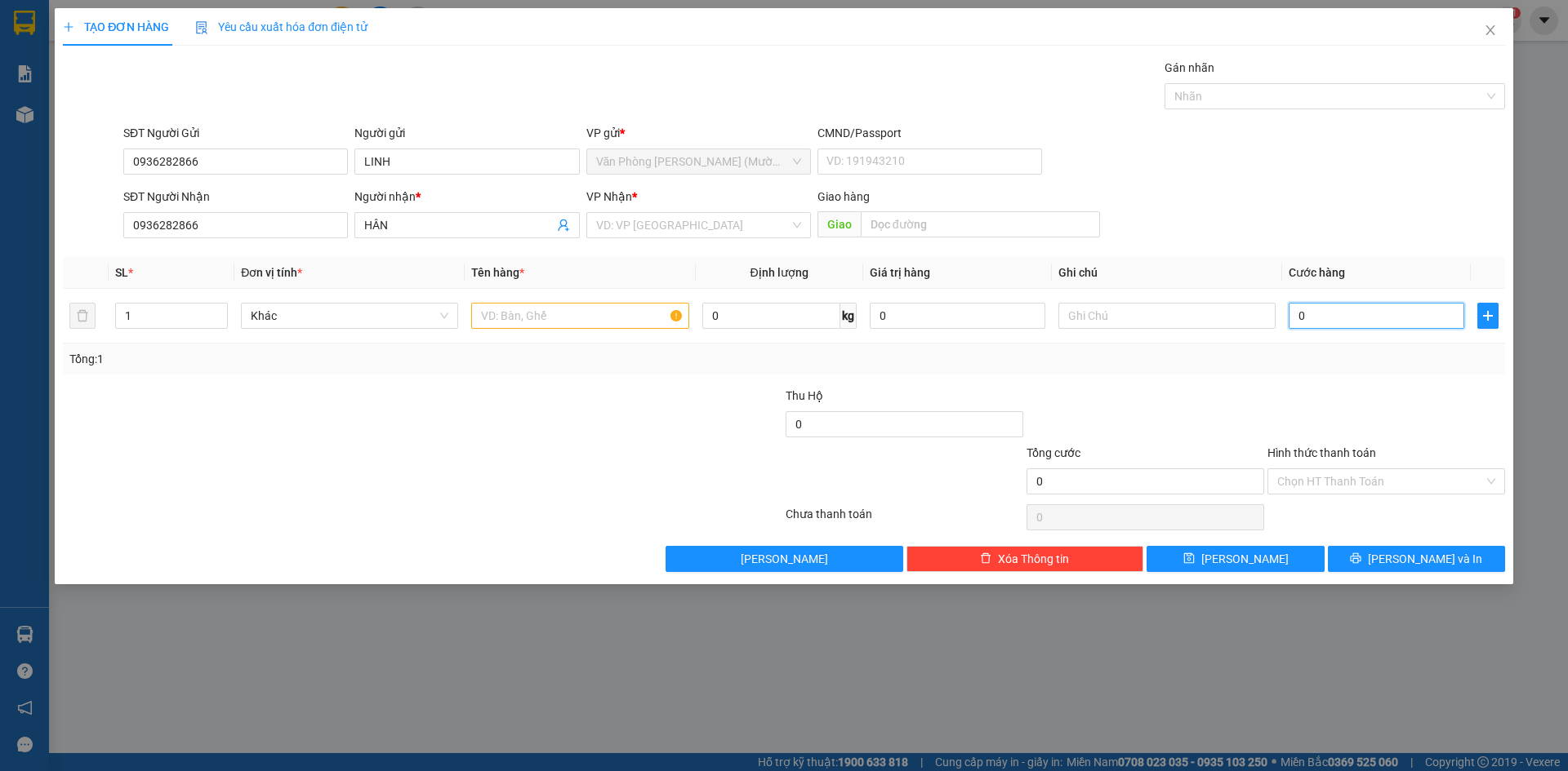
type input "6"
type input "60"
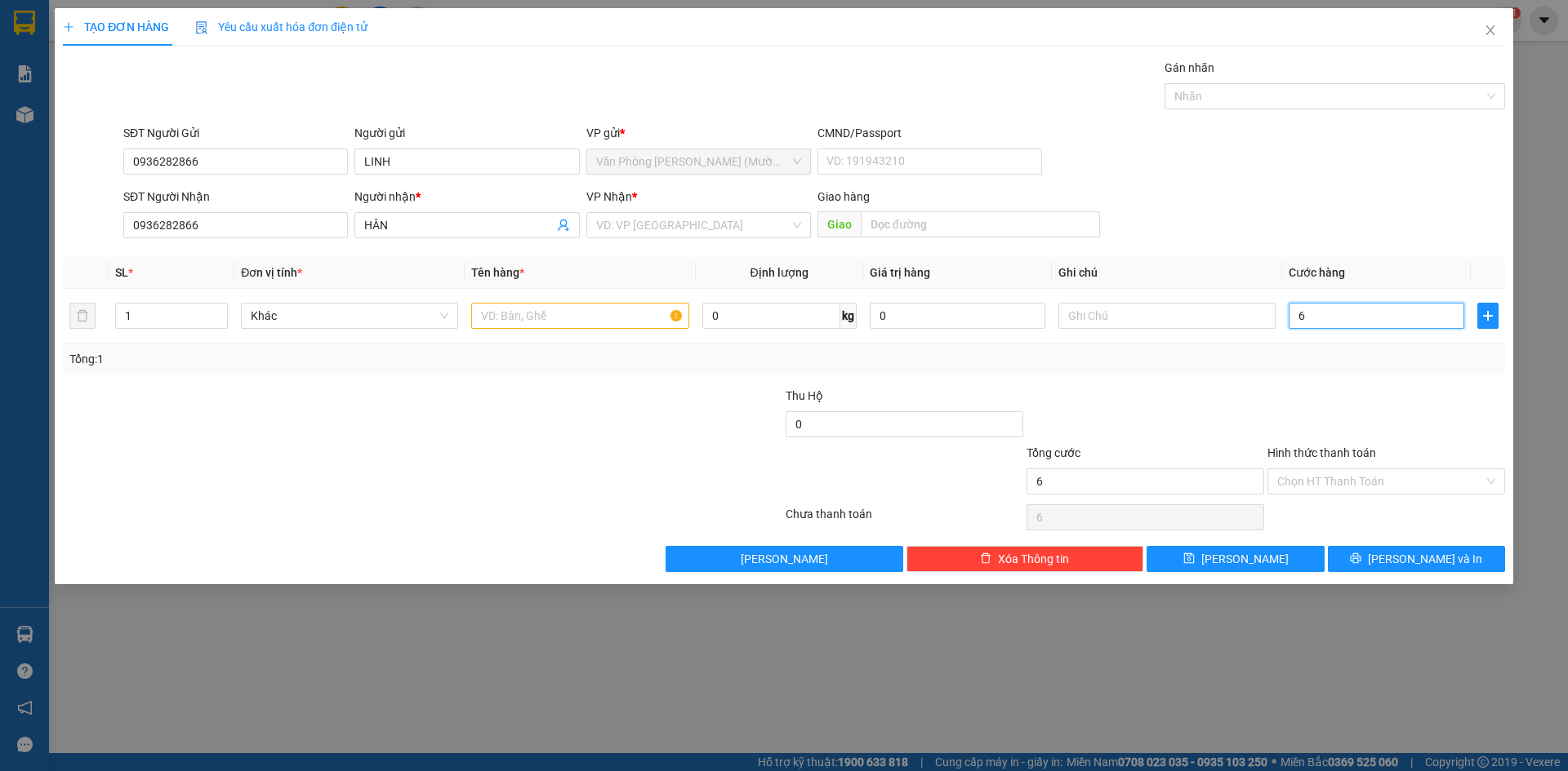
type input "60"
type input "60.000"
click at [513, 312] on input "text" at bounding box center [580, 315] width 218 height 26
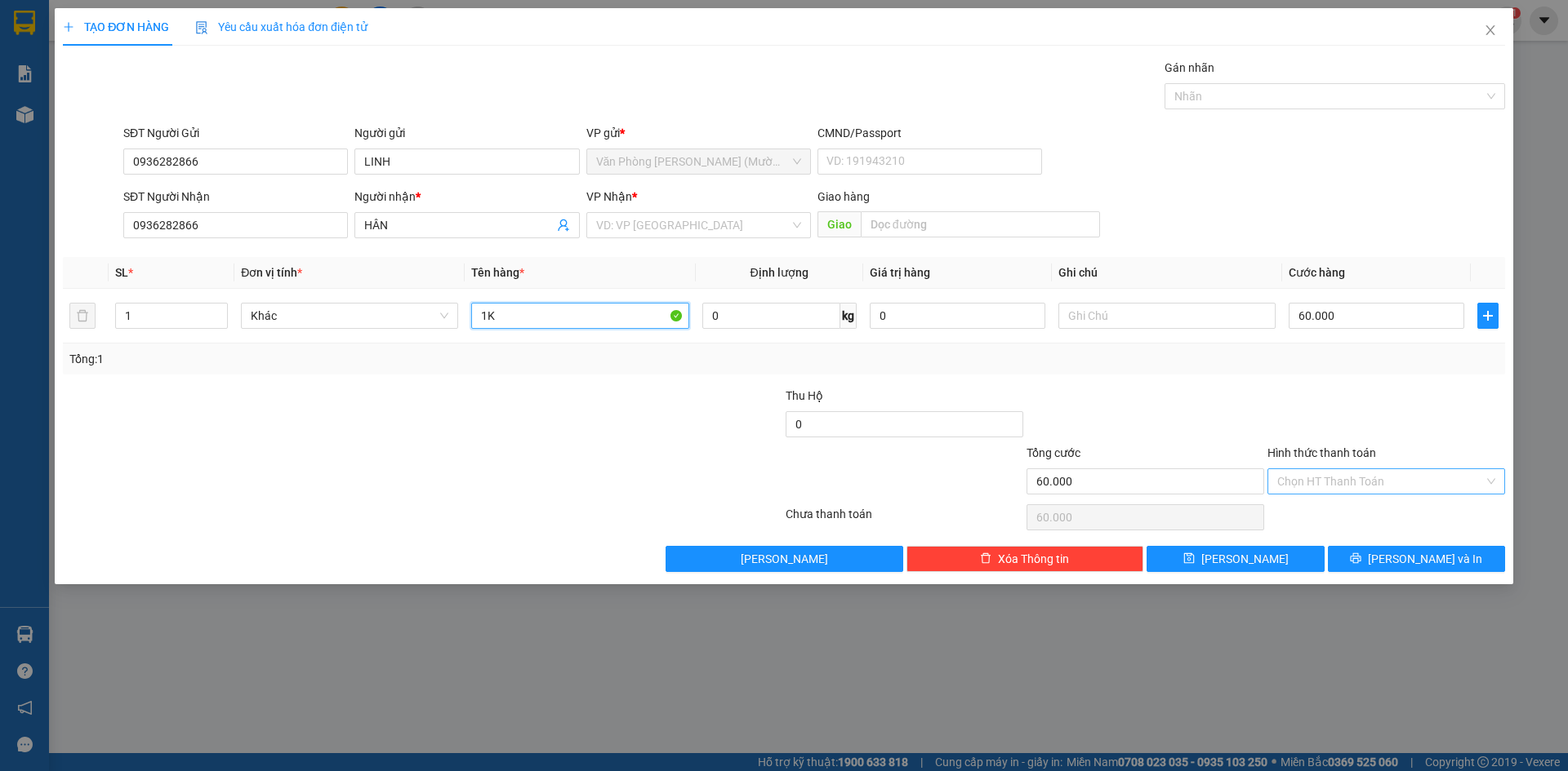
type input "1K"
click at [1330, 471] on input "Hình thức thanh toán" at bounding box center [1380, 481] width 207 height 24
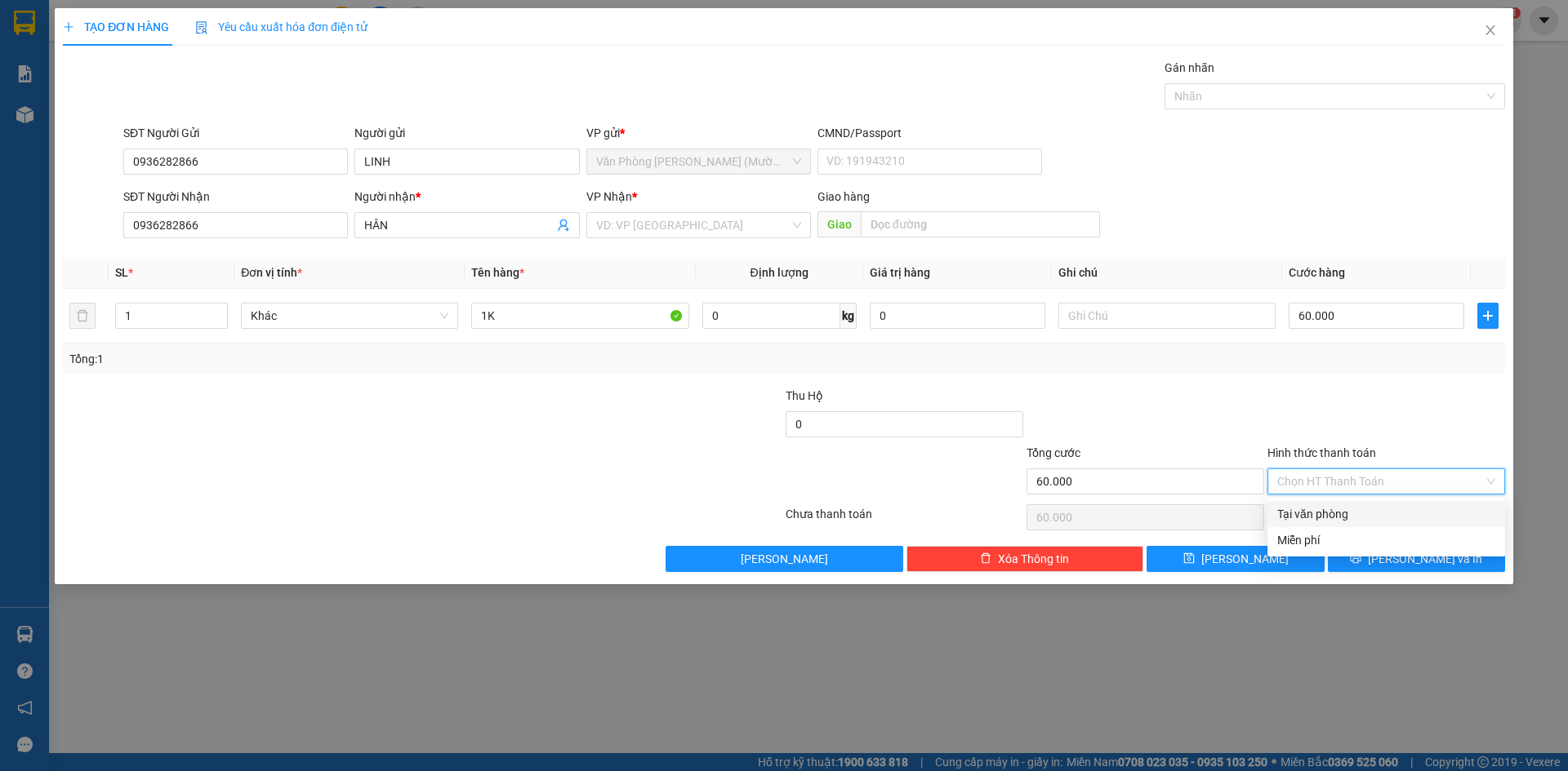
click at [1316, 514] on div "Tại văn phòng" at bounding box center [1386, 514] width 218 height 18
type input "0"
click at [1397, 555] on button "Lưu và In" at bounding box center [1416, 558] width 177 height 26
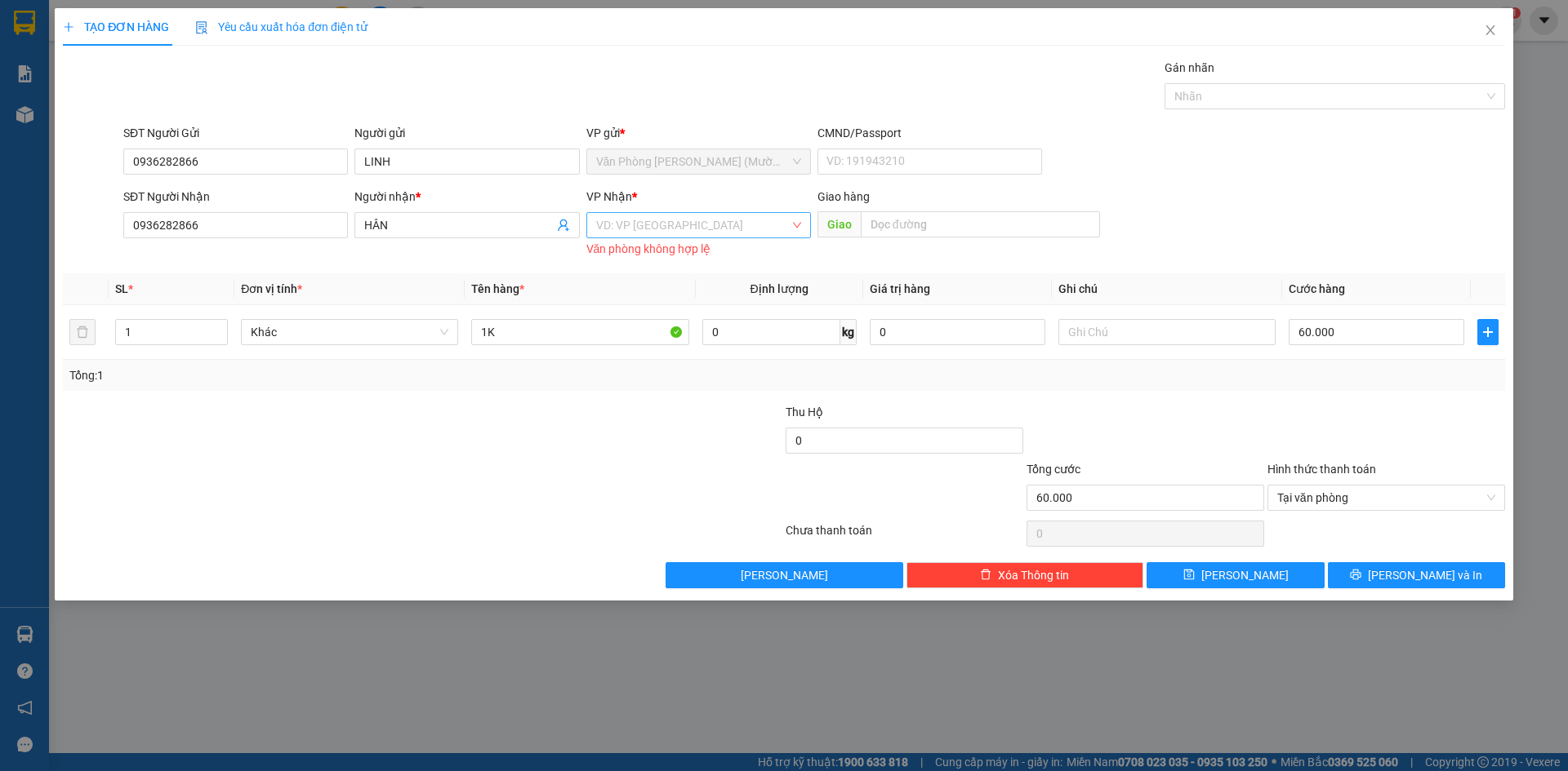
click at [662, 236] on input "search" at bounding box center [692, 224] width 193 height 24
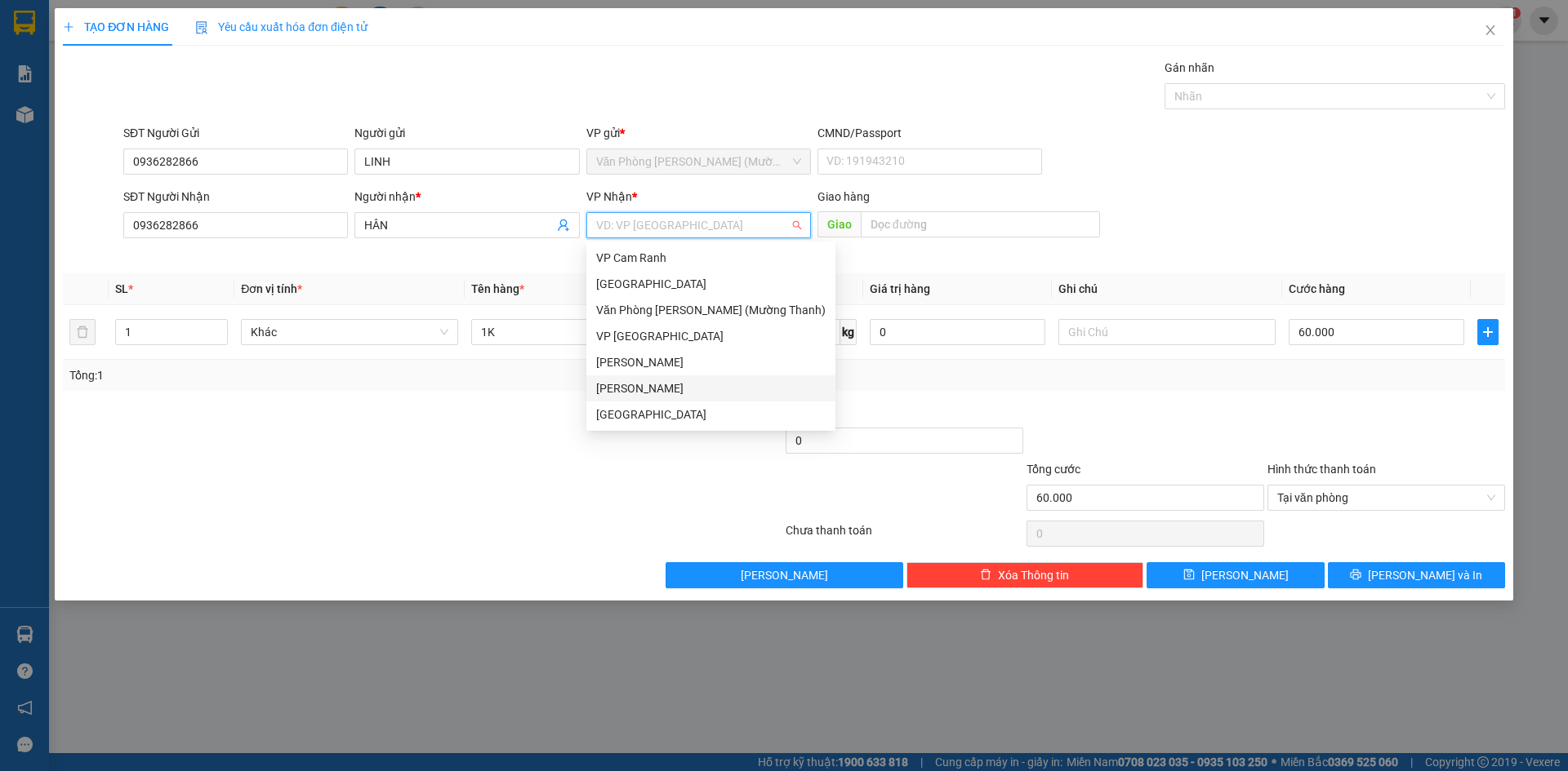
click at [647, 384] on div "[PERSON_NAME]" at bounding box center [710, 388] width 229 height 18
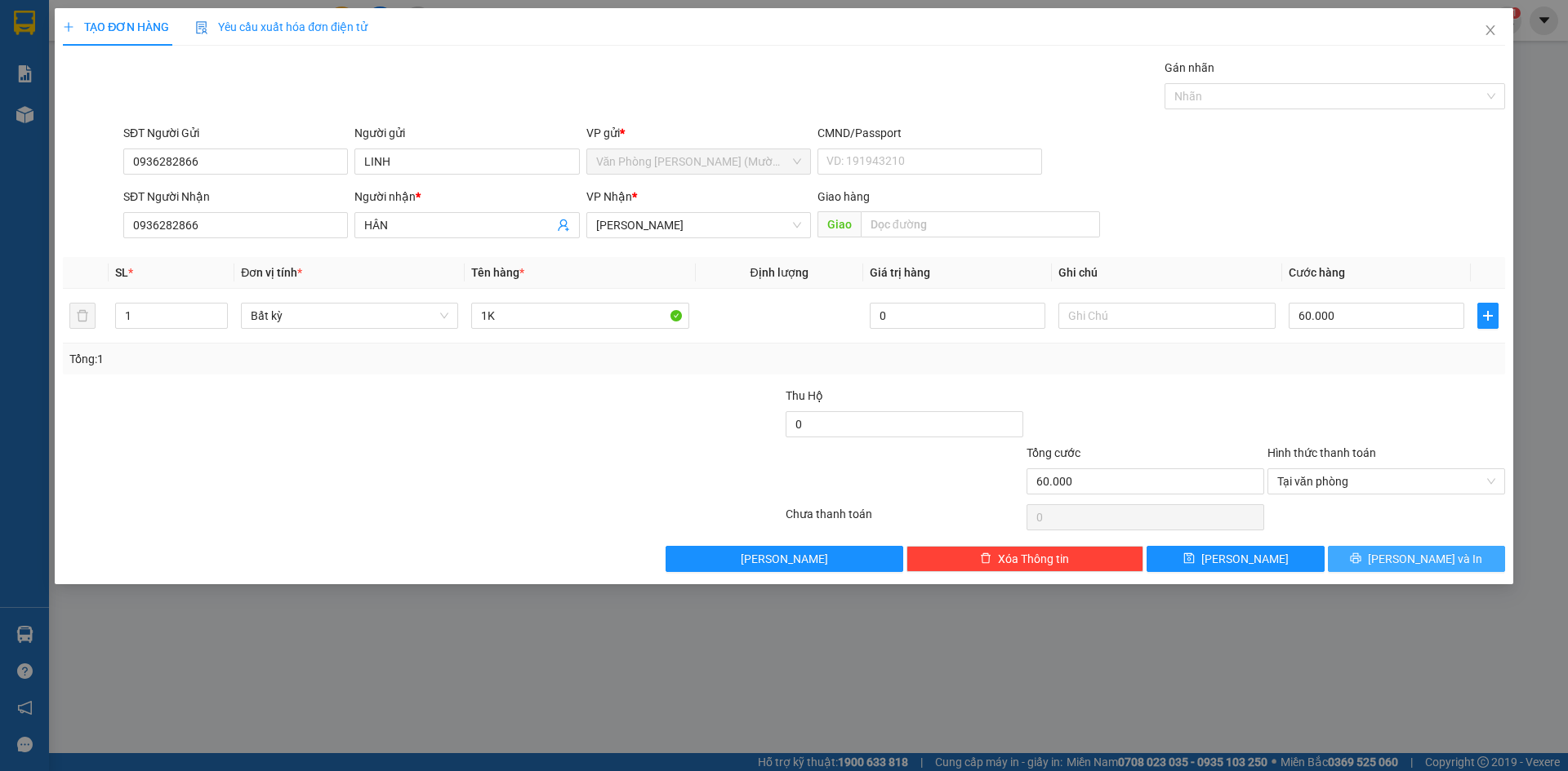
click at [1438, 559] on span "Lưu và In" at bounding box center [1425, 559] width 115 height 18
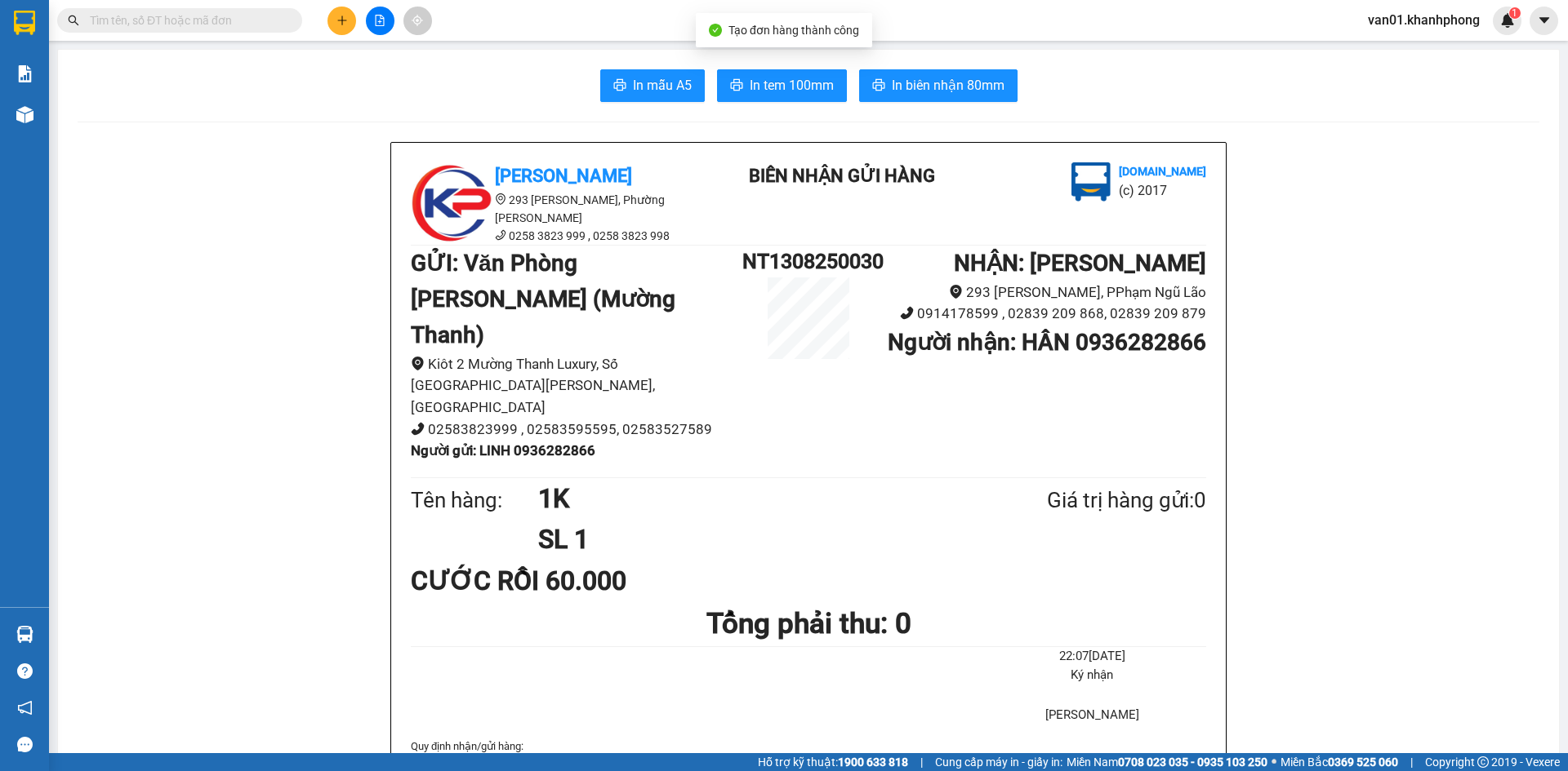
click at [971, 90] on span "In biên nhận 80mm" at bounding box center [948, 85] width 113 height 21
click at [660, 97] on button "In mẫu A5" at bounding box center [652, 85] width 105 height 32
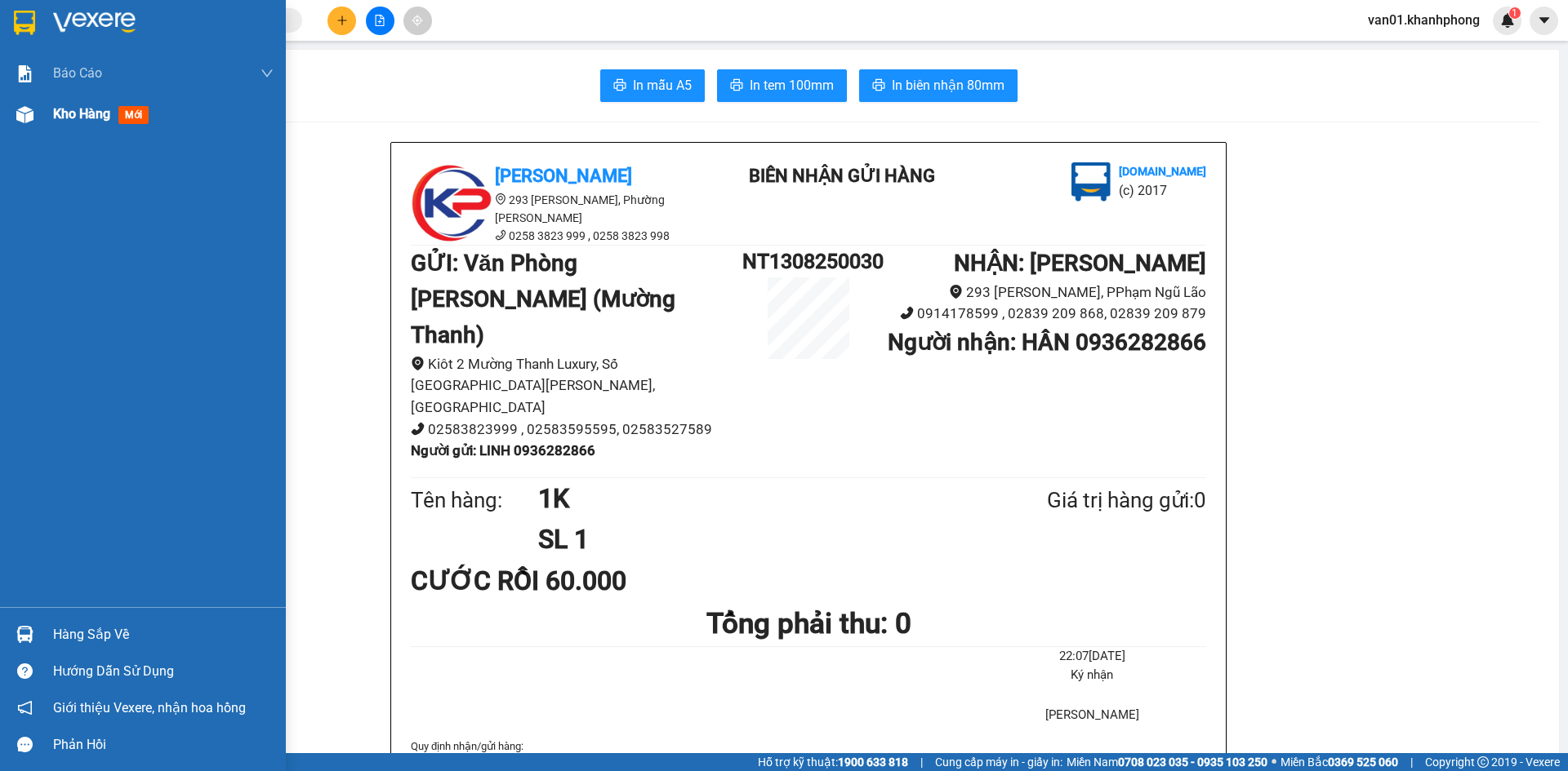
click at [63, 113] on span "Kho hàng" at bounding box center [81, 114] width 57 height 16
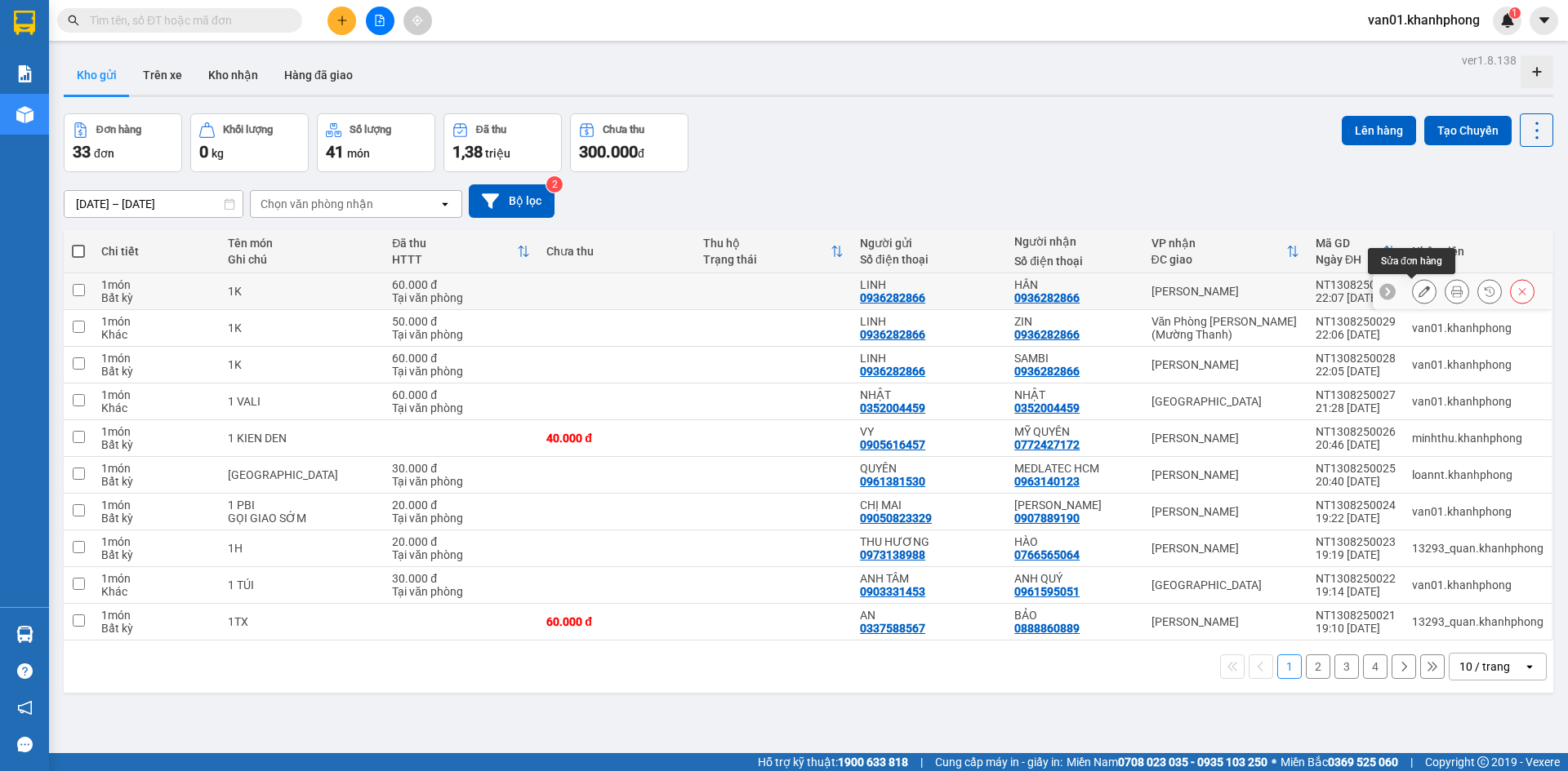
click at [1418, 291] on icon at bounding box center [1424, 292] width 12 height 12
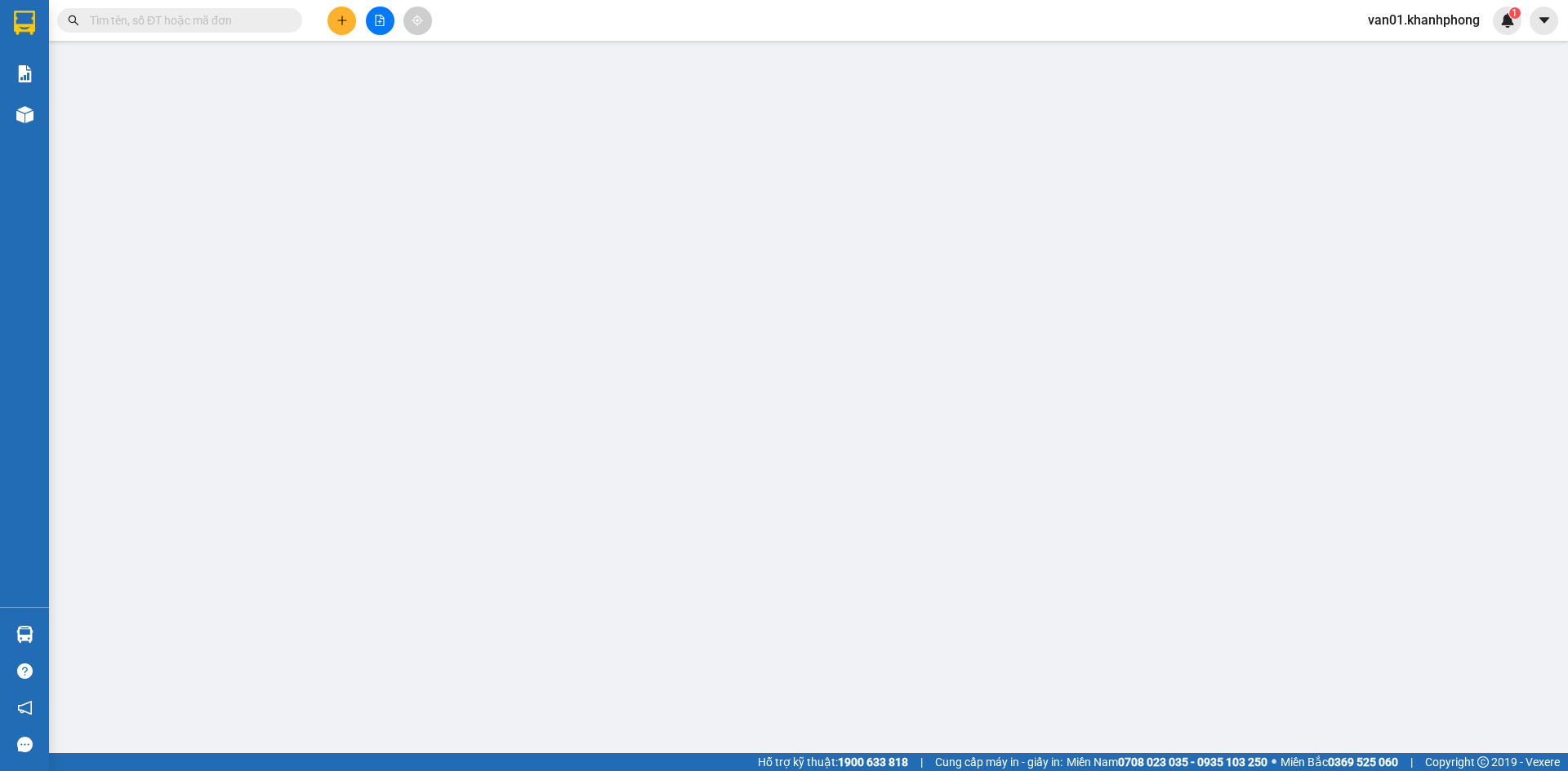
type input "0936282866"
type input "60.000"
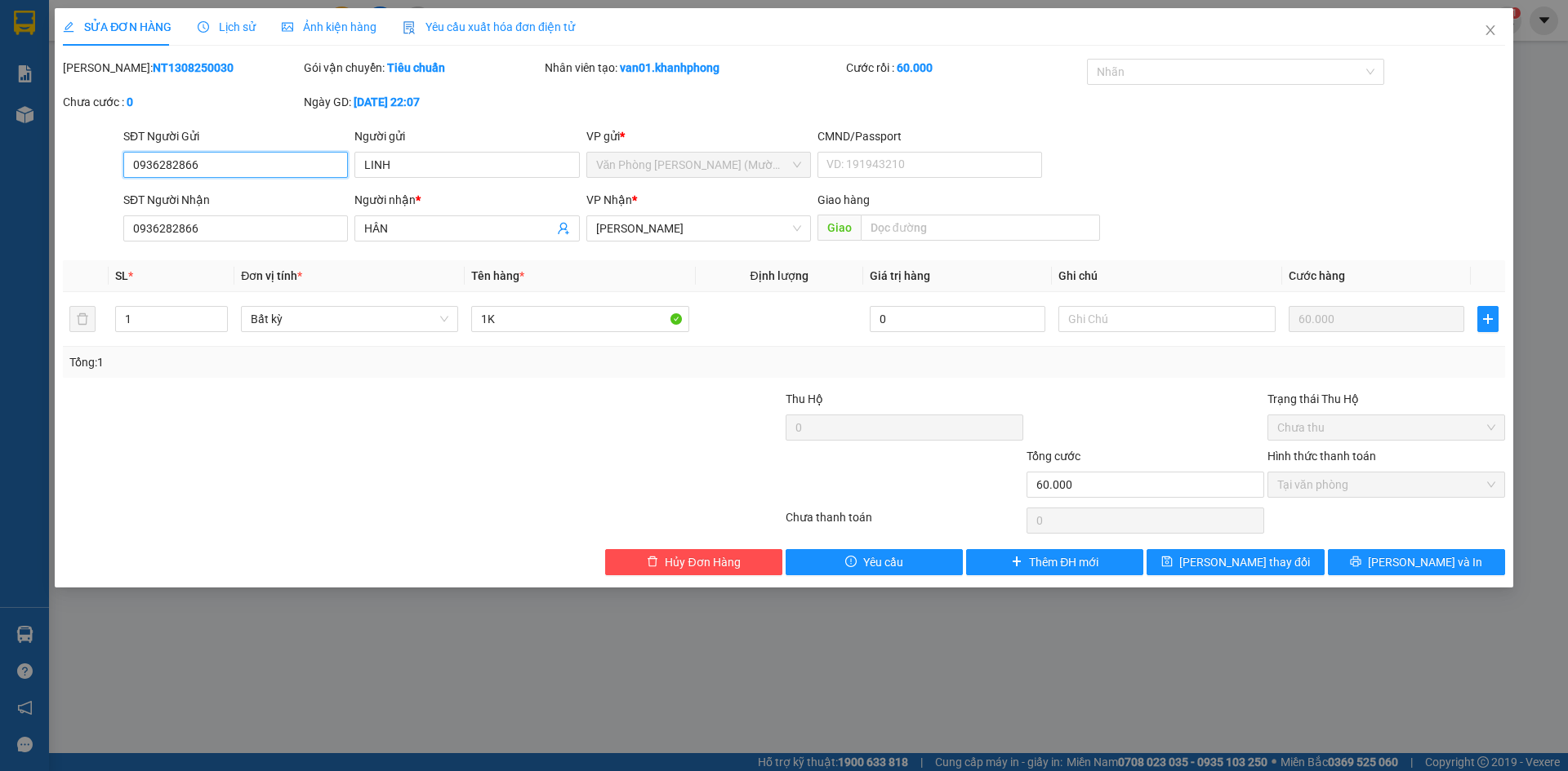
click at [164, 159] on input "0936282866" at bounding box center [235, 165] width 224 height 26
click at [678, 554] on span "Hủy Đơn Hàng" at bounding box center [702, 562] width 75 height 18
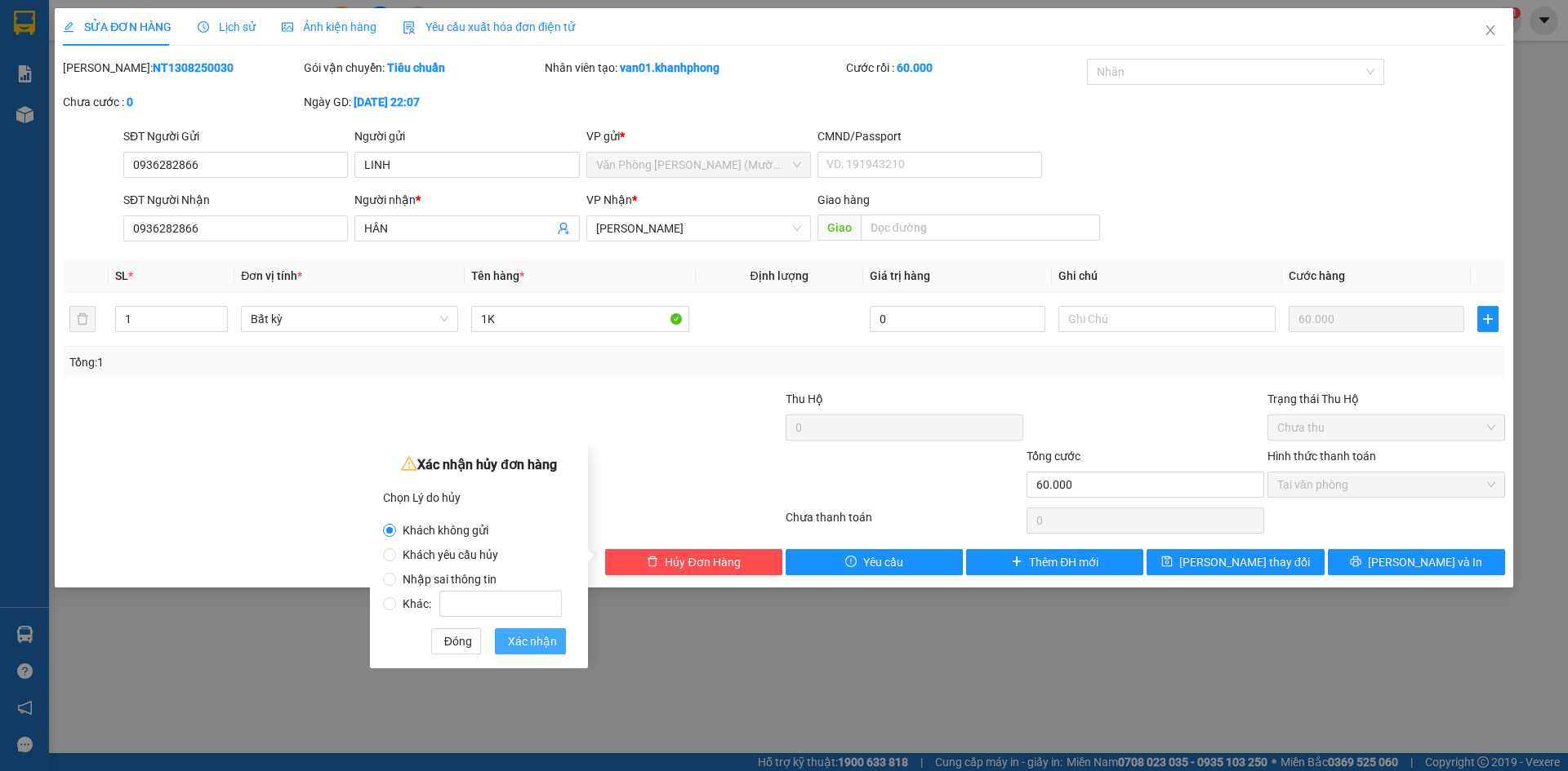
click at [524, 637] on span "Xác nhận" at bounding box center [532, 642] width 49 height 18
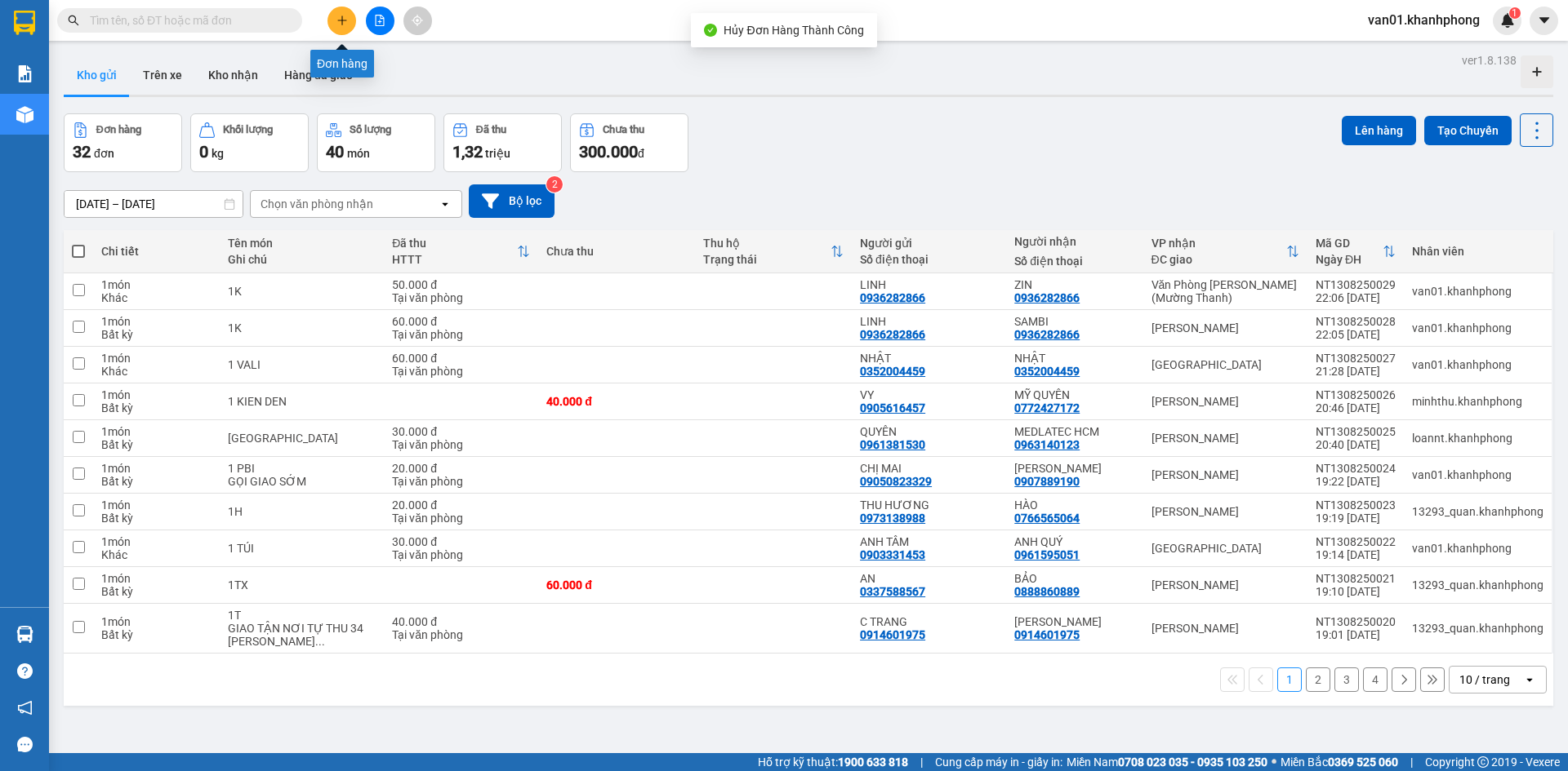
click at [343, 24] on icon "plus" at bounding box center [342, 21] width 12 height 12
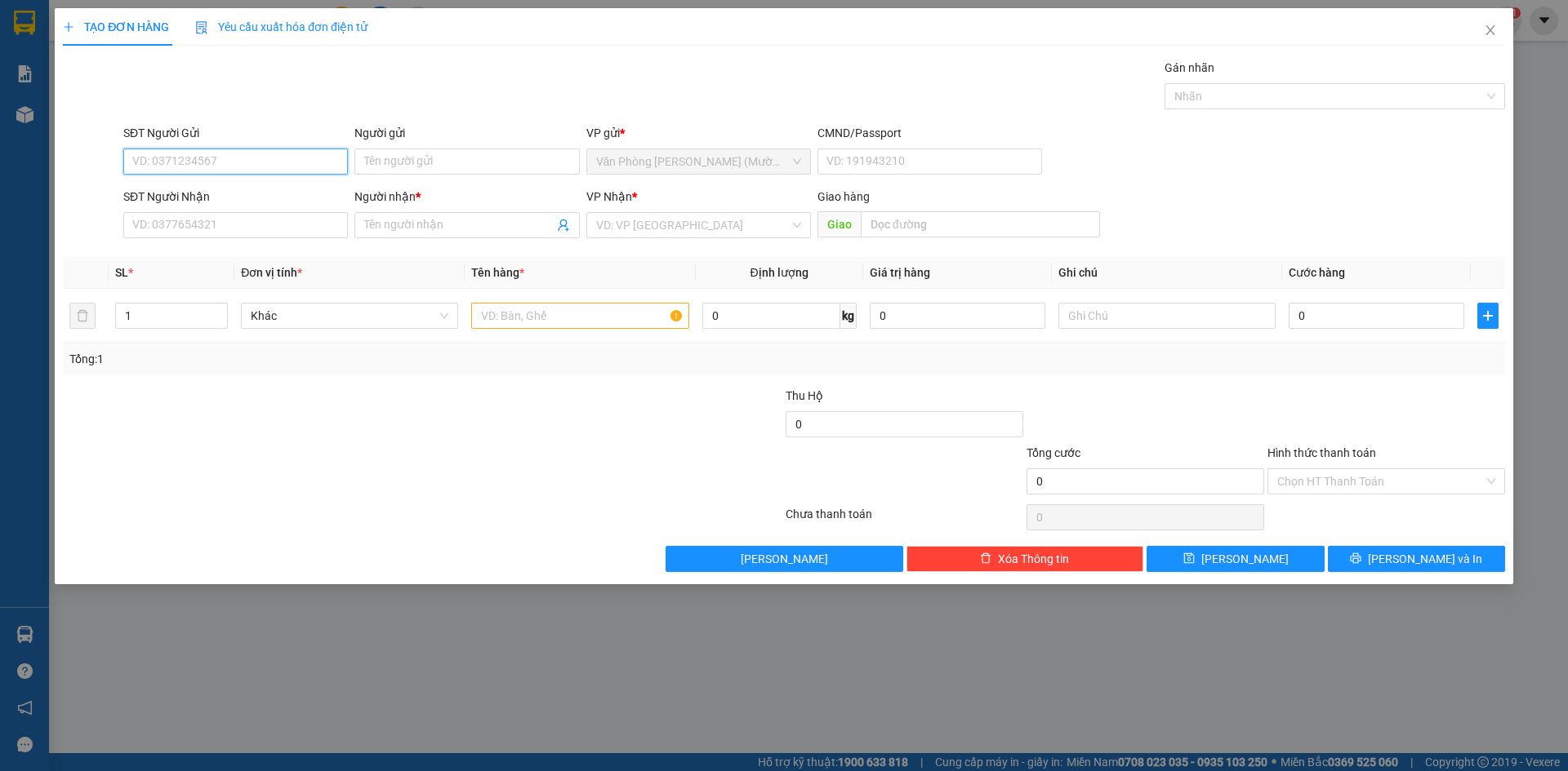
paste input "0936282866"
type input "0936282866"
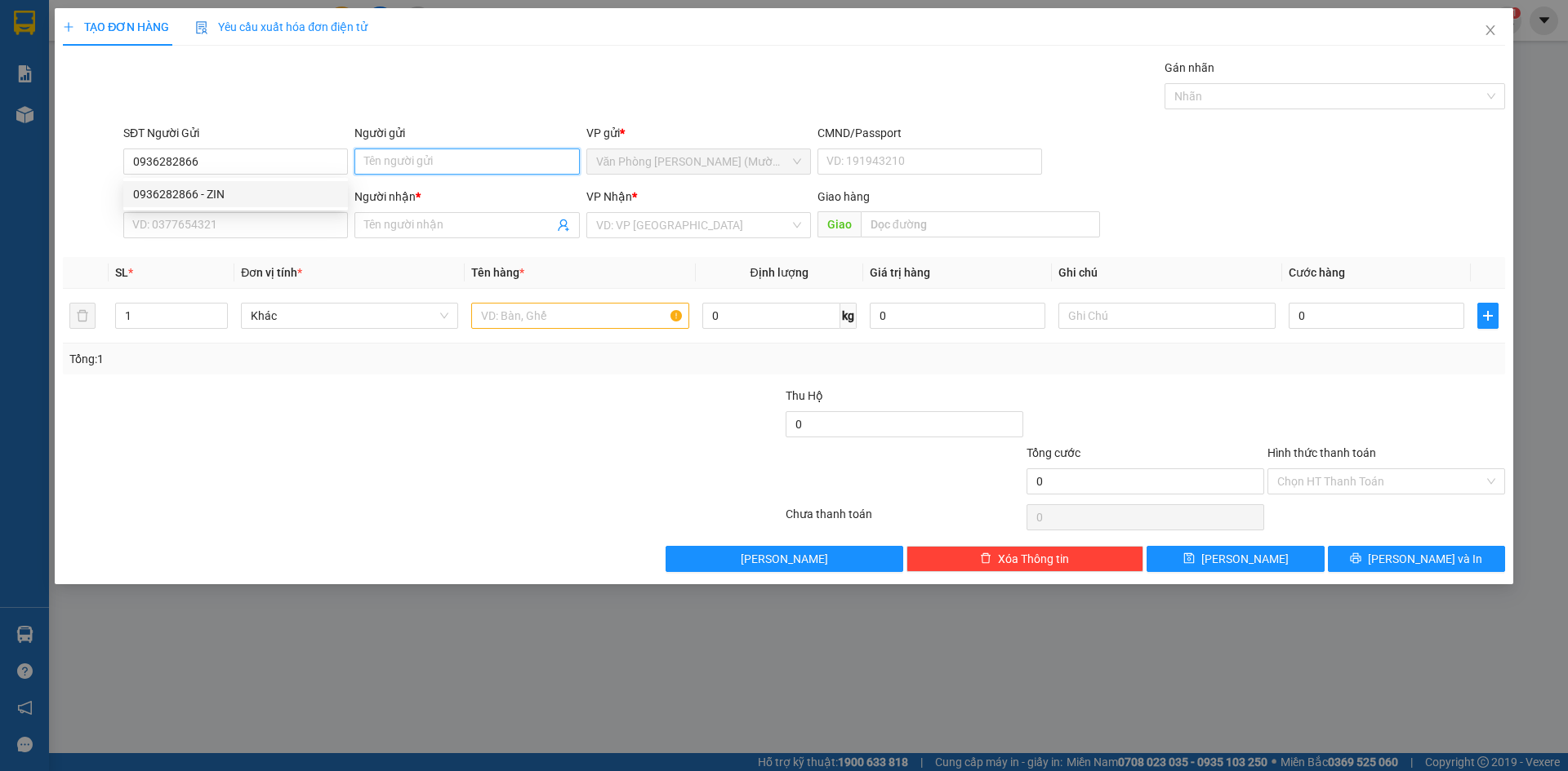
click at [416, 163] on input "Người gửi" at bounding box center [466, 162] width 224 height 26
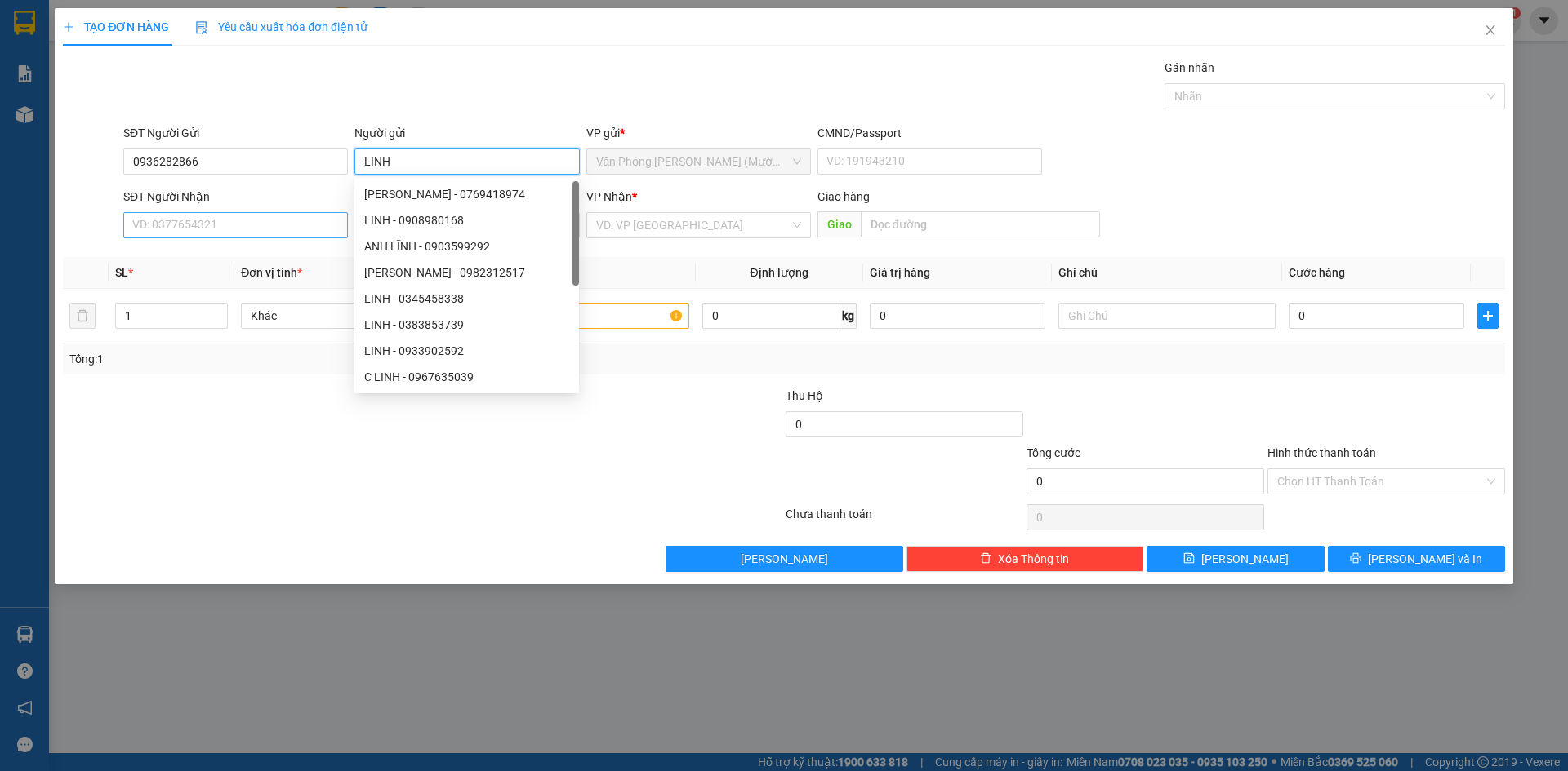
type input "LINH"
click at [252, 221] on input "SĐT Người Nhận" at bounding box center [235, 225] width 224 height 26
paste input "0936282866"
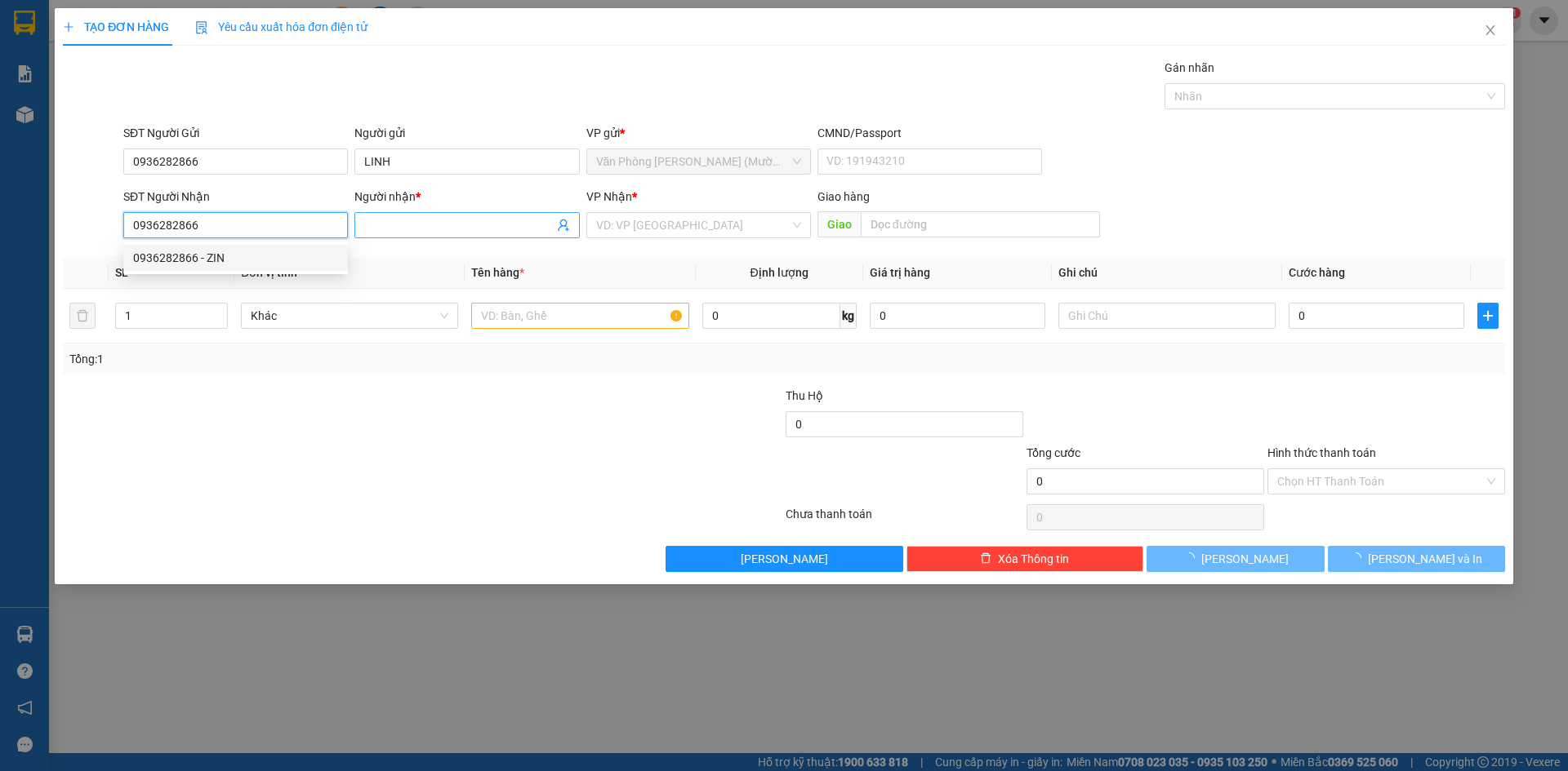
type input "0936282866"
click at [414, 228] on input "Người nhận *" at bounding box center [459, 225] width 188 height 18
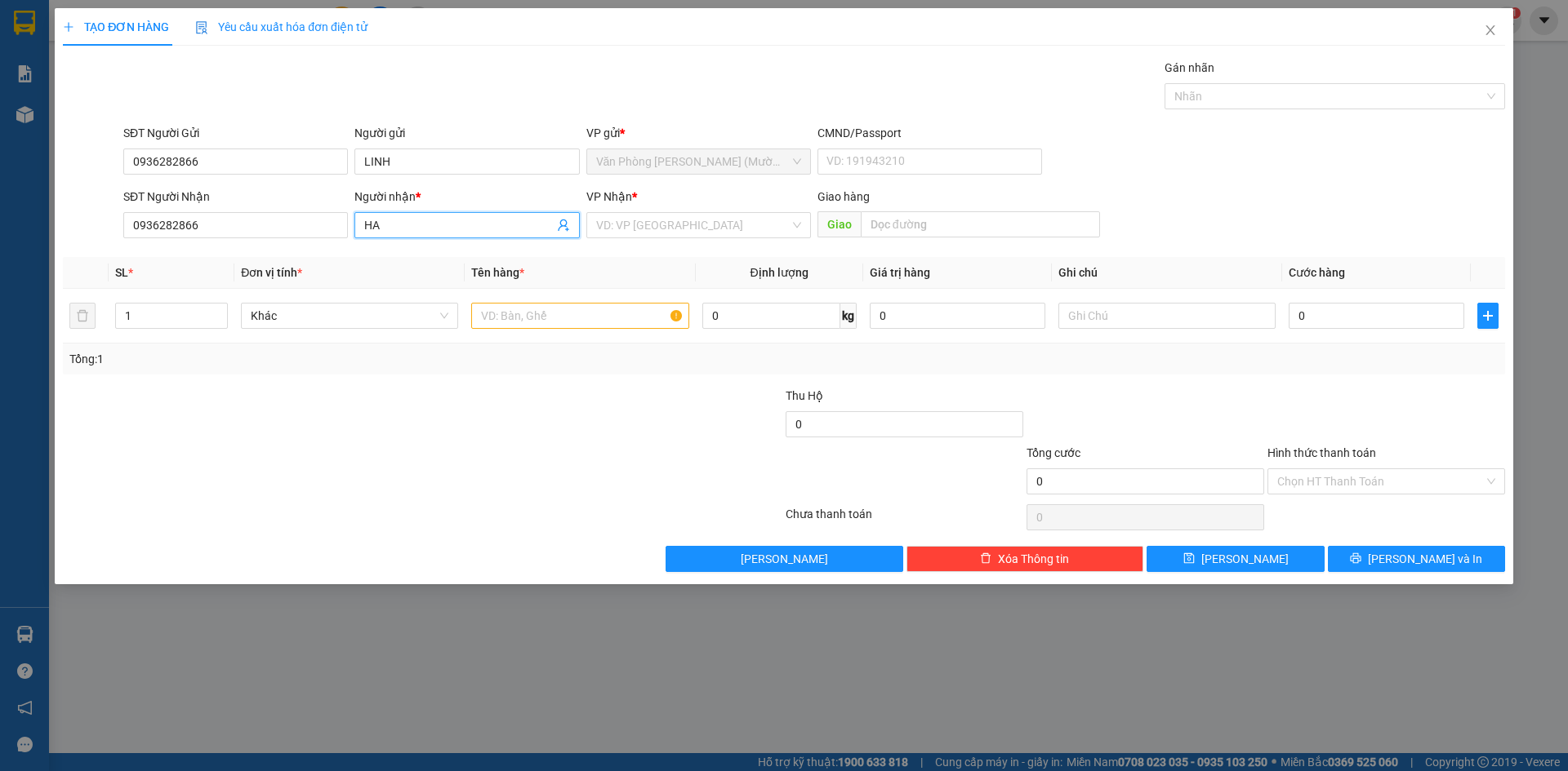
type input "H"
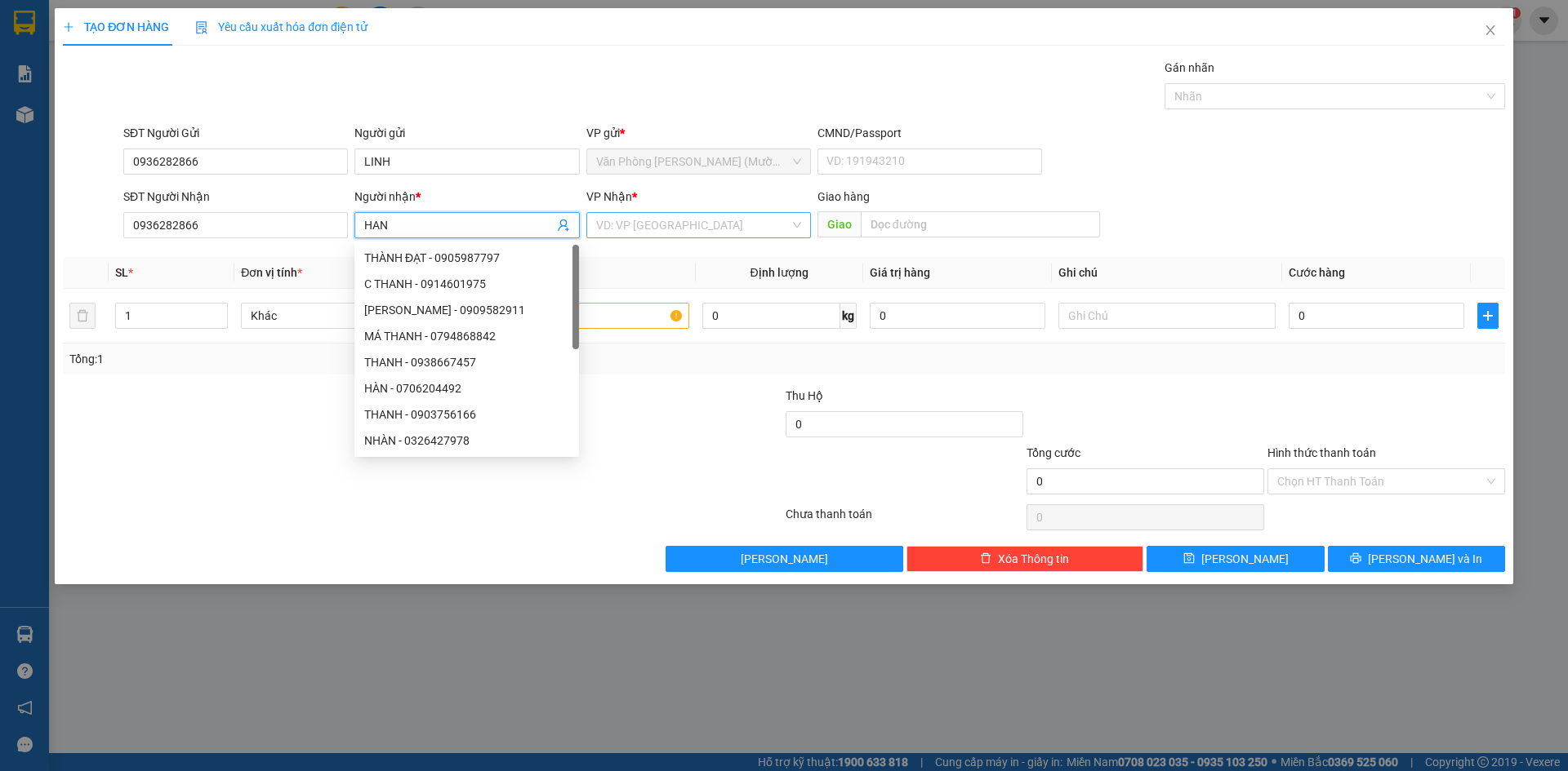
type input "HAN"
click at [643, 228] on input "search" at bounding box center [692, 224] width 193 height 24
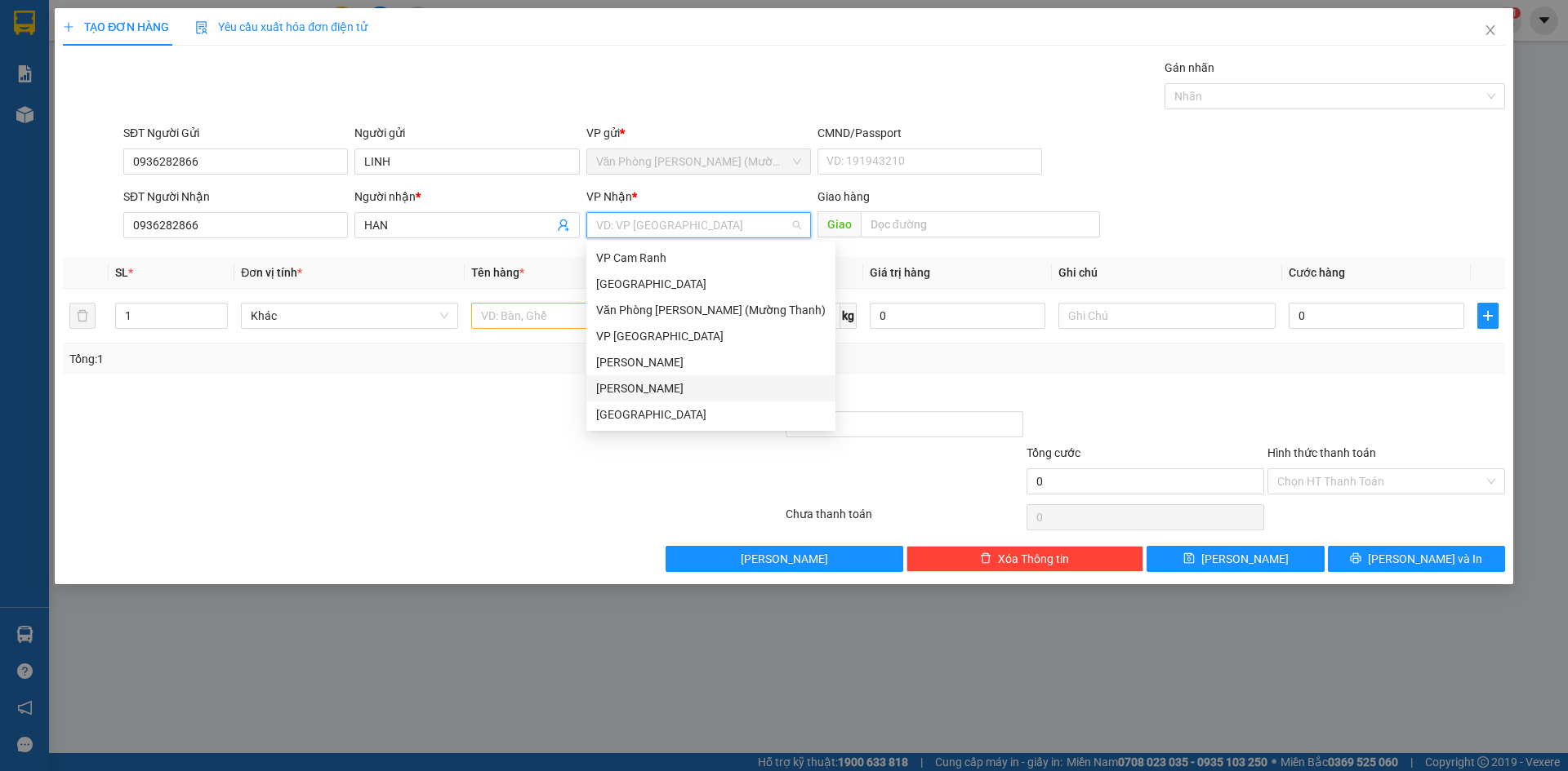
click at [654, 389] on div "[PERSON_NAME]" at bounding box center [710, 388] width 229 height 18
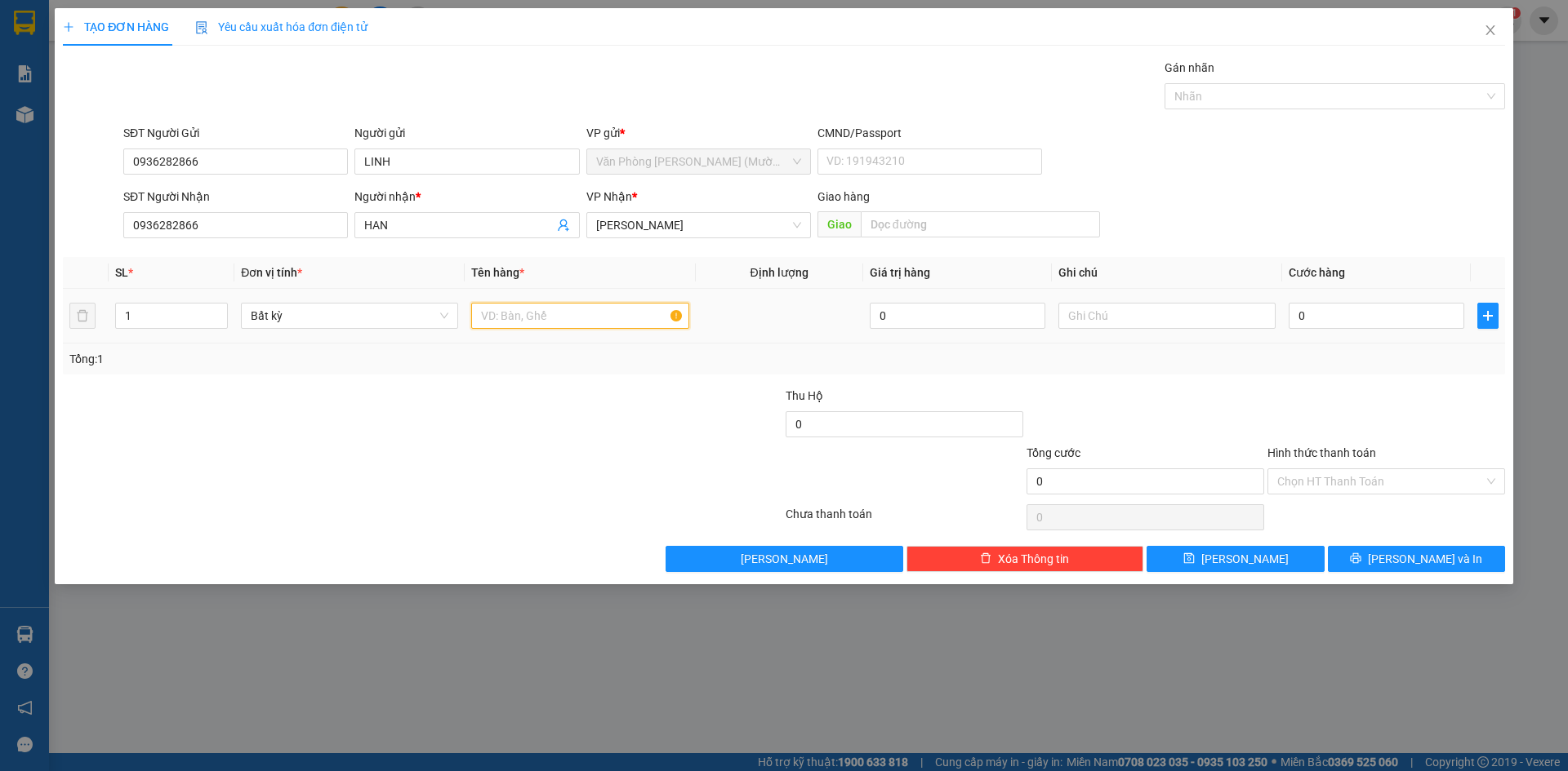
click at [560, 319] on input "text" at bounding box center [580, 315] width 218 height 26
type input "1K"
click at [1324, 304] on input "0" at bounding box center [1376, 315] width 175 height 26
type input "3"
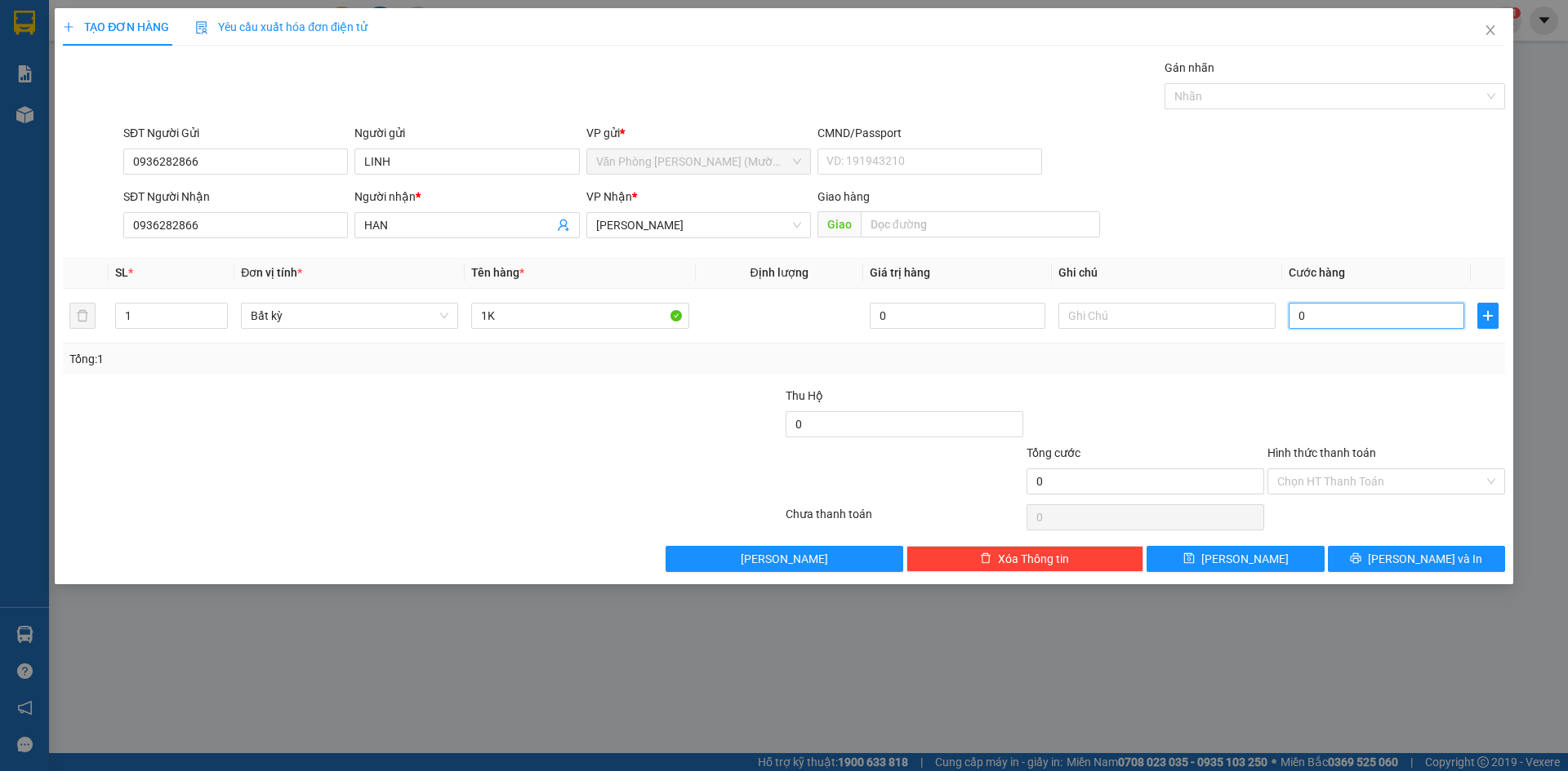
type input "3"
type input "30"
type input "30.000"
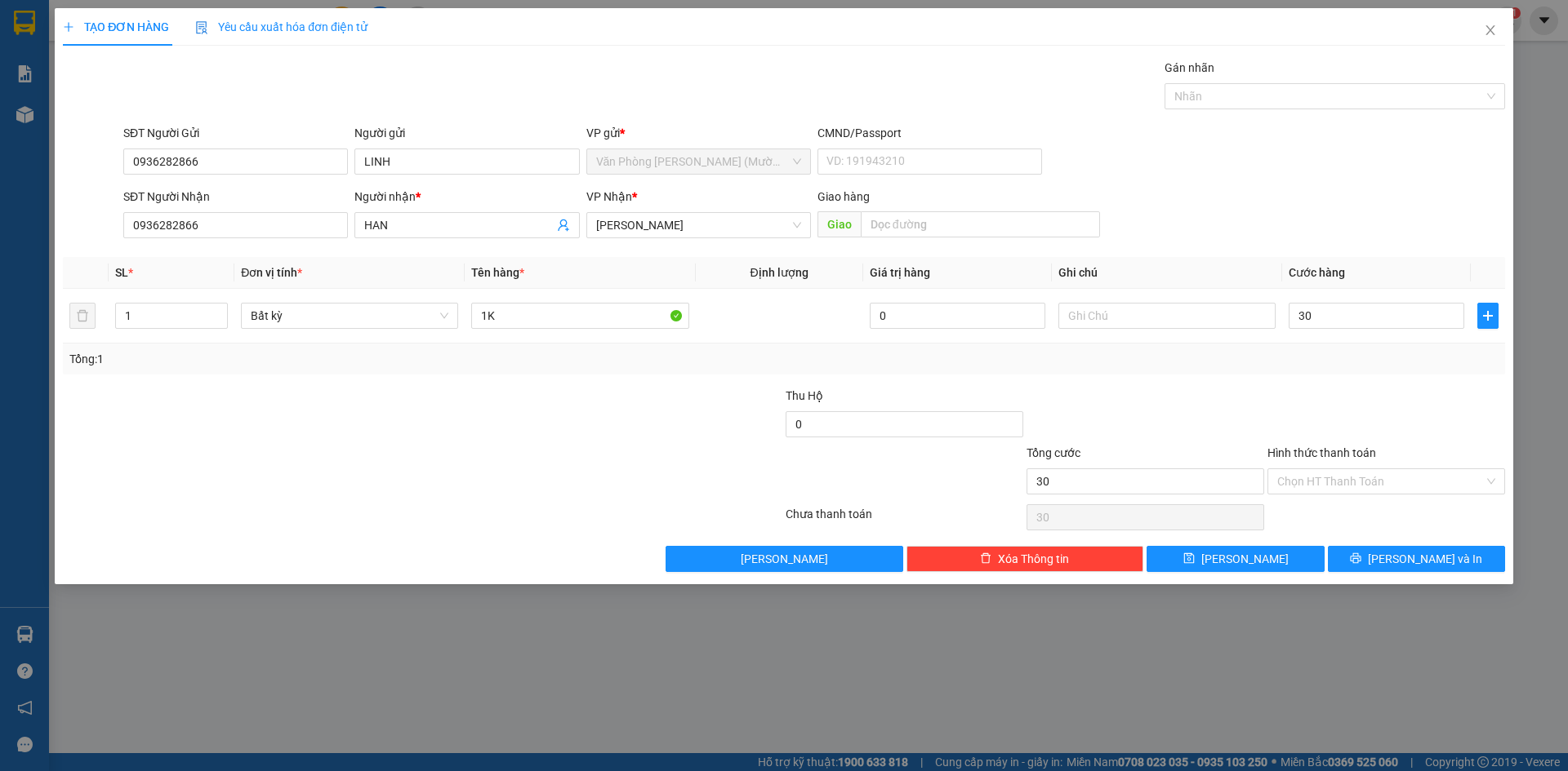
type input "30.000"
click at [1280, 365] on div "Tổng: 1" at bounding box center [784, 359] width 1429 height 18
click at [1357, 482] on input "Hình thức thanh toán" at bounding box center [1380, 481] width 207 height 24
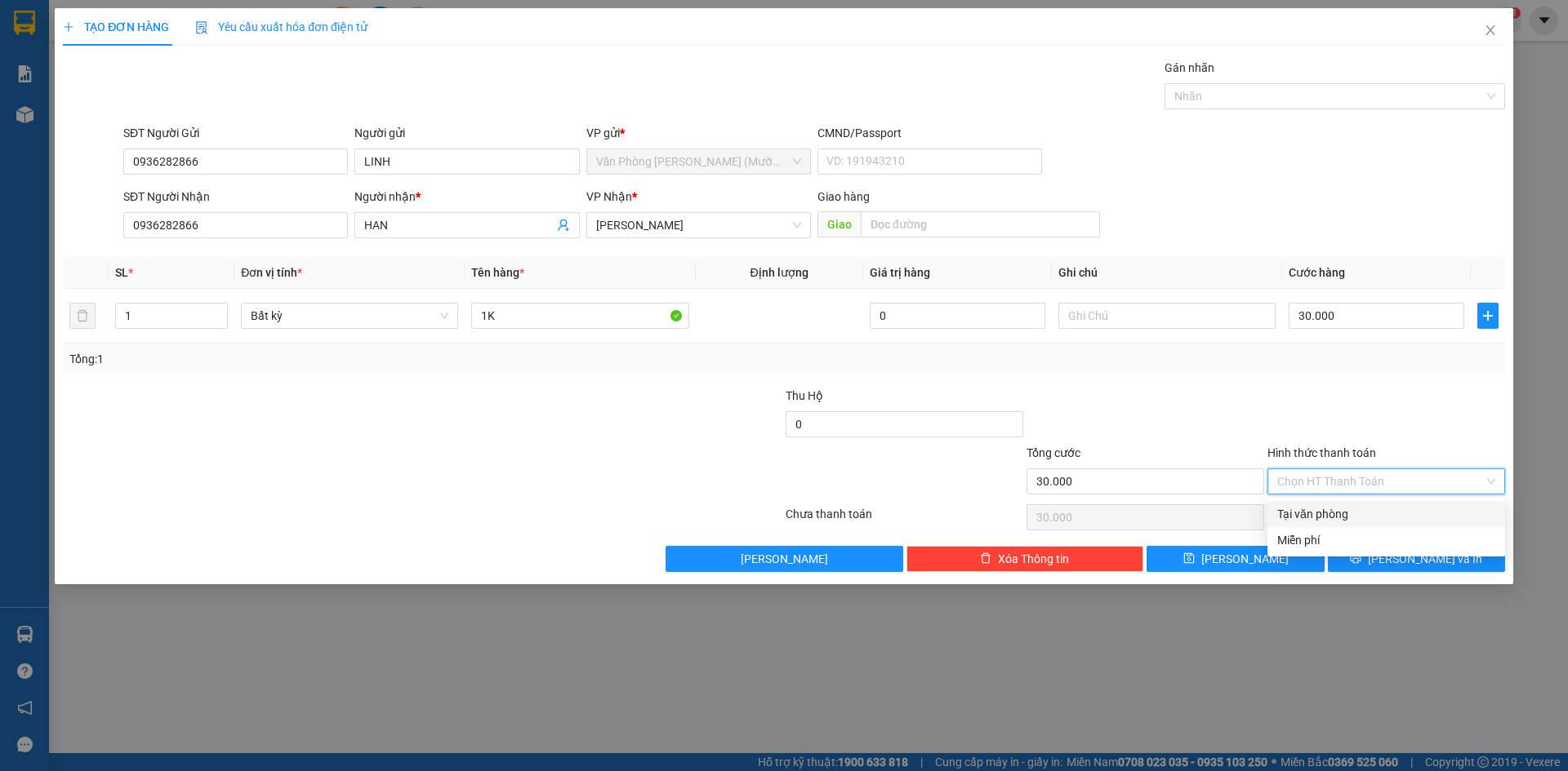
click at [1337, 516] on div "Tại văn phòng" at bounding box center [1386, 514] width 218 height 18
type input "0"
click at [1378, 555] on button "Lưu và In" at bounding box center [1416, 558] width 177 height 26
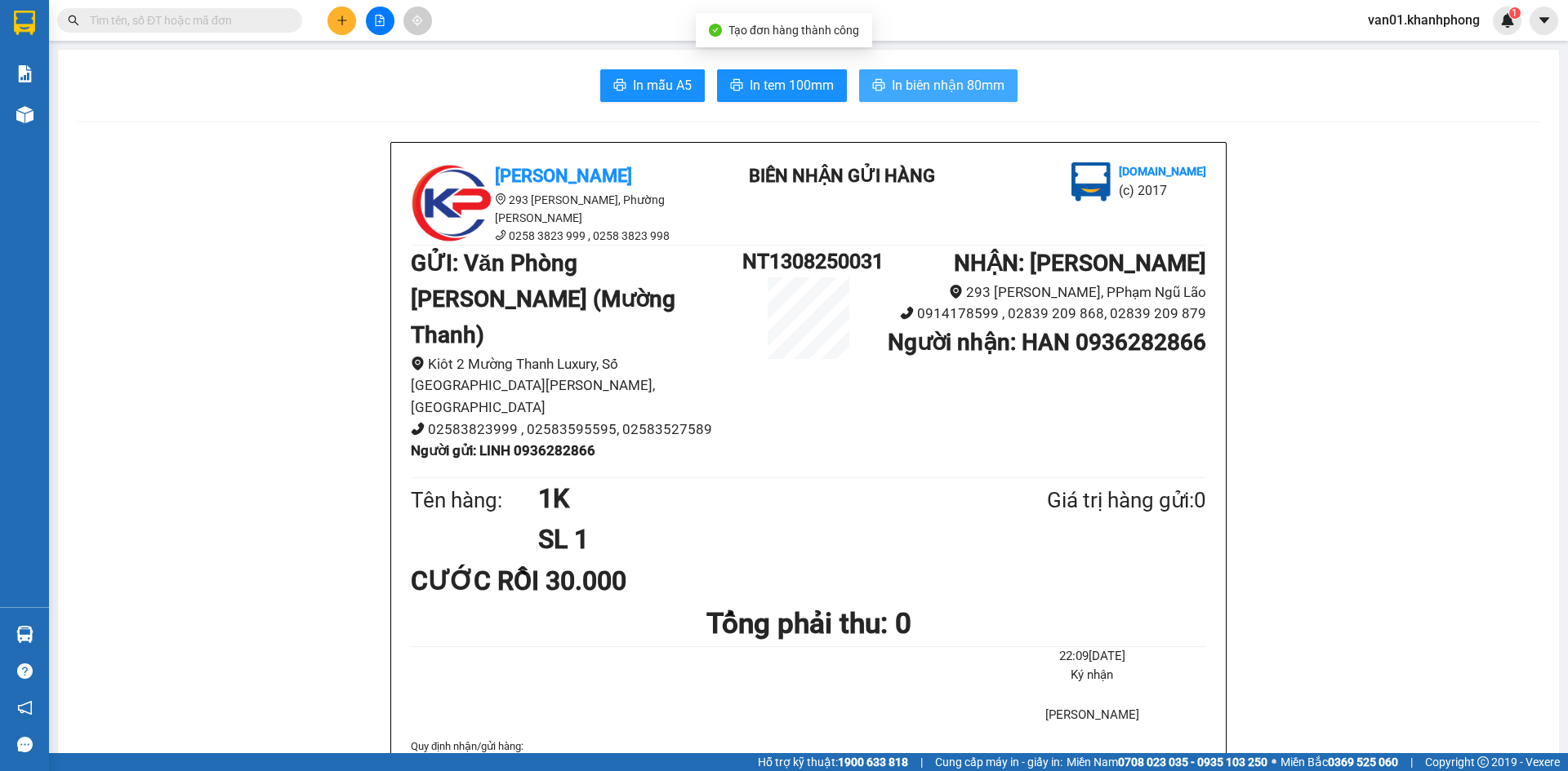
click at [958, 82] on span "In biên nhận 80mm" at bounding box center [948, 85] width 113 height 21
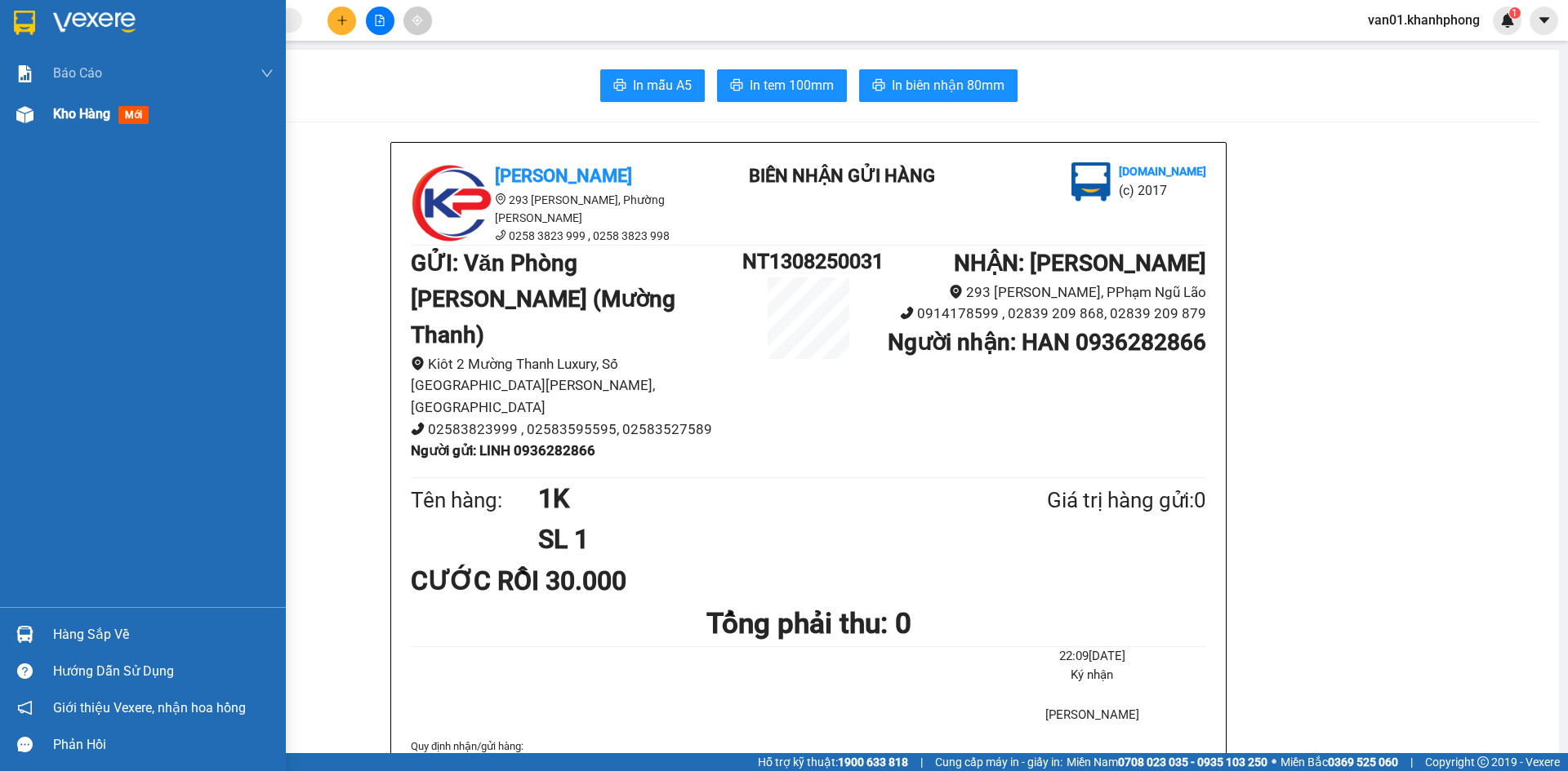
click at [74, 113] on span "Kho hàng" at bounding box center [81, 114] width 57 height 16
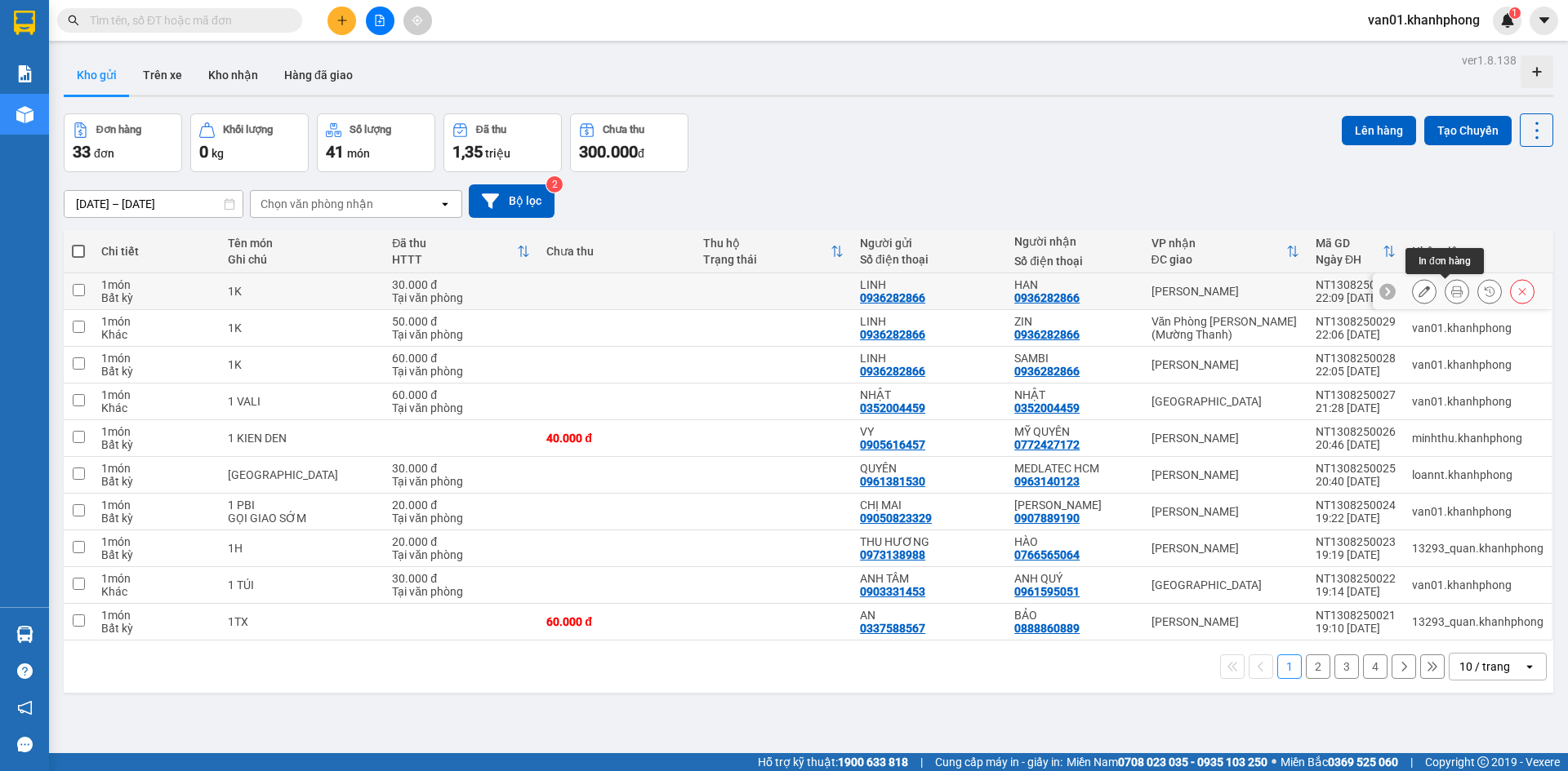
click at [1451, 289] on icon at bounding box center [1457, 292] width 12 height 12
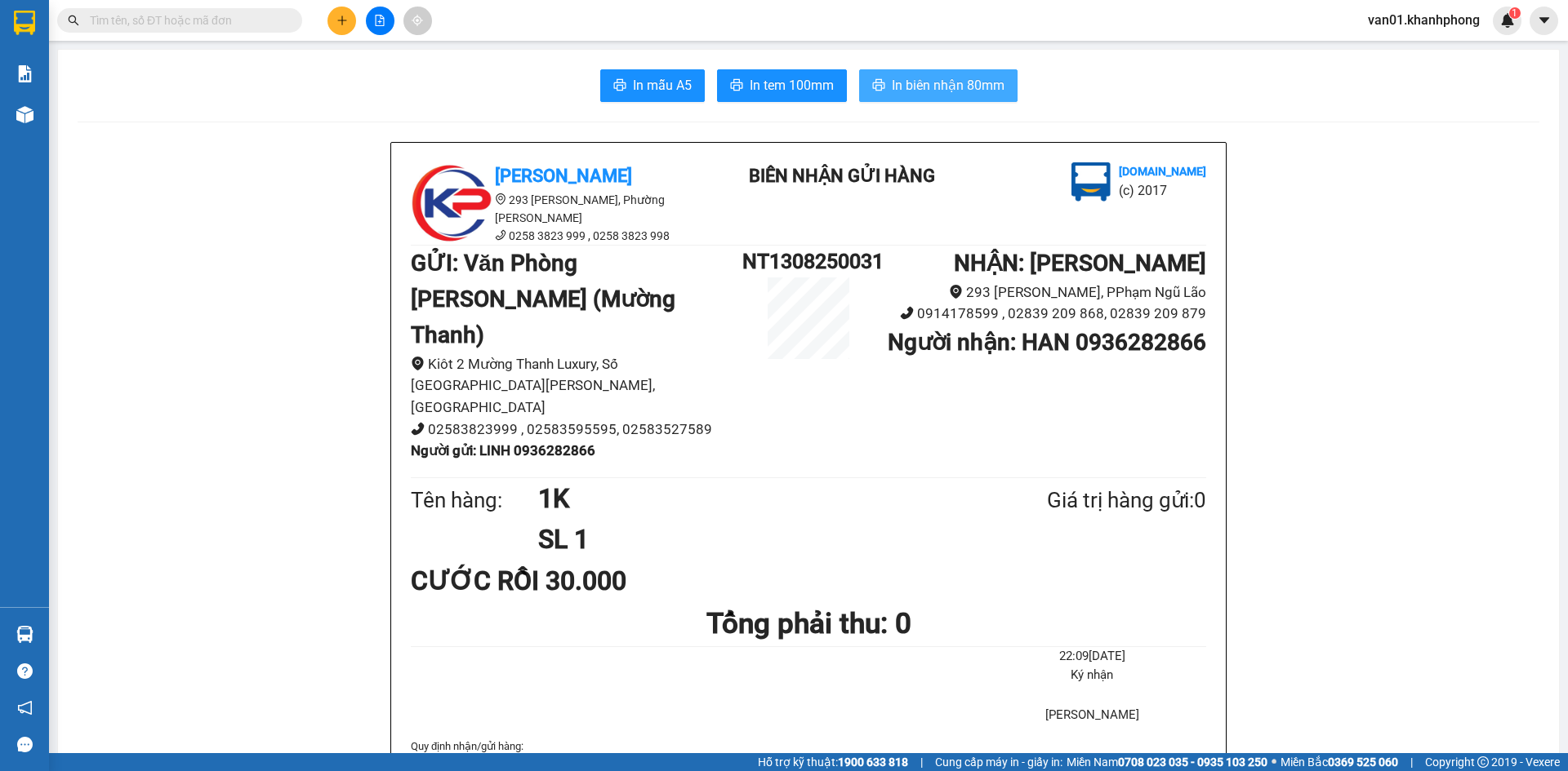
click at [892, 93] on span "In biên nhận 80mm" at bounding box center [948, 85] width 113 height 21
click at [633, 75] on span "In mẫu A5" at bounding box center [662, 85] width 59 height 21
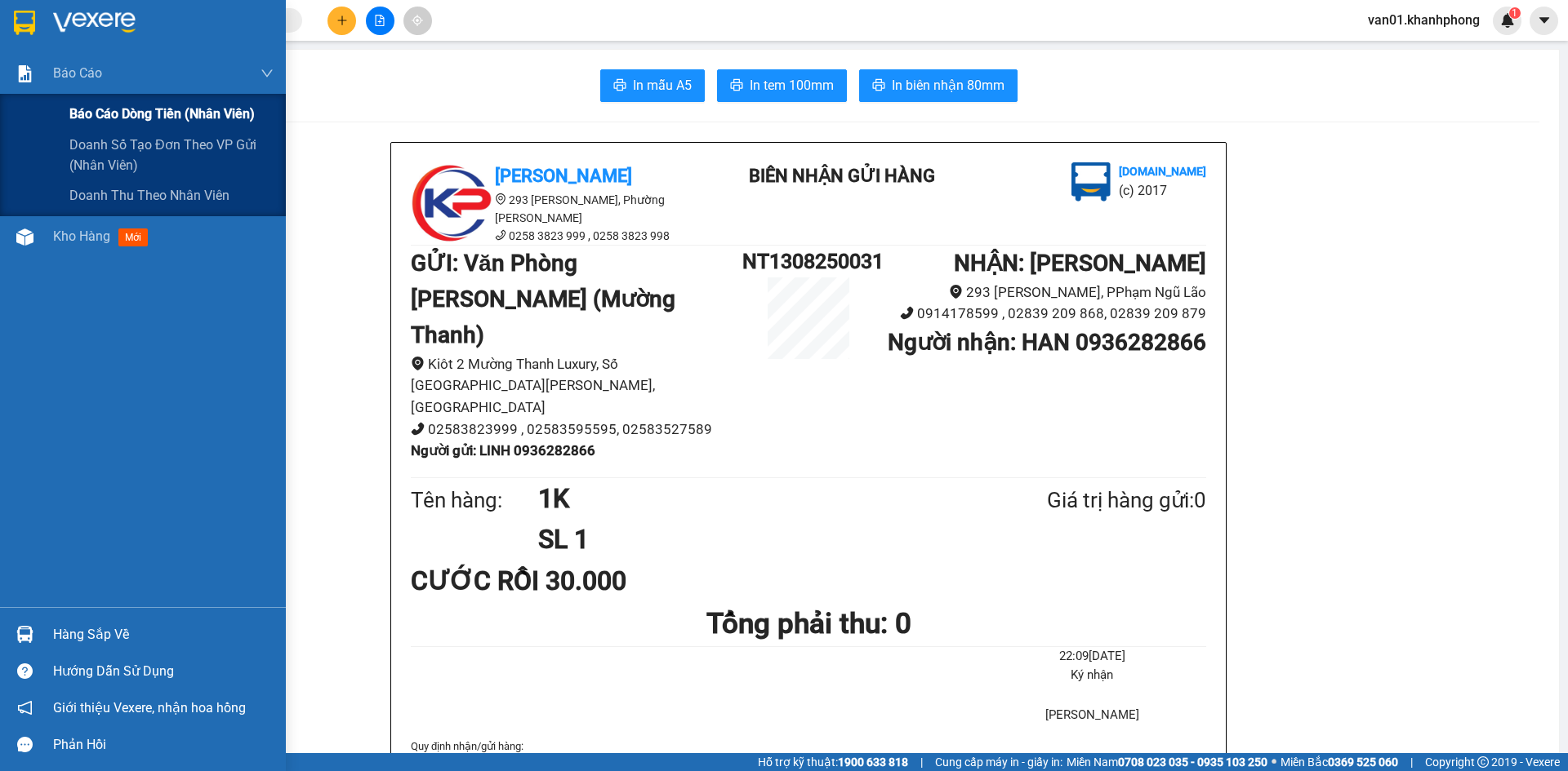
click at [100, 109] on span "Báo cáo dòng tiền (nhân viên)" at bounding box center [162, 114] width 185 height 21
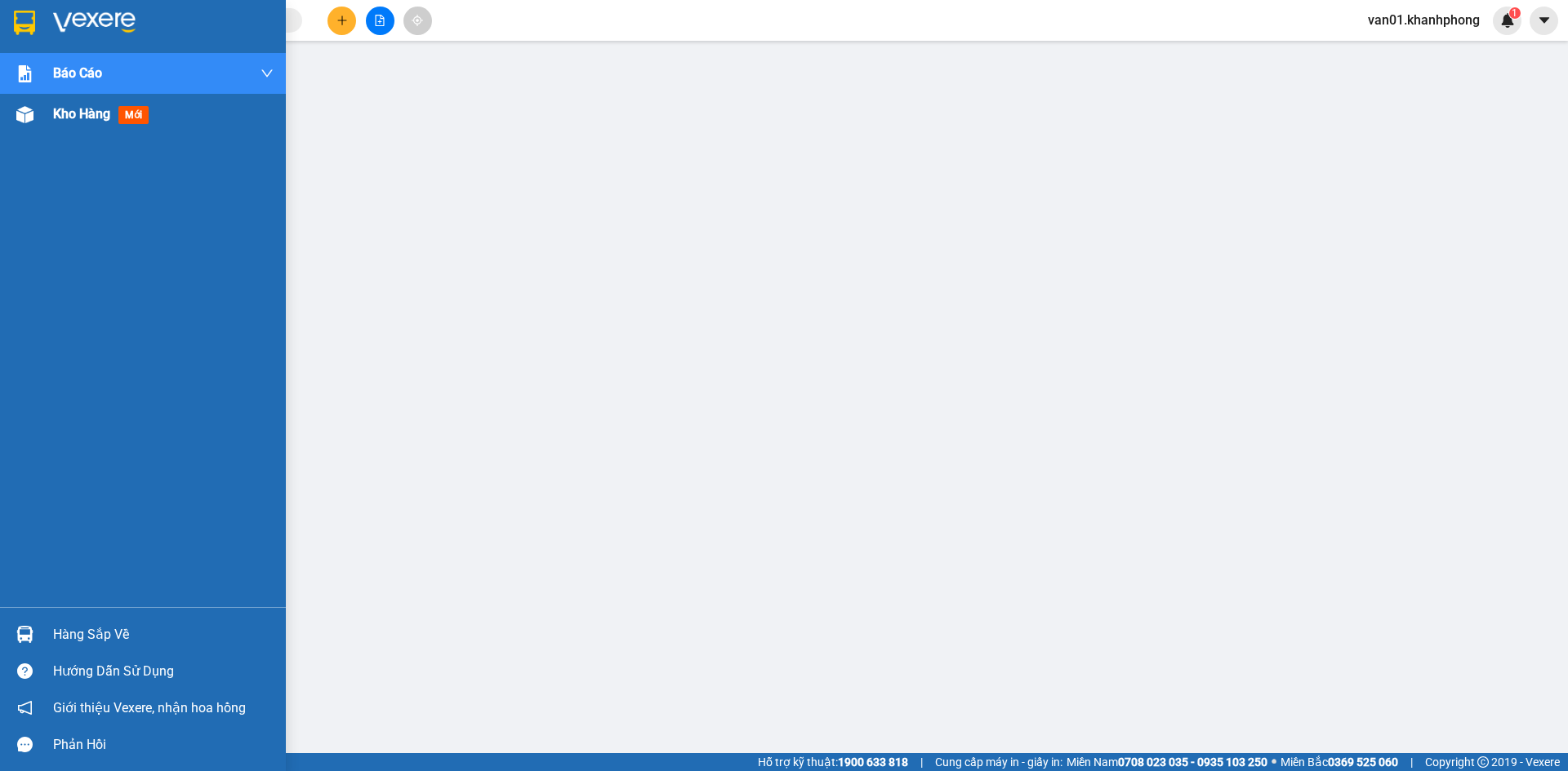
click at [96, 109] on span "Kho hàng" at bounding box center [81, 114] width 57 height 16
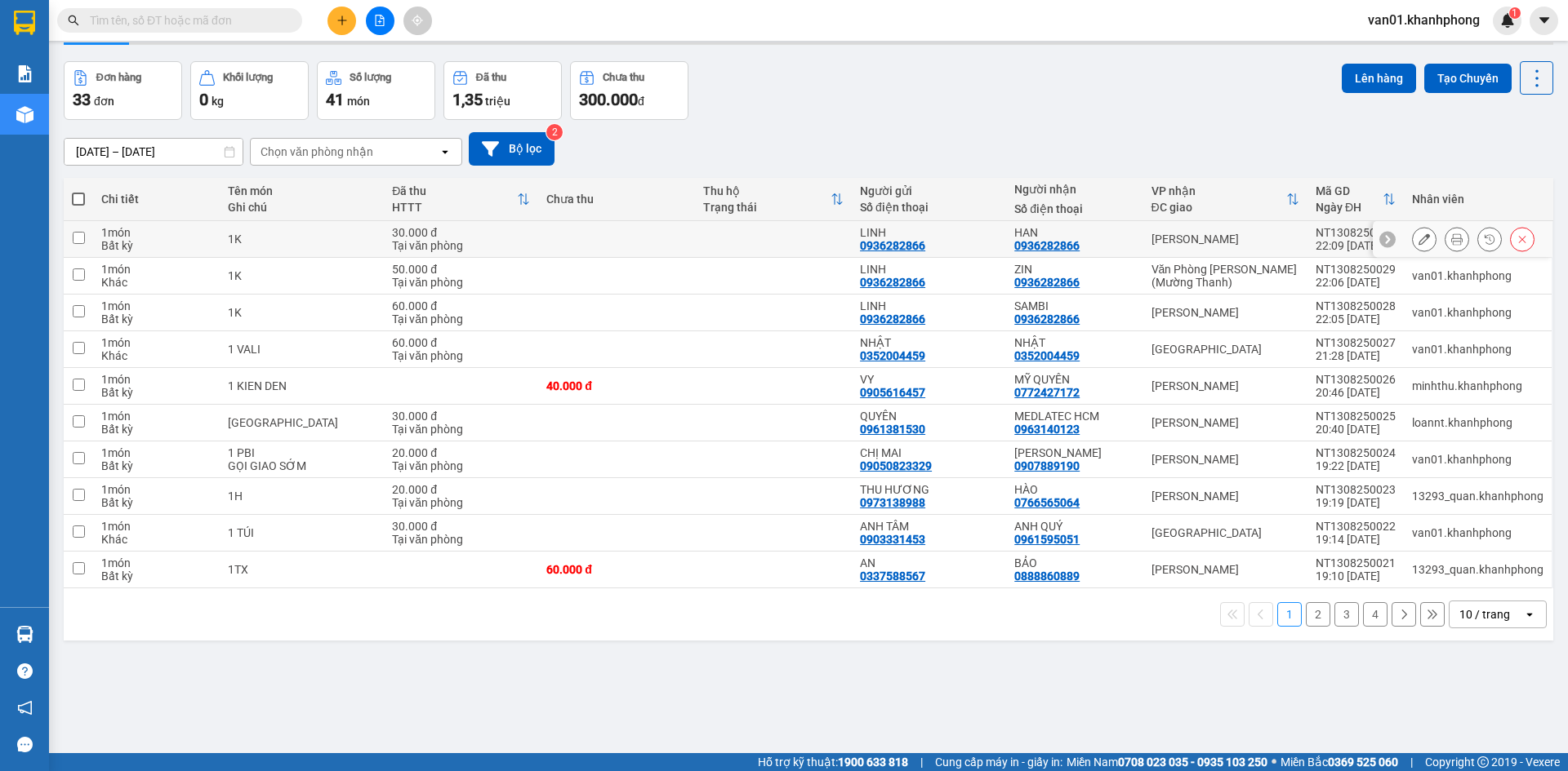
scroll to position [75, 0]
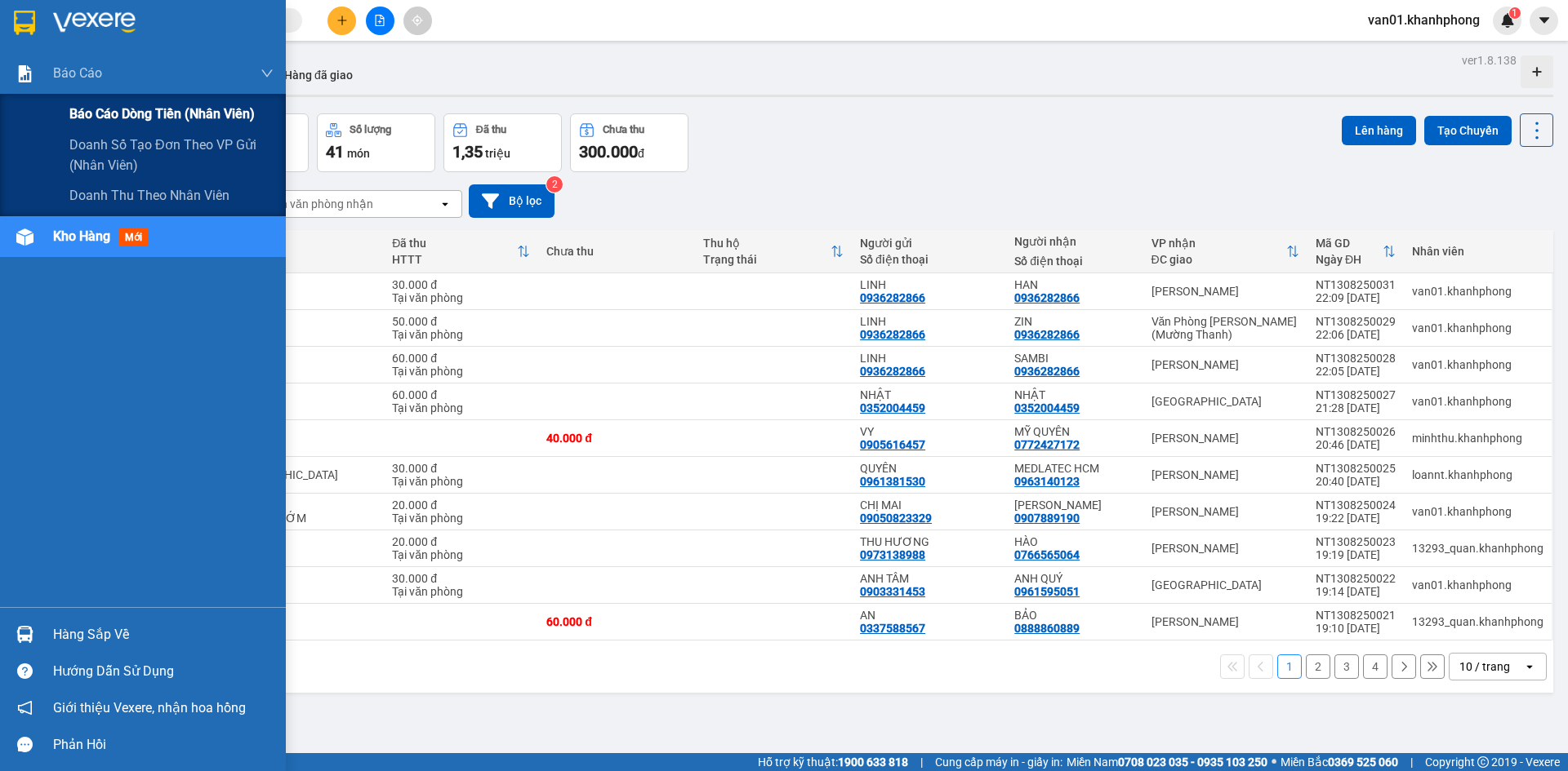
click at [76, 108] on span "Báo cáo dòng tiền (nhân viên)" at bounding box center [162, 114] width 185 height 21
